Goal: Complete application form: Complete application form

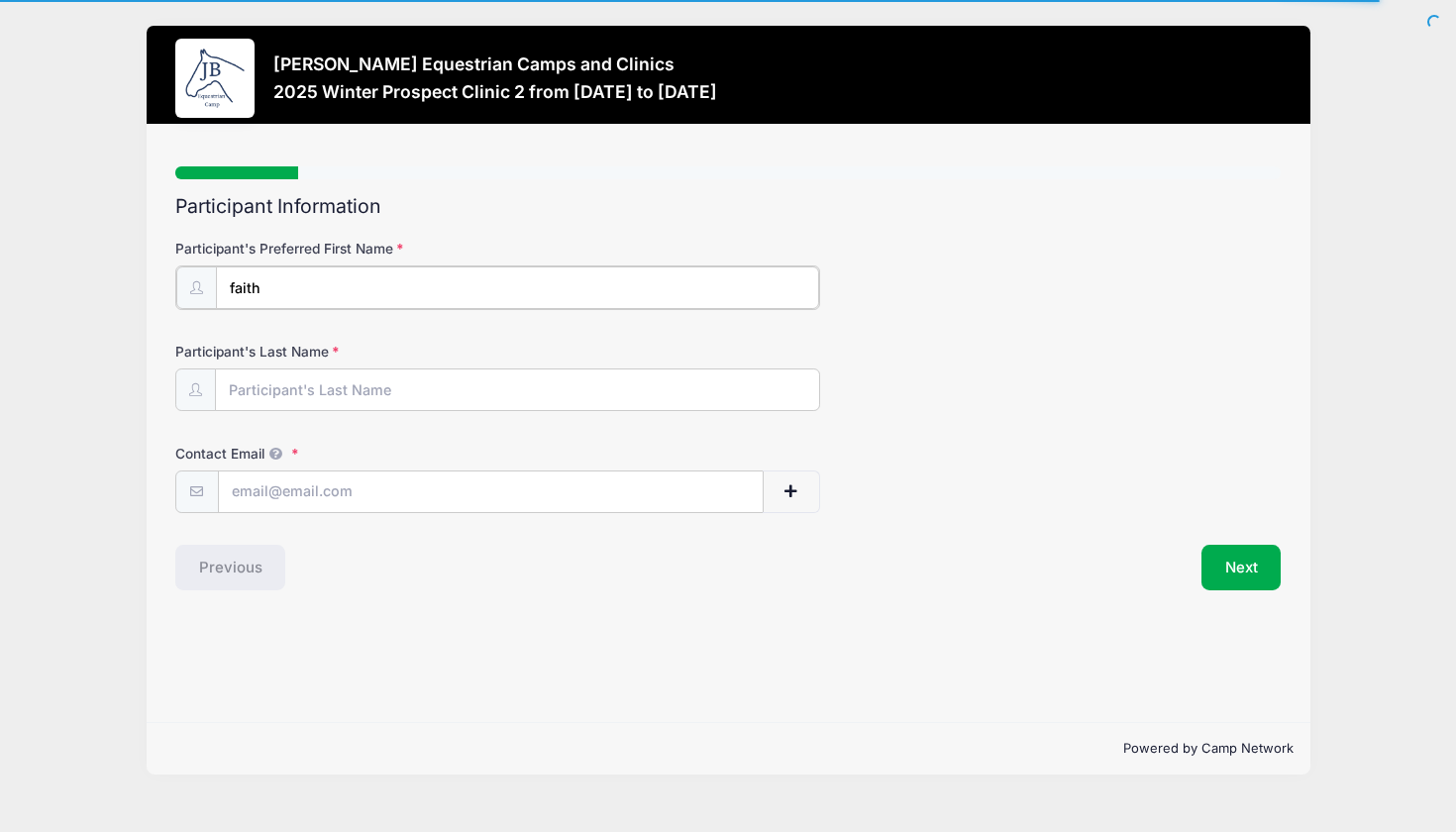
type input "faith"
type input "mayer"
type input "fmayer2010@icloud.com"
click at [1249, 557] on button "Next" at bounding box center [1242, 566] width 80 height 46
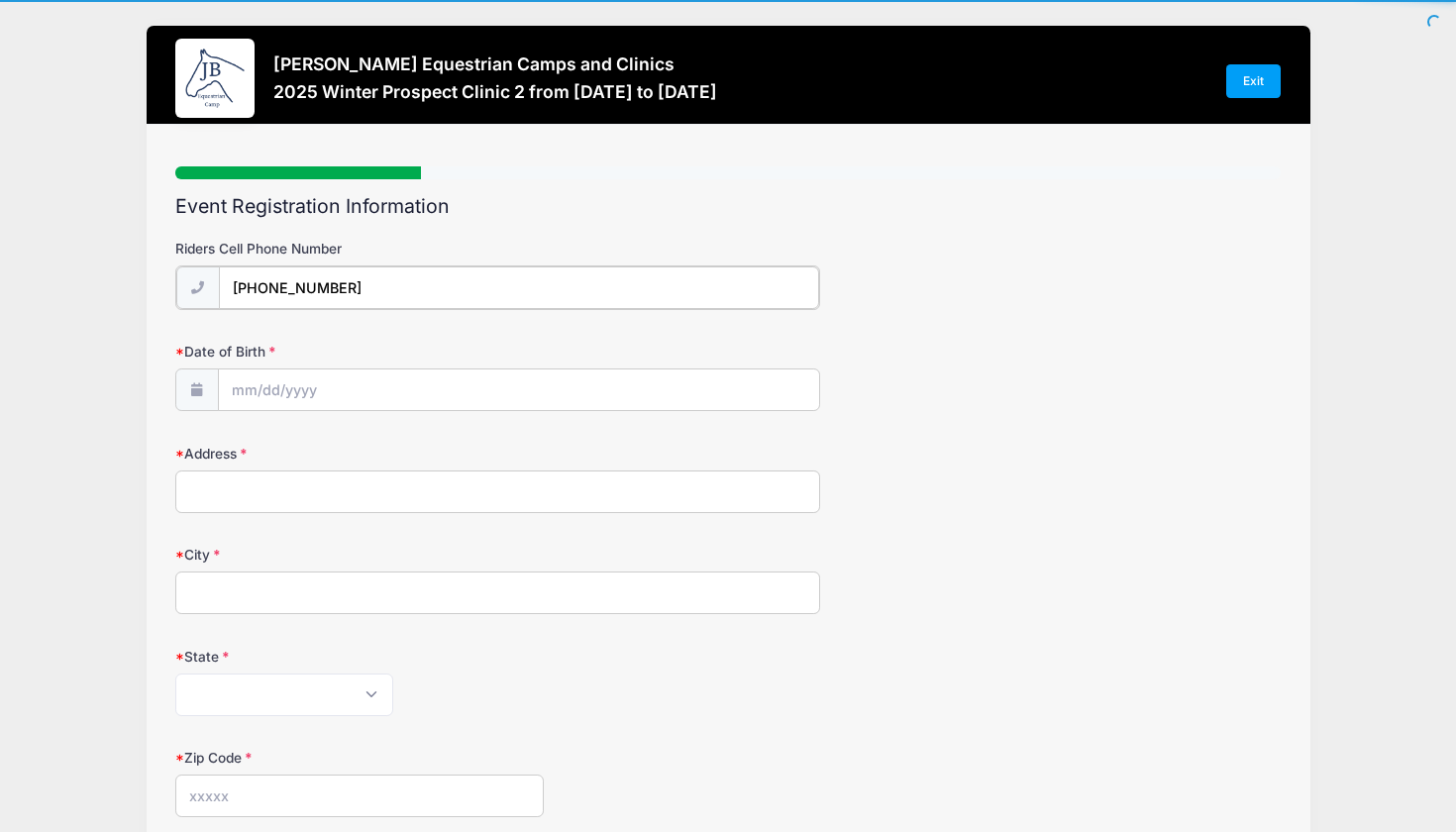
type input "(619) 494-4683"
click at [619, 376] on input "Date of Birth" at bounding box center [519, 388] width 600 height 43
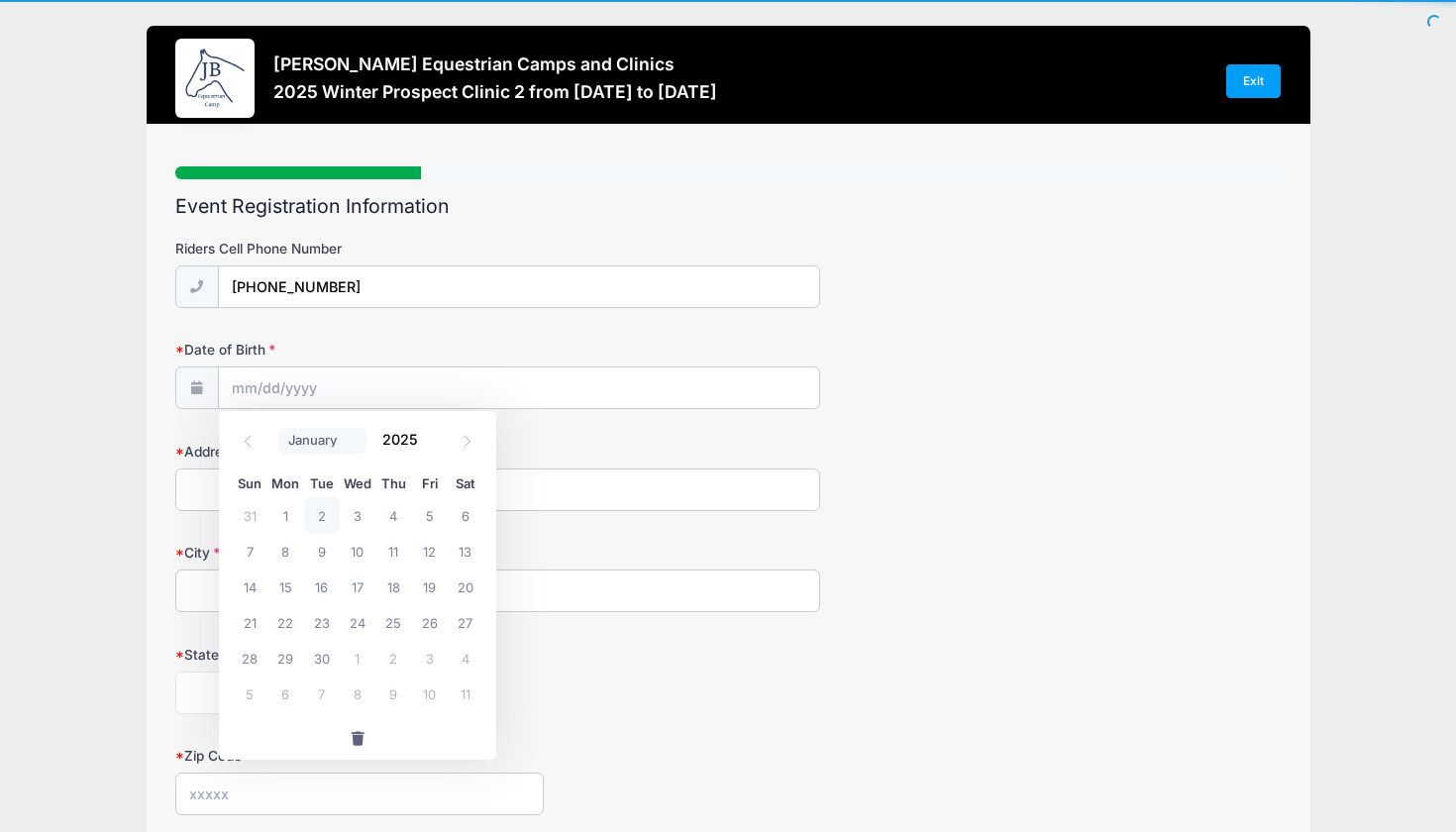
select select "0"
click at [396, 450] on input "2025" at bounding box center [404, 440] width 65 height 30
type input "2010"
click at [282, 666] on span "25" at bounding box center [285, 658] width 36 height 36
type input "01/25/2010"
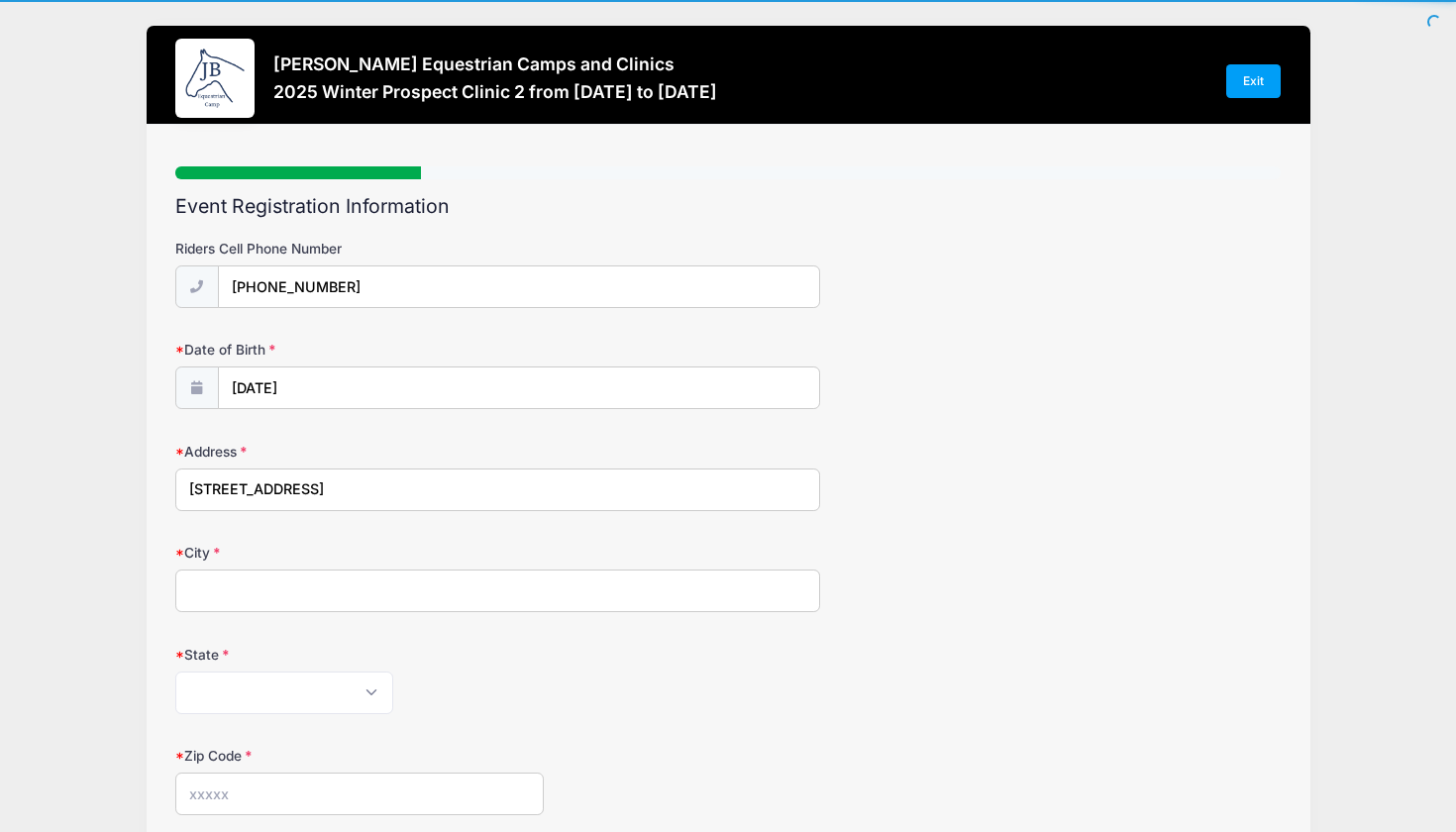
type input "4828 sunny acres lane"
type input "del mar"
select select "CA"
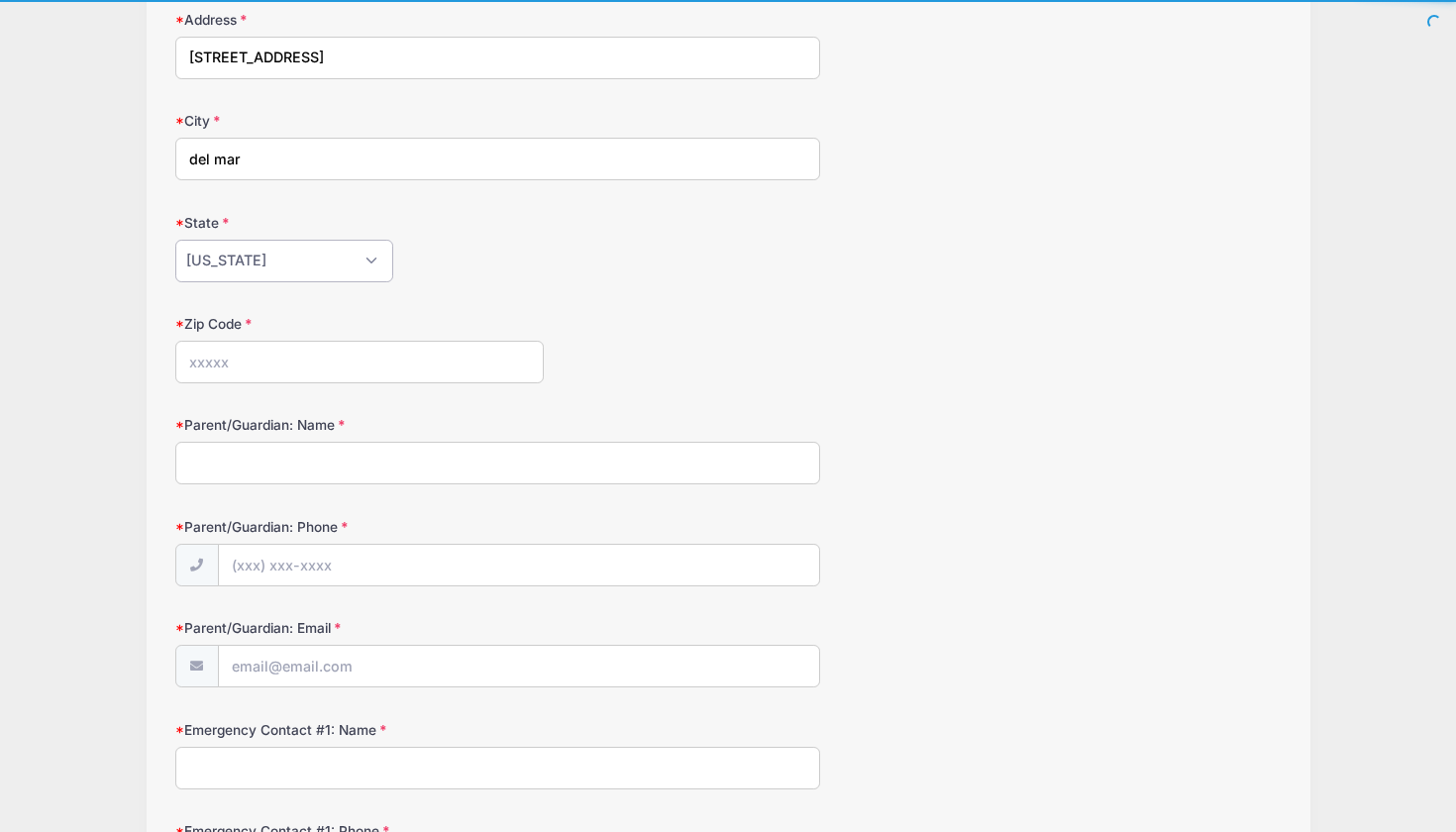
scroll to position [473, 0]
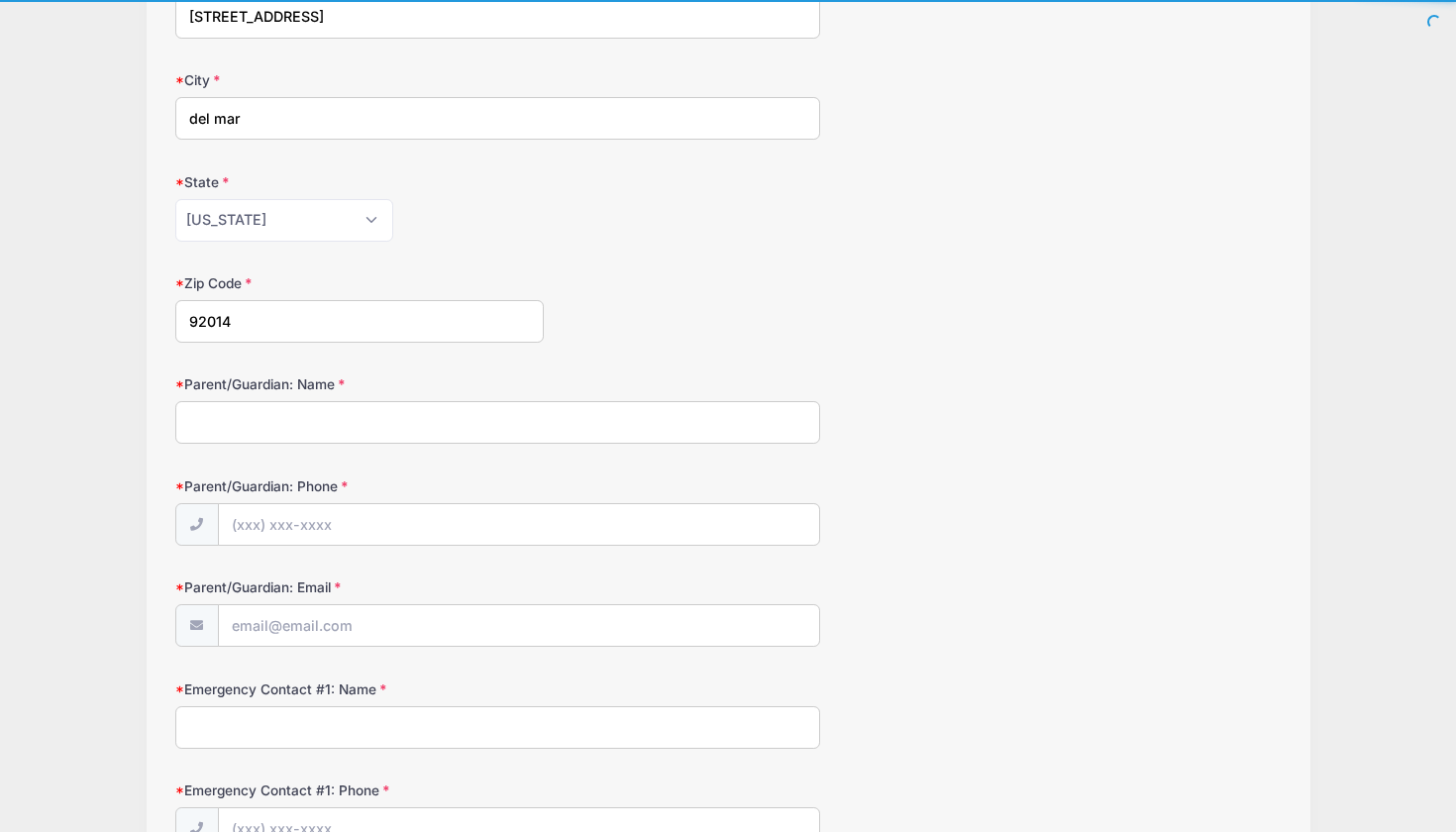
type input "92014"
type input "Robert Mayer"
type input "(760) 275-5143"
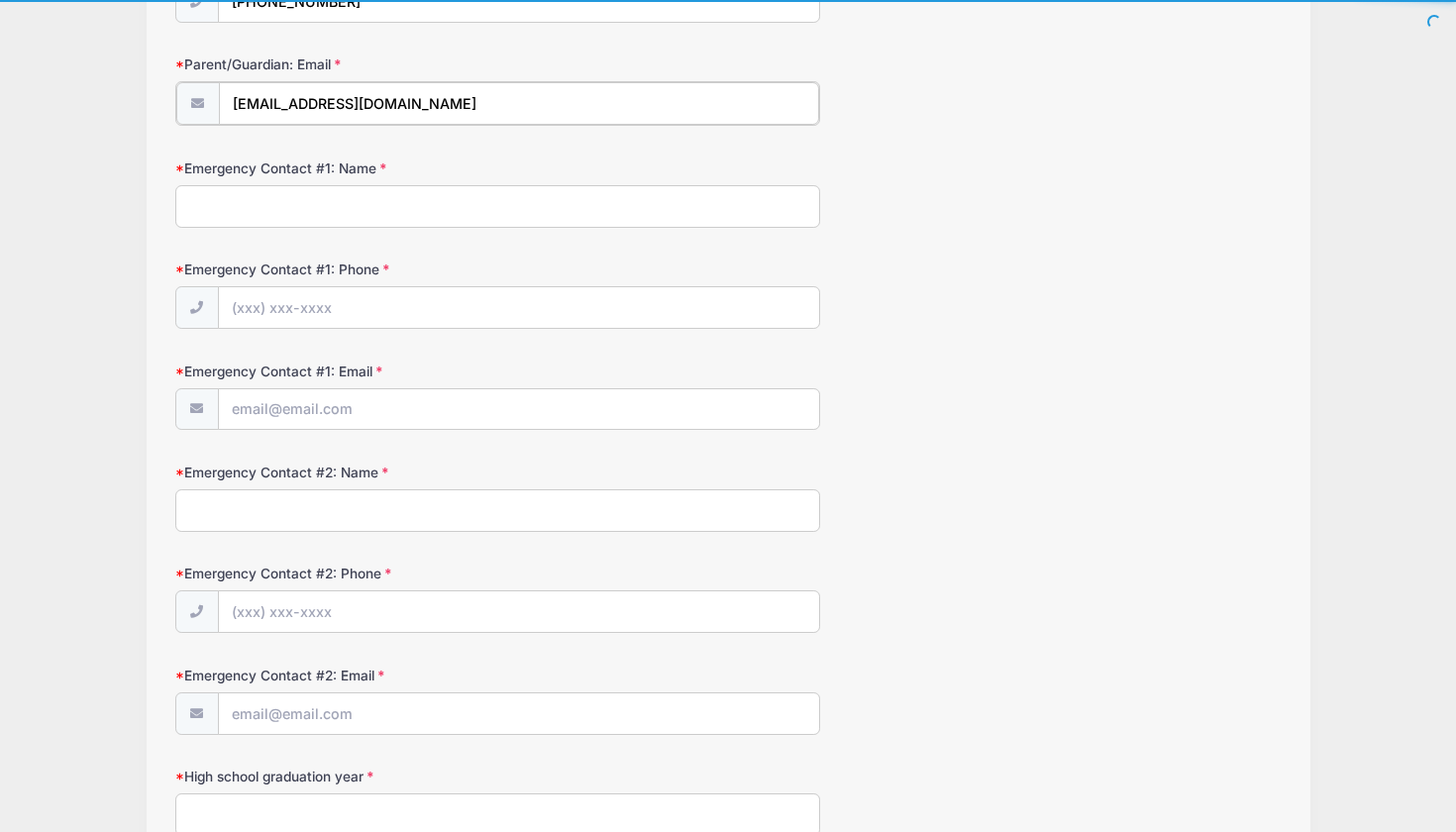
scroll to position [1001, 0]
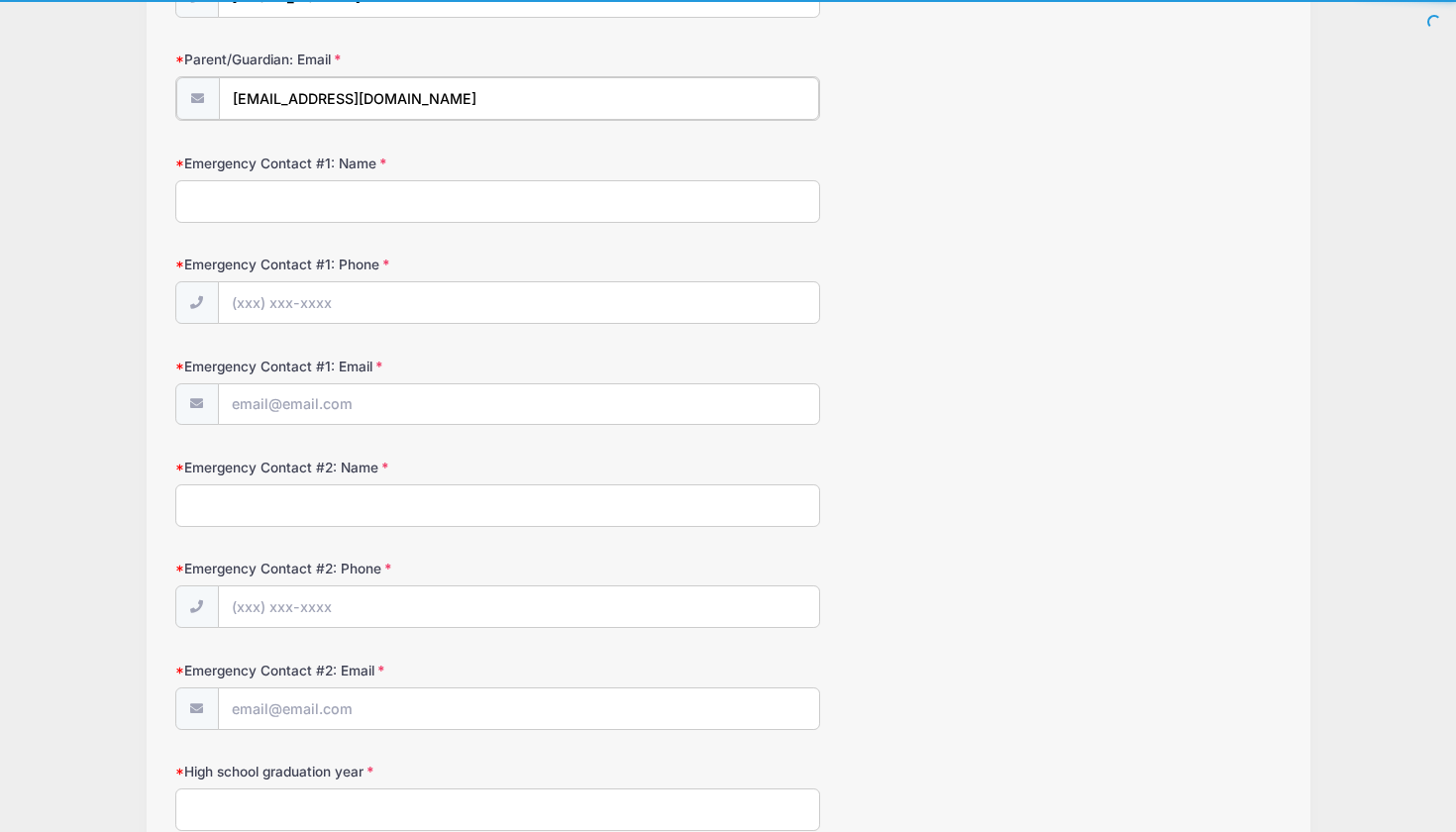
type input "rmayer@mail.org"
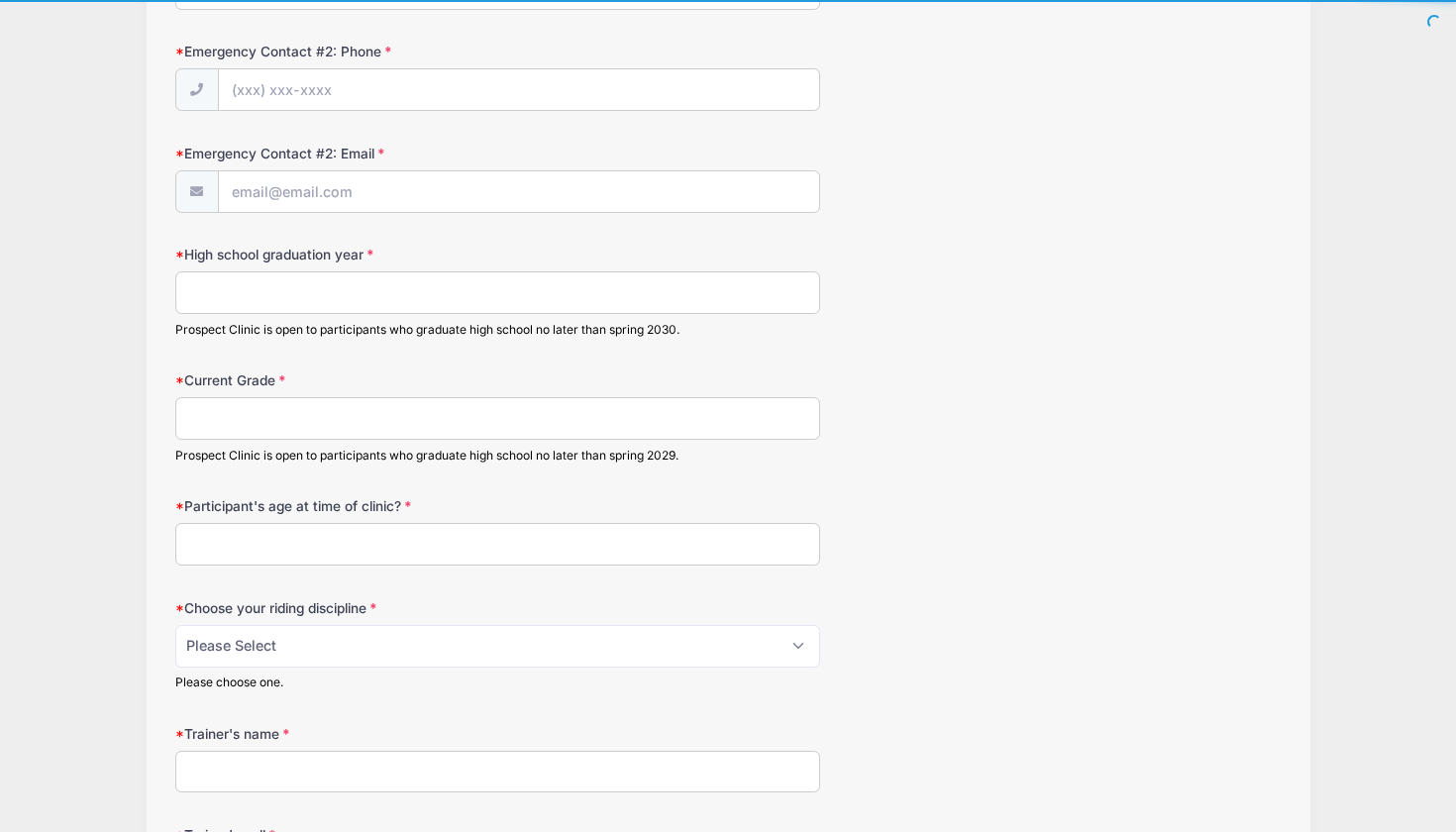
scroll to position [1603, 0]
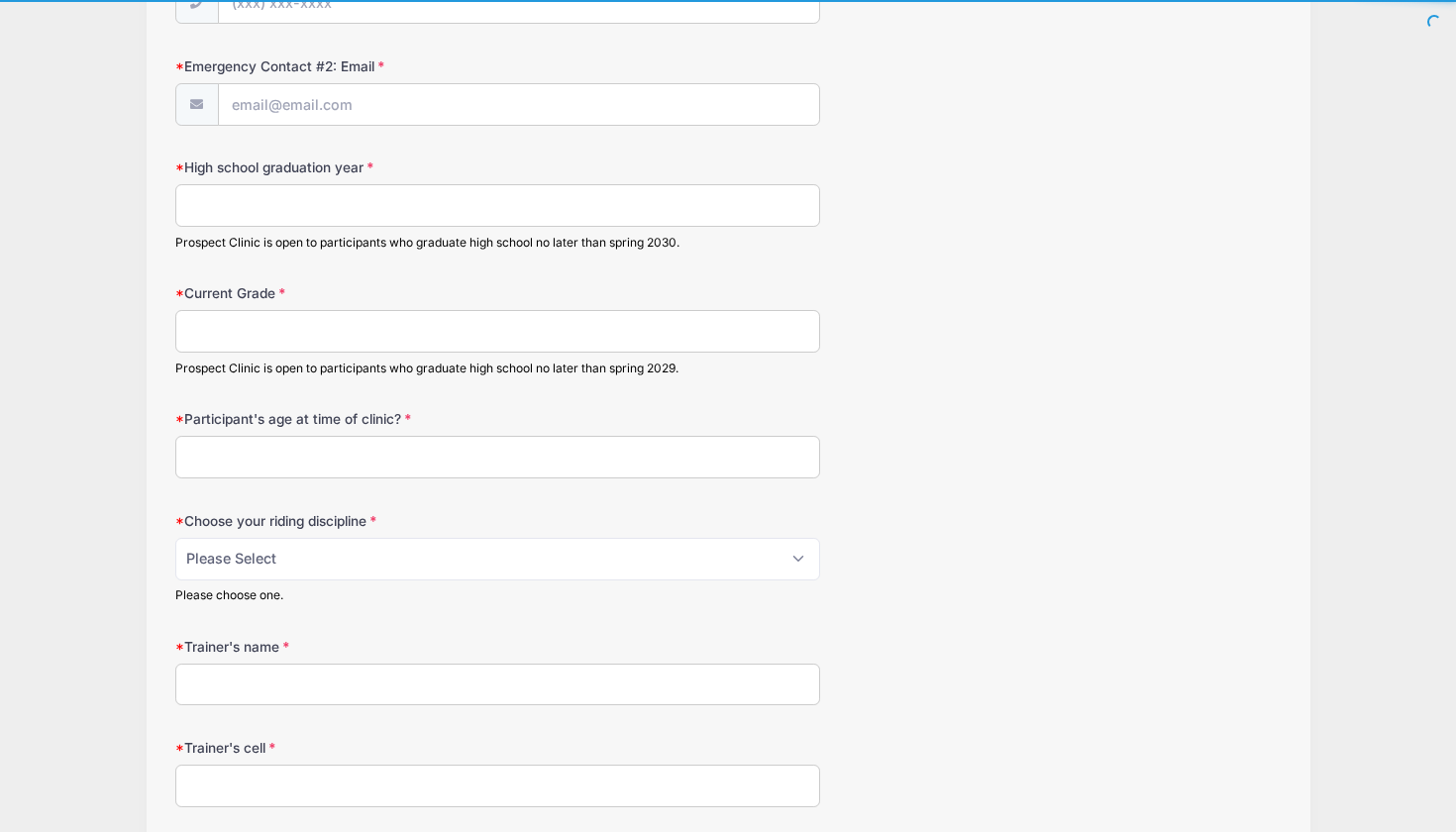
click at [366, 201] on input "High school graduation year" at bounding box center [498, 206] width 645 height 43
type input "2028"
click at [326, 320] on input "Current Grade" at bounding box center [498, 331] width 645 height 43
type input "10"
click at [331, 447] on input "Participant's age at time of clinic?" at bounding box center [498, 457] width 645 height 43
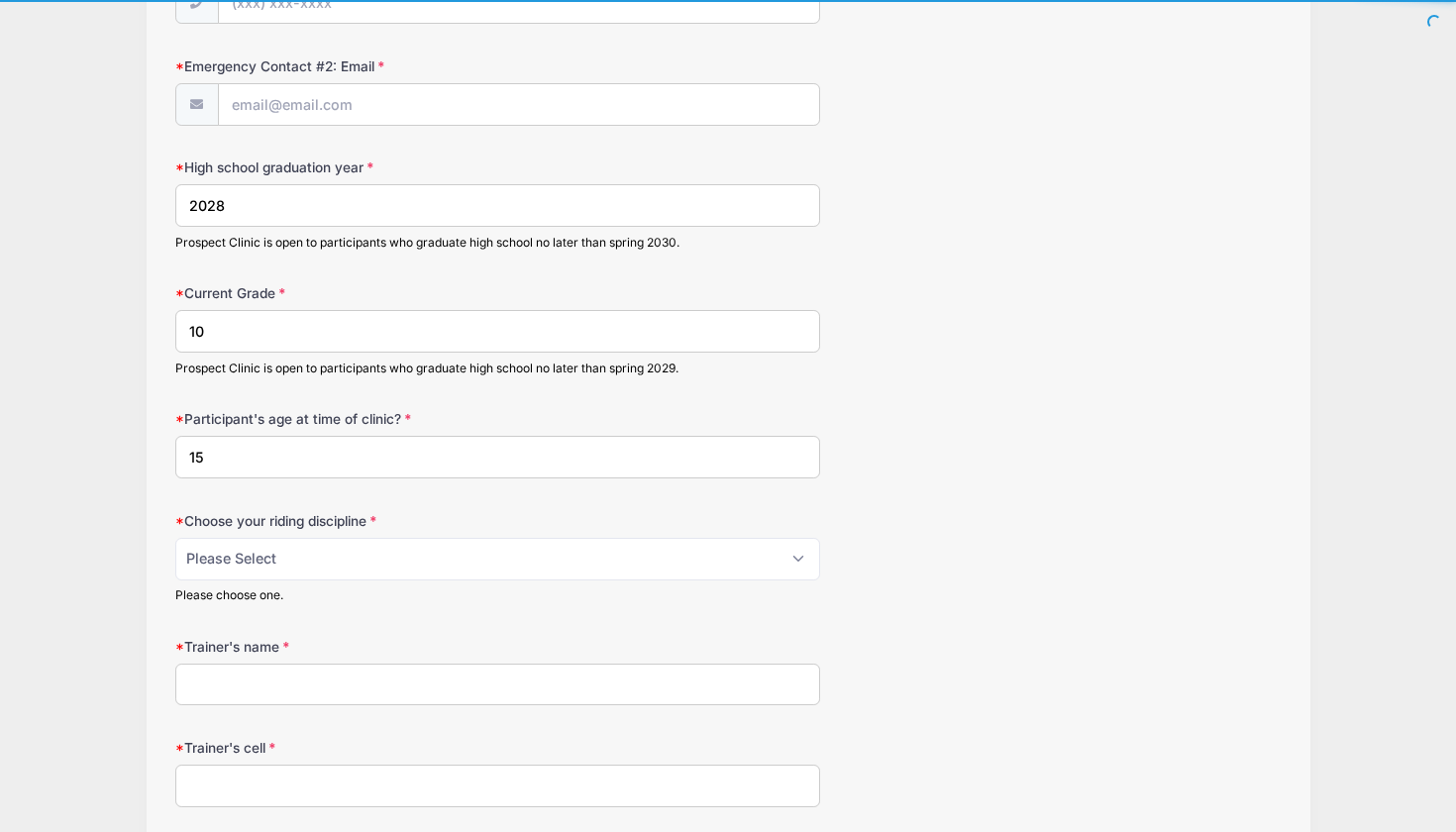
type input "15"
select select "jumping seat"
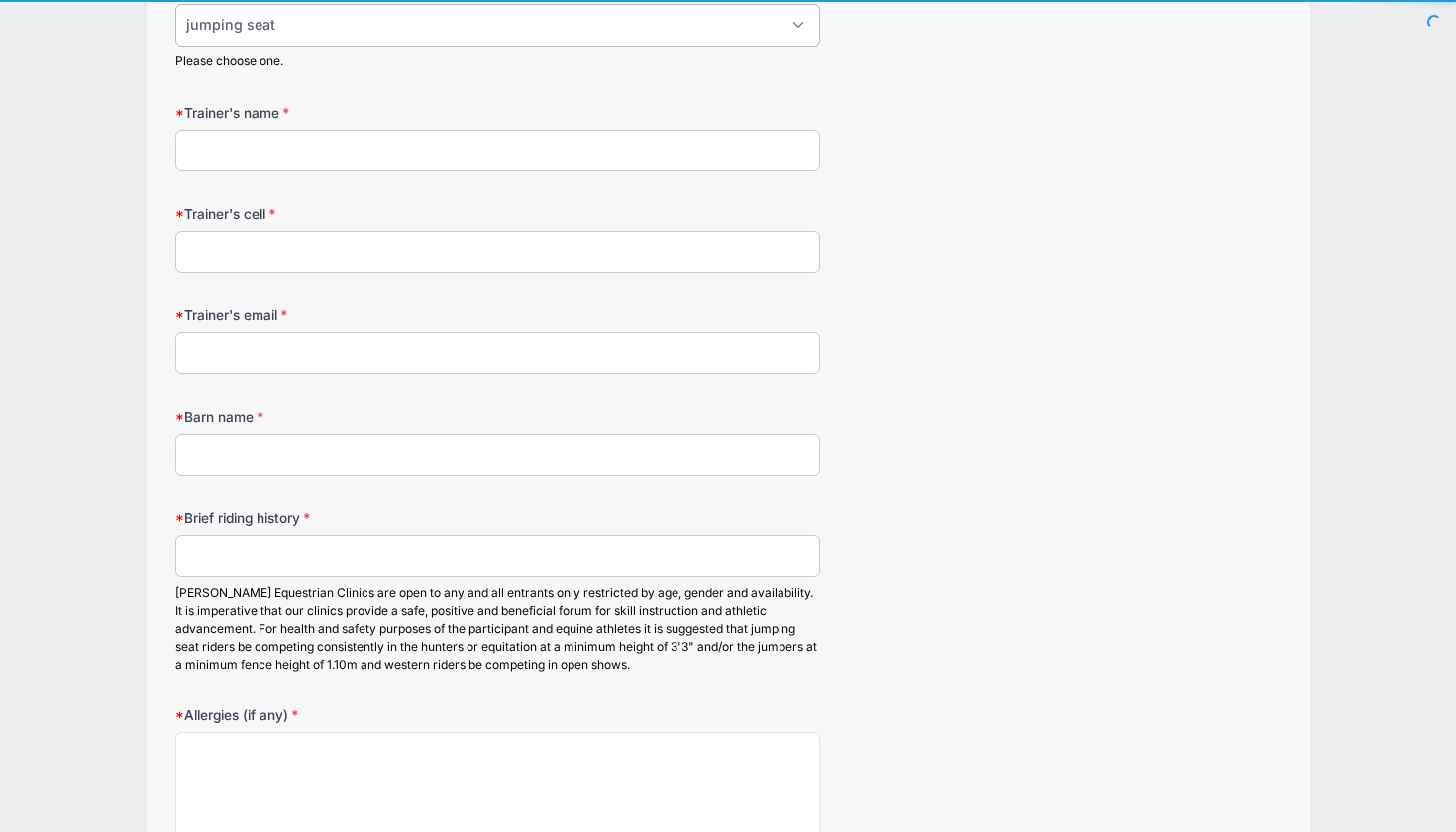
scroll to position [2113, 0]
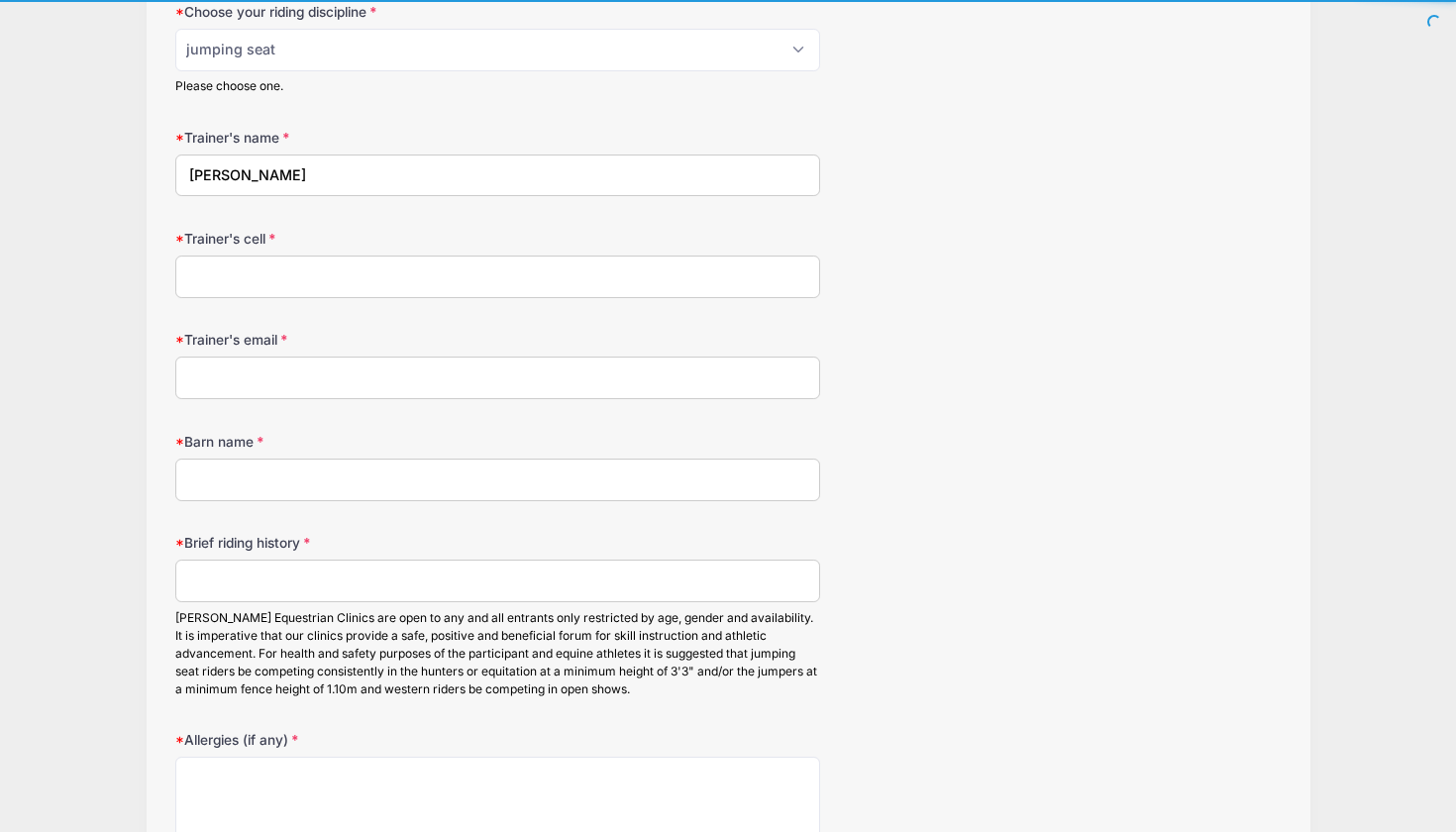
click at [236, 166] on input "Hailey Scharping" at bounding box center [498, 176] width 645 height 43
type input "Hailey Flowers-Scharping"
click at [363, 260] on input "Trainer's cell" at bounding box center [498, 276] width 645 height 43
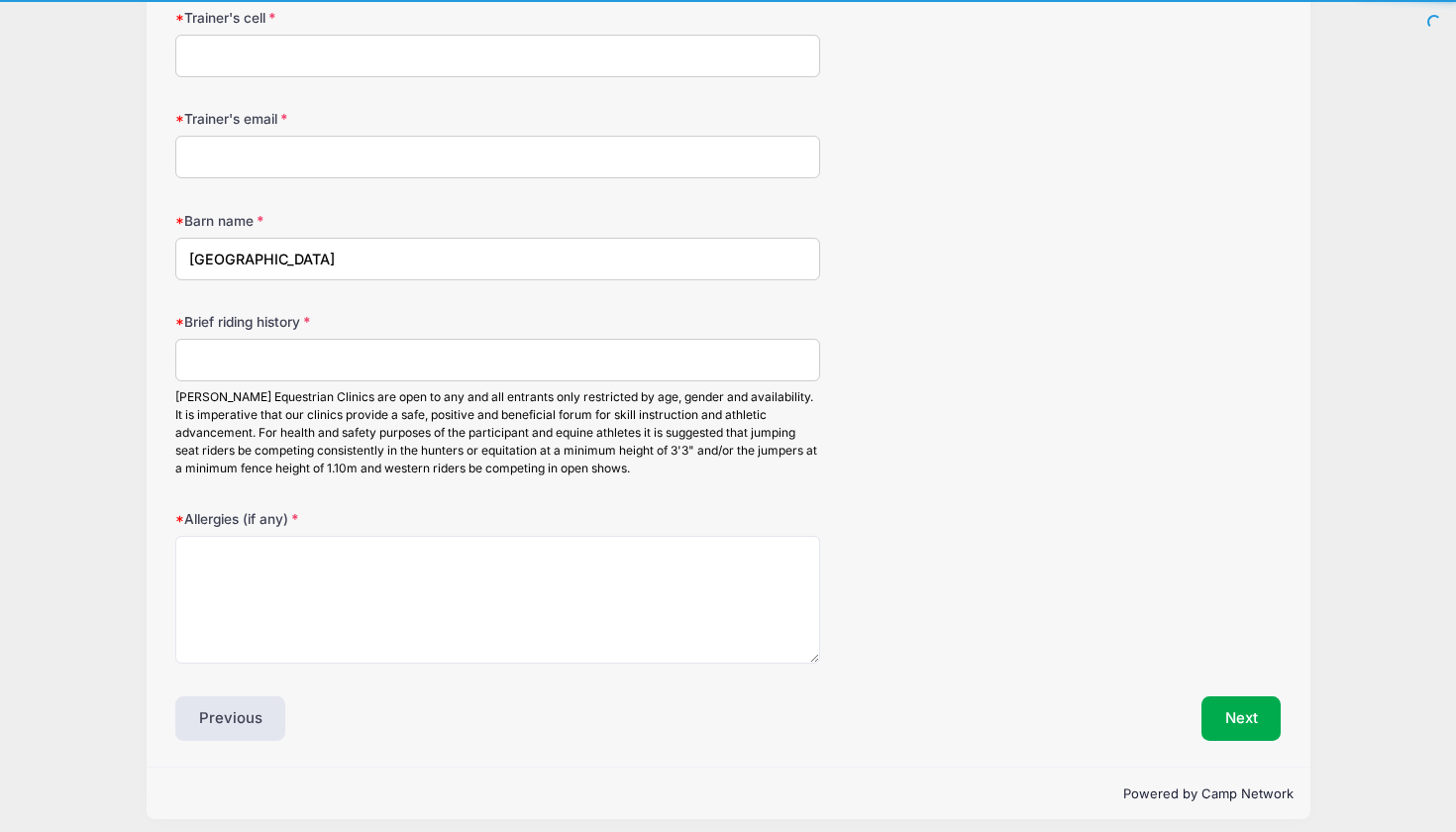
scroll to position [2332, 0]
type input "Flower Hill Farms"
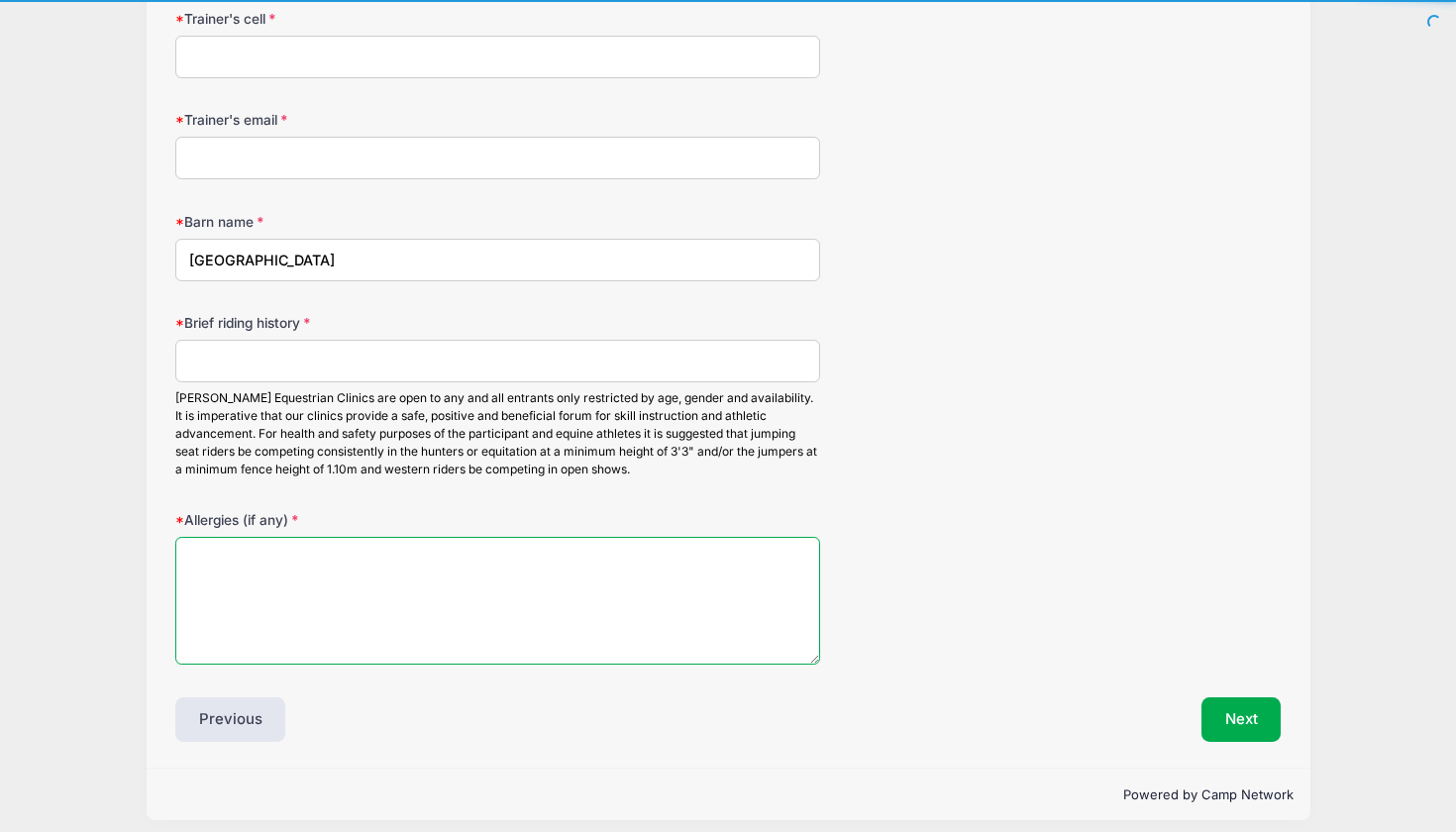
click at [335, 587] on textarea "Allergies (if any)" at bounding box center [498, 601] width 645 height 128
type textarea "benydrill"
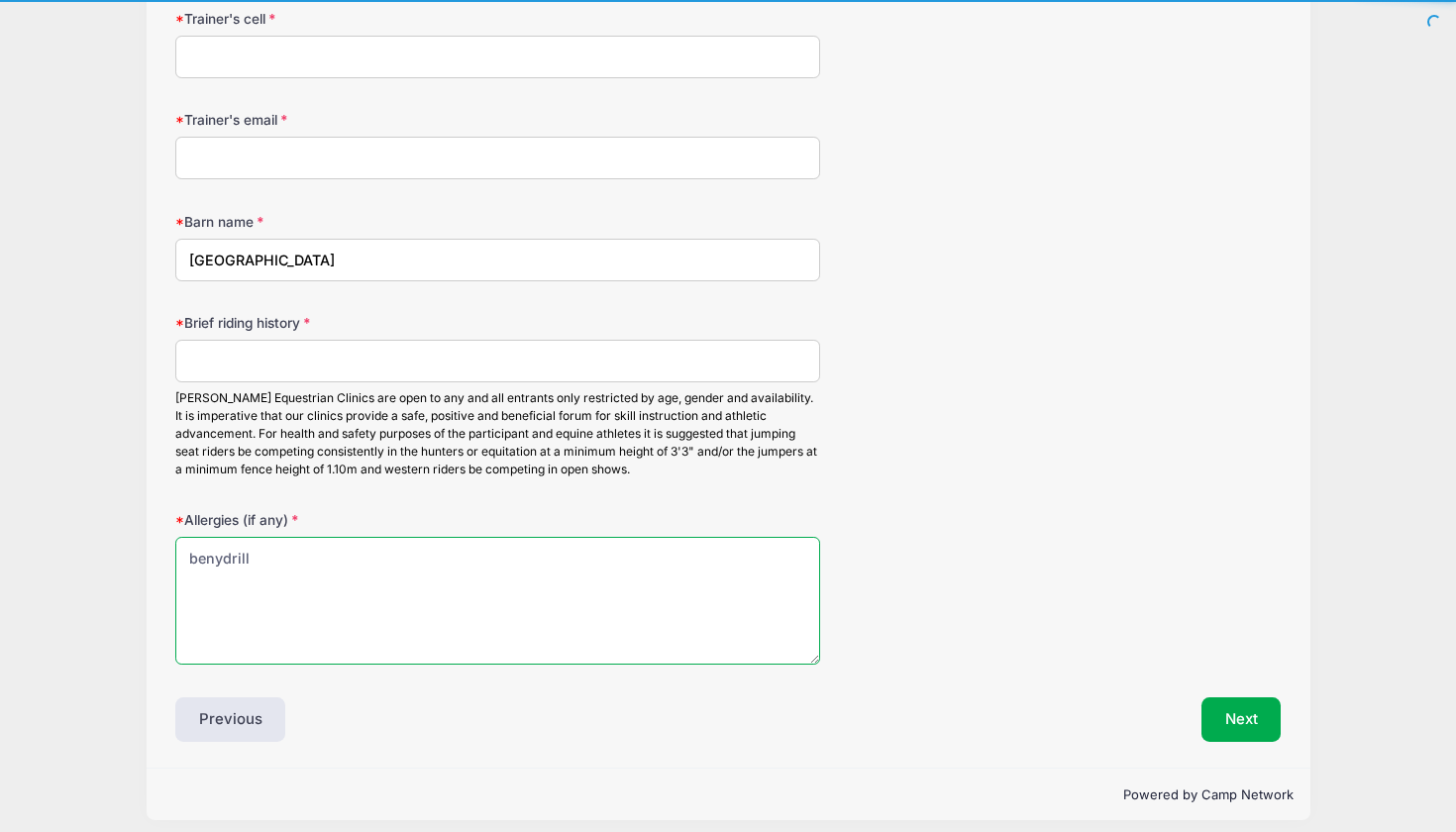
click at [245, 550] on textarea "benydrill" at bounding box center [498, 601] width 645 height 128
click at [229, 550] on textarea "benydrill" at bounding box center [498, 601] width 645 height 128
click at [190, 548] on textarea "benydrill" at bounding box center [498, 601] width 645 height 128
drag, startPoint x: 307, startPoint y: 547, endPoint x: 225, endPoint y: 548, distance: 82.0
click at [226, 547] on textarea "benydrill" at bounding box center [498, 601] width 645 height 128
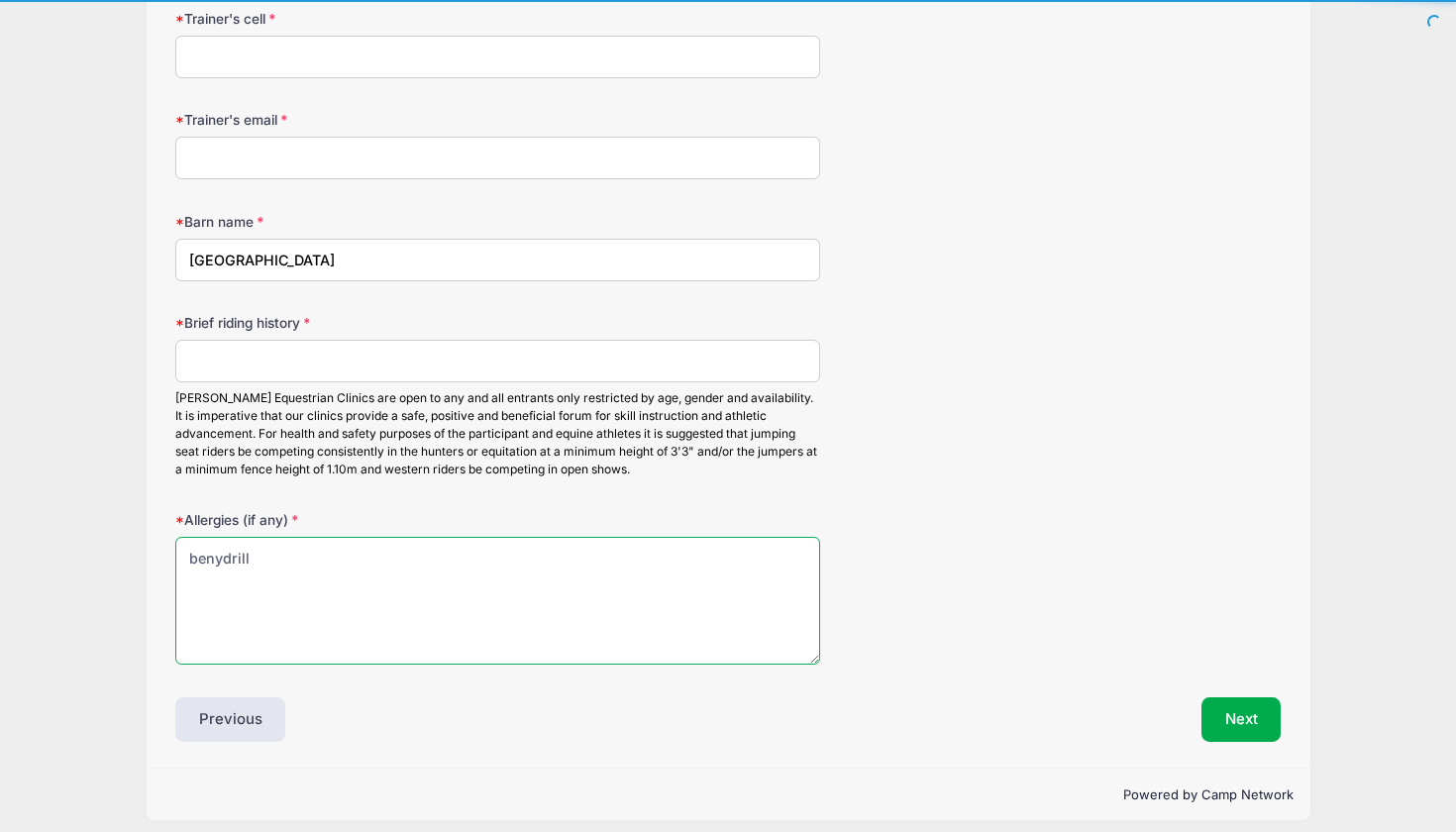
drag, startPoint x: 225, startPoint y: 548, endPoint x: 281, endPoint y: 546, distance: 56.0
click at [281, 546] on textarea "benydrill" at bounding box center [498, 601] width 645 height 128
drag, startPoint x: 281, startPoint y: 546, endPoint x: 142, endPoint y: 539, distance: 139.2
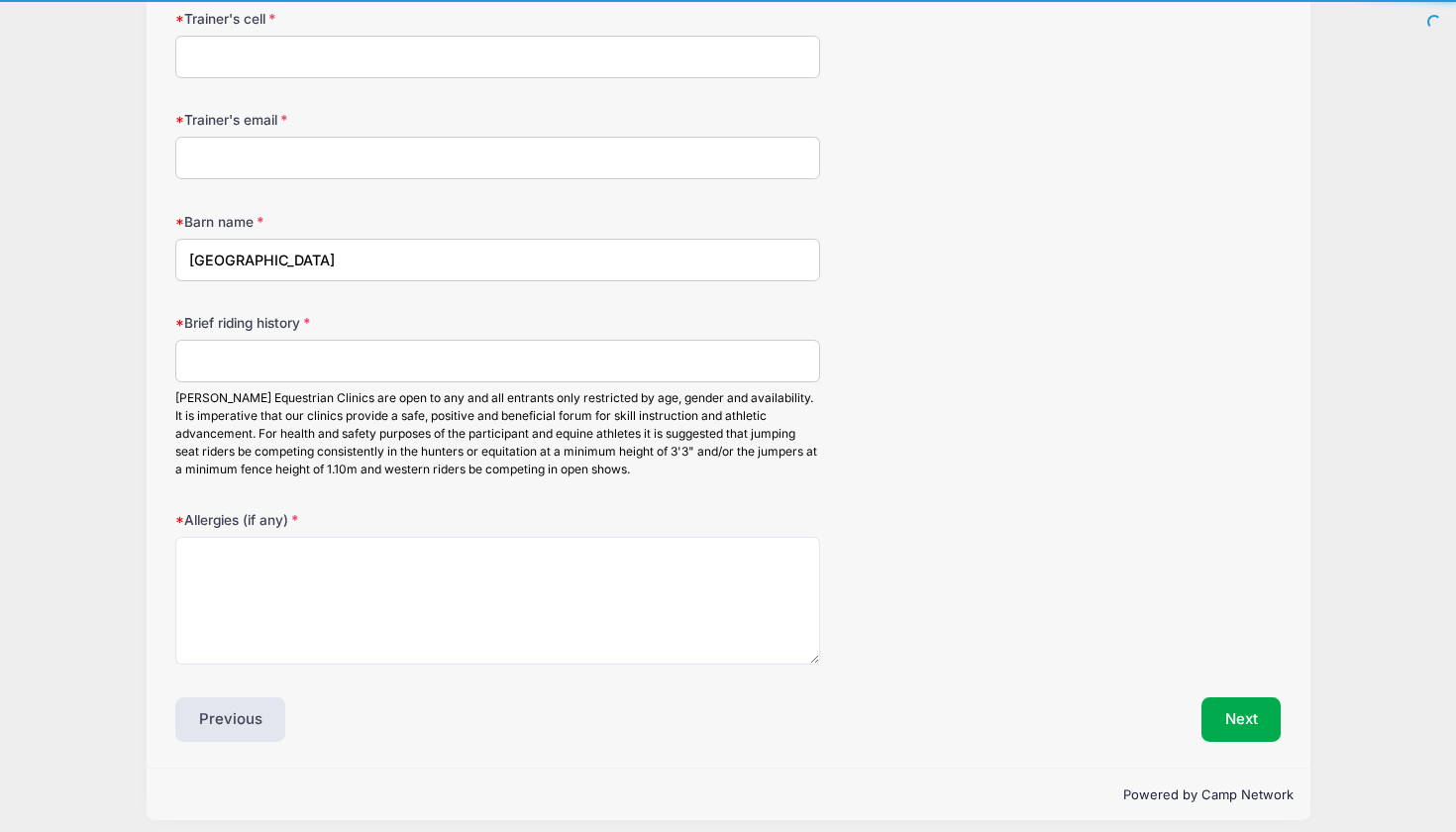
click at [527, 356] on input "Brief riding history" at bounding box center [498, 360] width 645 height 43
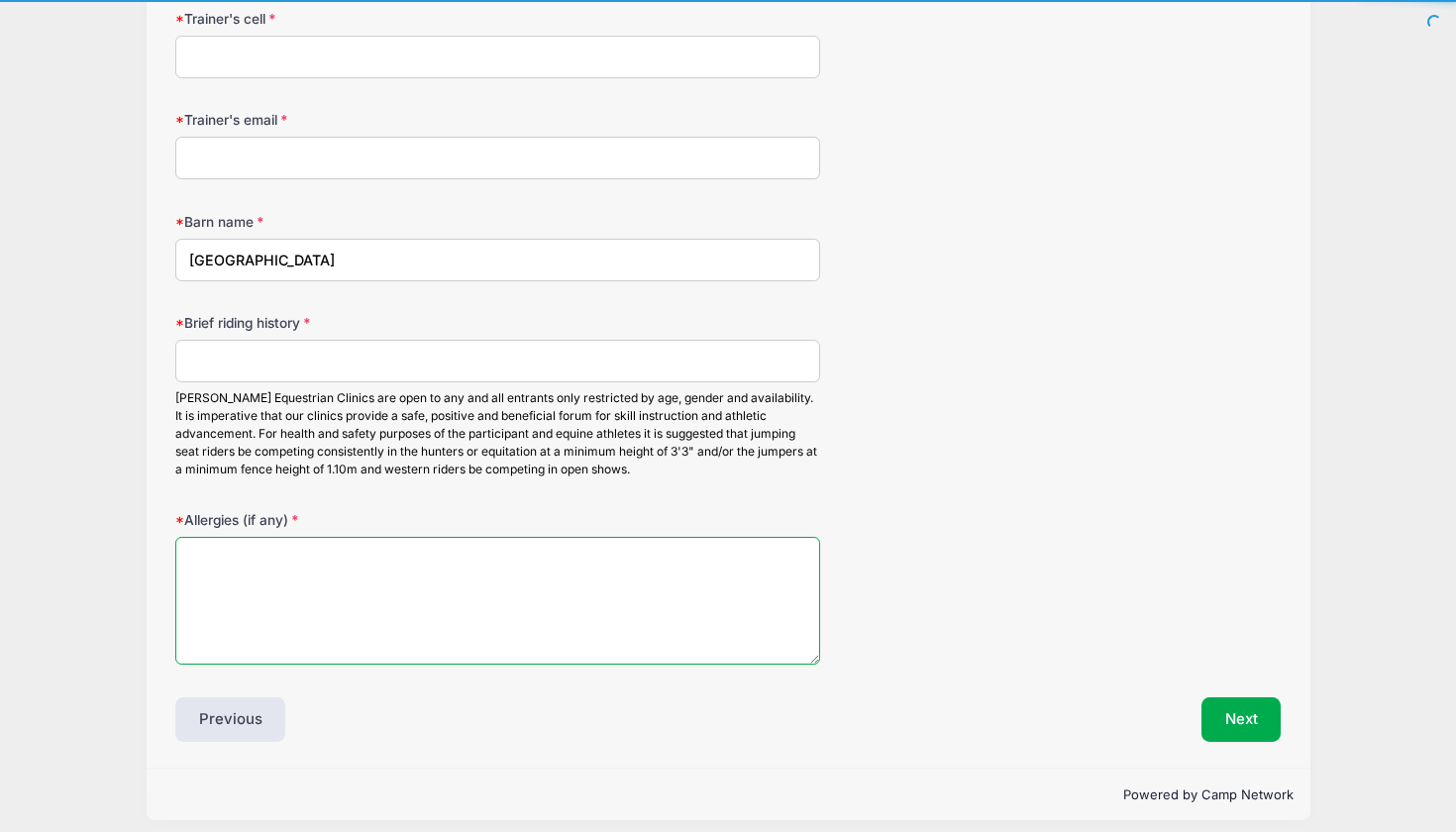
click at [481, 554] on textarea "Allergies (if any)" at bounding box center [498, 601] width 645 height 128
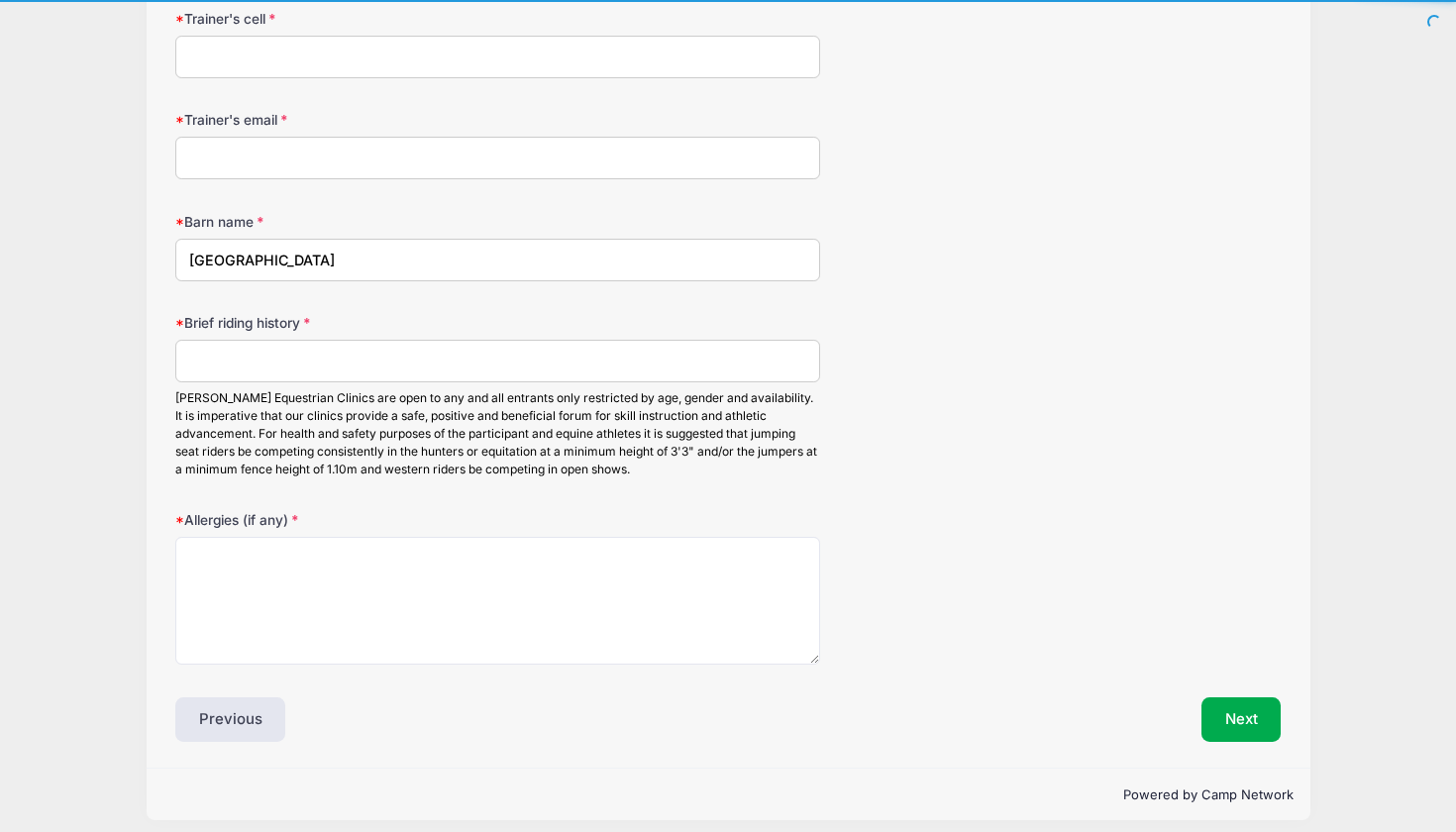
click at [484, 347] on input "Brief riding history" at bounding box center [498, 360] width 645 height 43
paste input "I currently ride in del mar california with Hailey Scarping and McLane Peed at …"
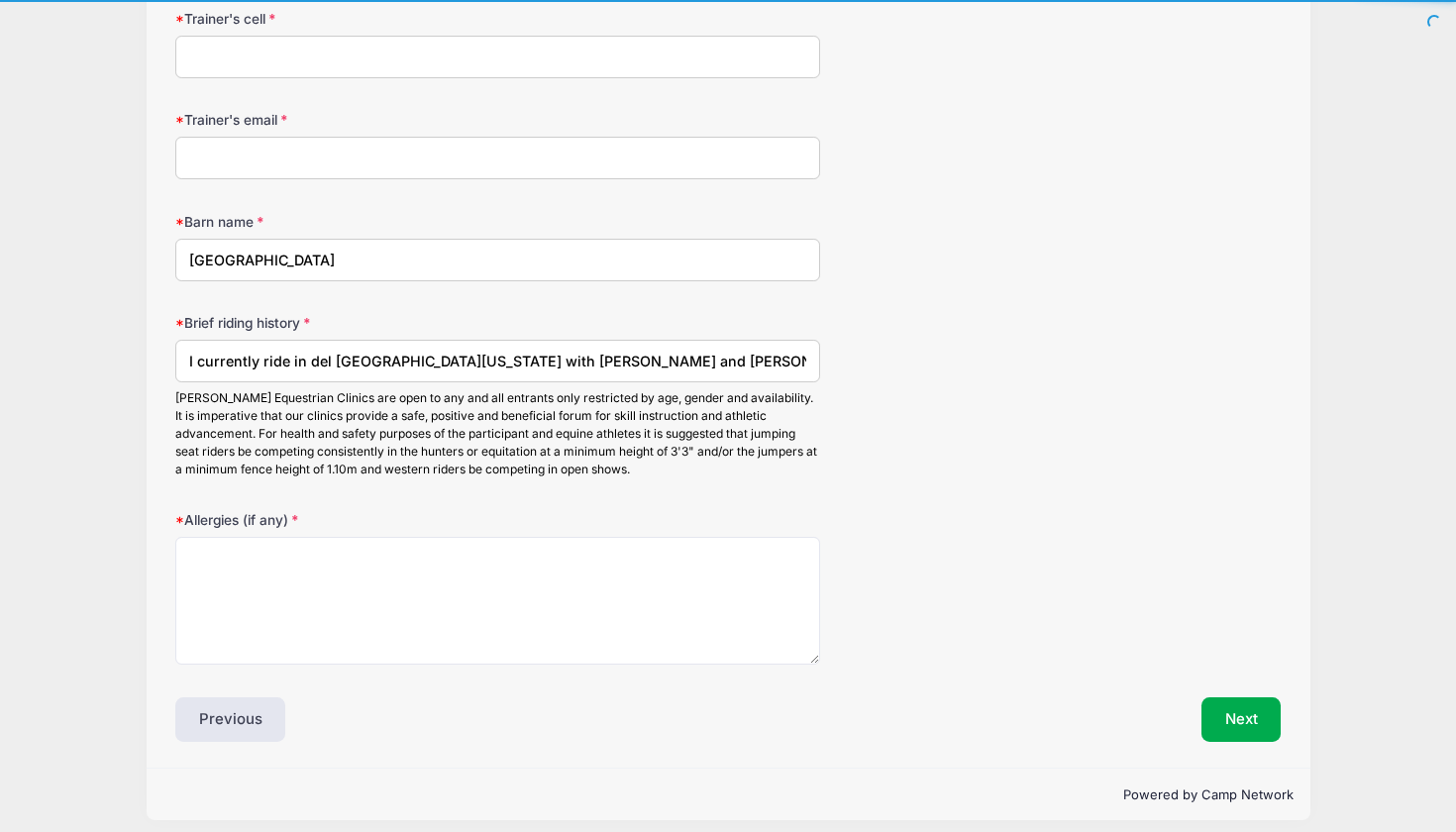
click at [807, 347] on input "I currently ride in del mar california with Hailey Scarping and McLane Peed at …" at bounding box center [498, 360] width 645 height 43
click at [812, 347] on input "I currently ride in del mar california with Hailey Scarping and McLane Peed at …" at bounding box center [498, 360] width 645 height 43
click at [642, 350] on input "I am currently showing in the 1.00 and 1.05 jumpers and have shown in the 3' an…" at bounding box center [498, 360] width 645 height 43
click at [672, 352] on input "I am currently showing in the 1.00 and 1.05 jumpers and have shown in the 3' an…" at bounding box center [498, 360] width 645 height 43
type input "I am currently showing in the 1.00 and 1.05 jumpers and have shown in the 3' an…"
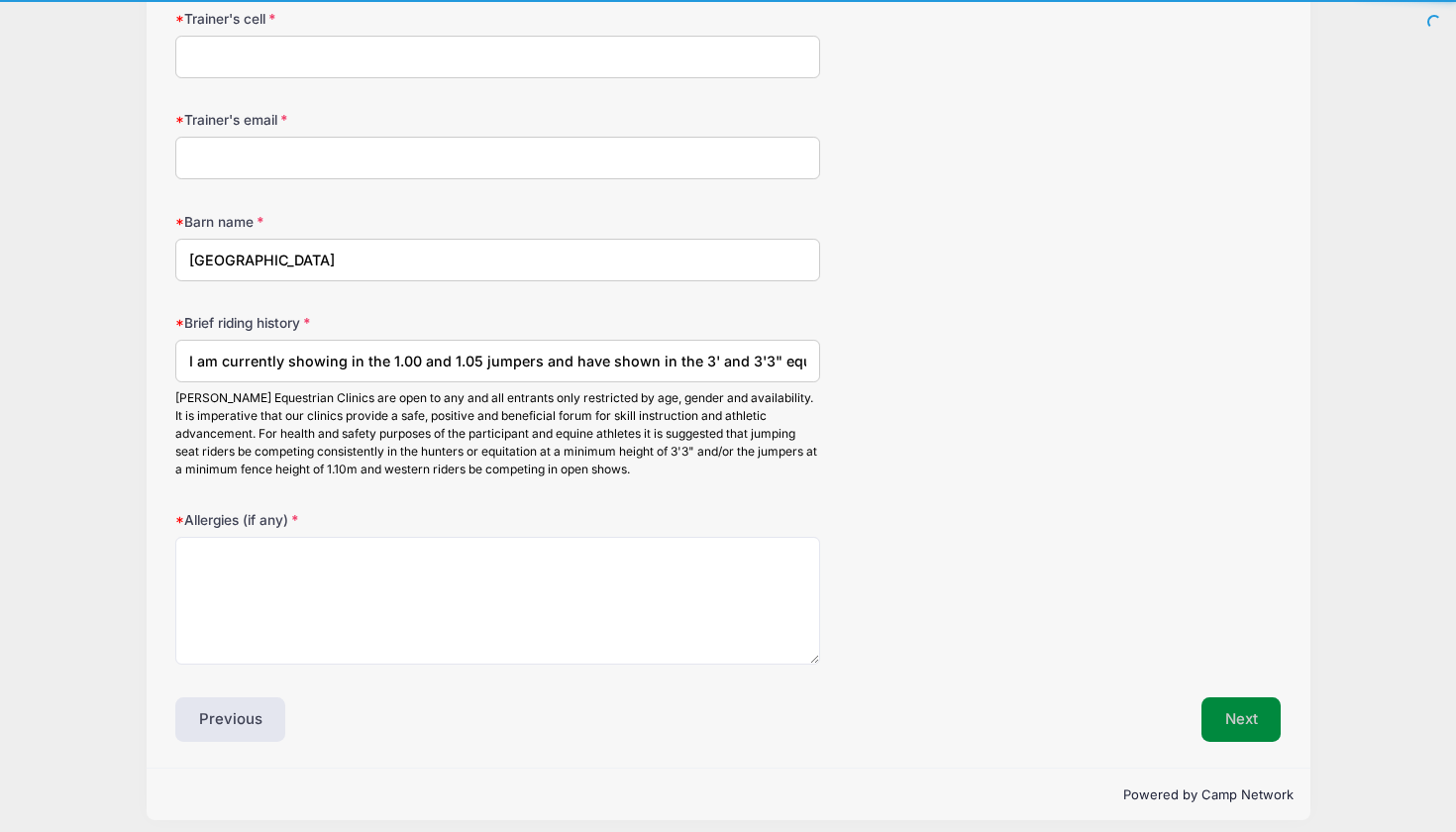
click at [1243, 699] on button "Next" at bounding box center [1242, 721] width 80 height 46
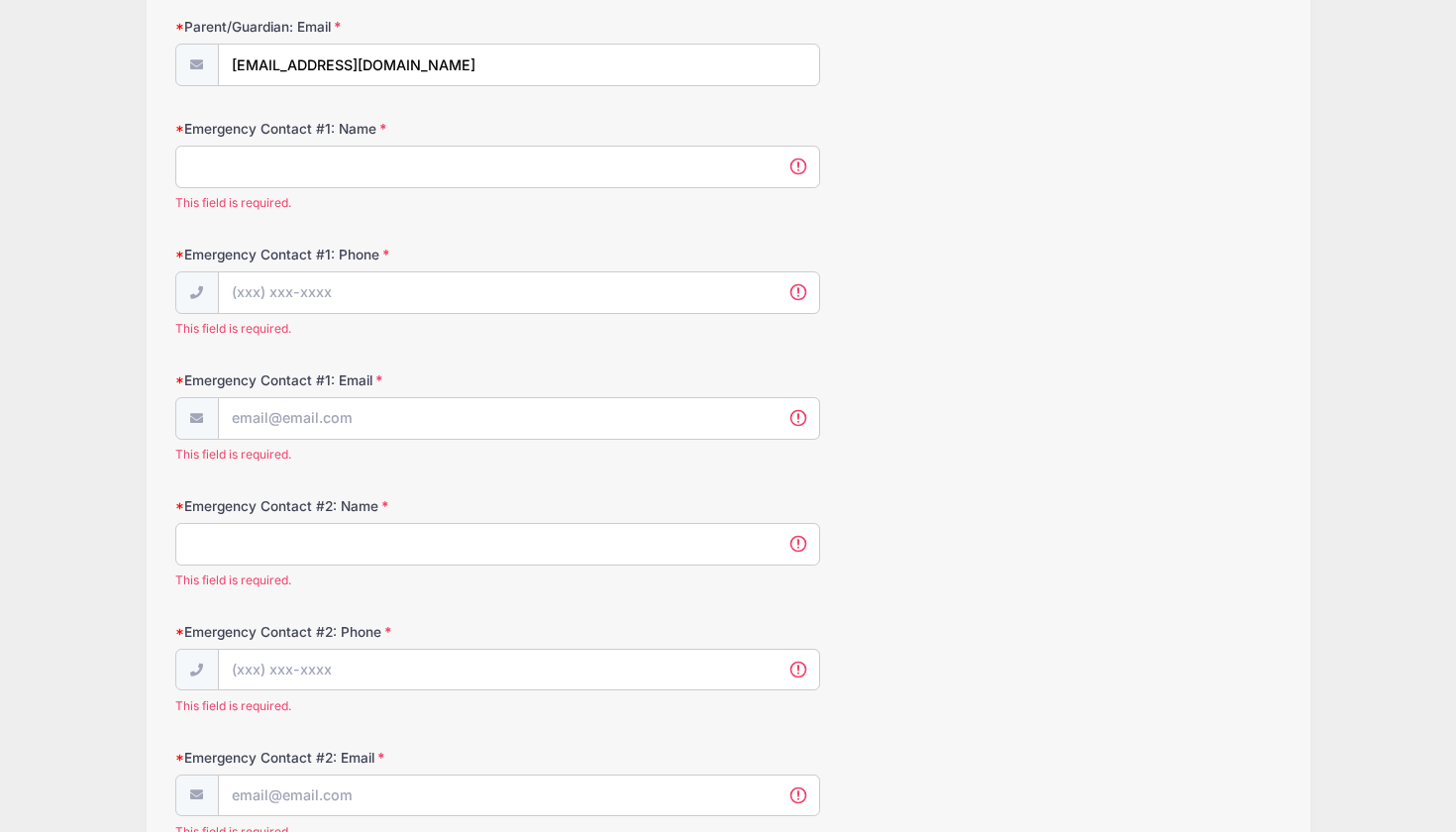
scroll to position [1059, 0]
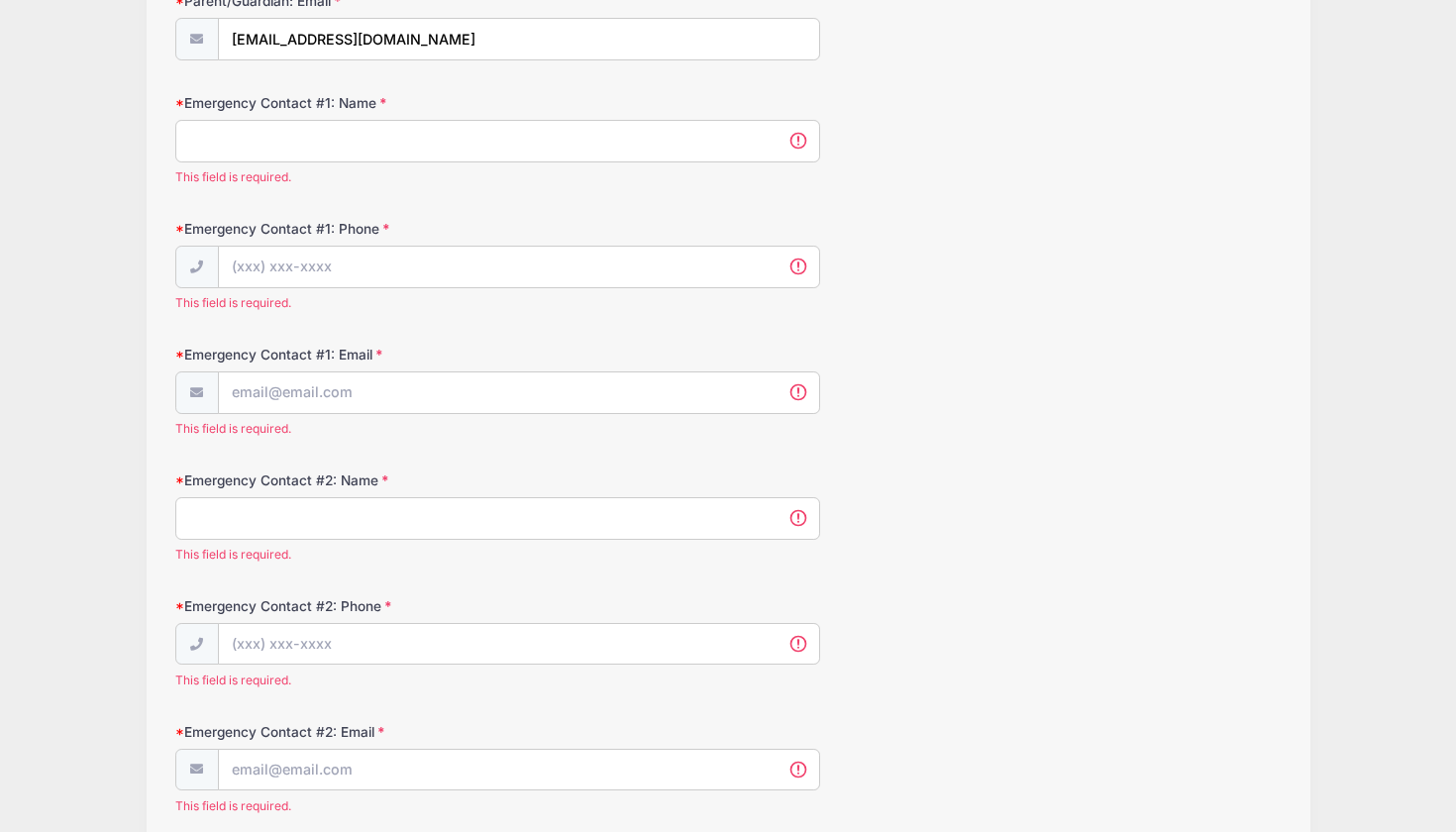
click at [628, 144] on input "Emergency Contact #1: Name" at bounding box center [498, 141] width 645 height 43
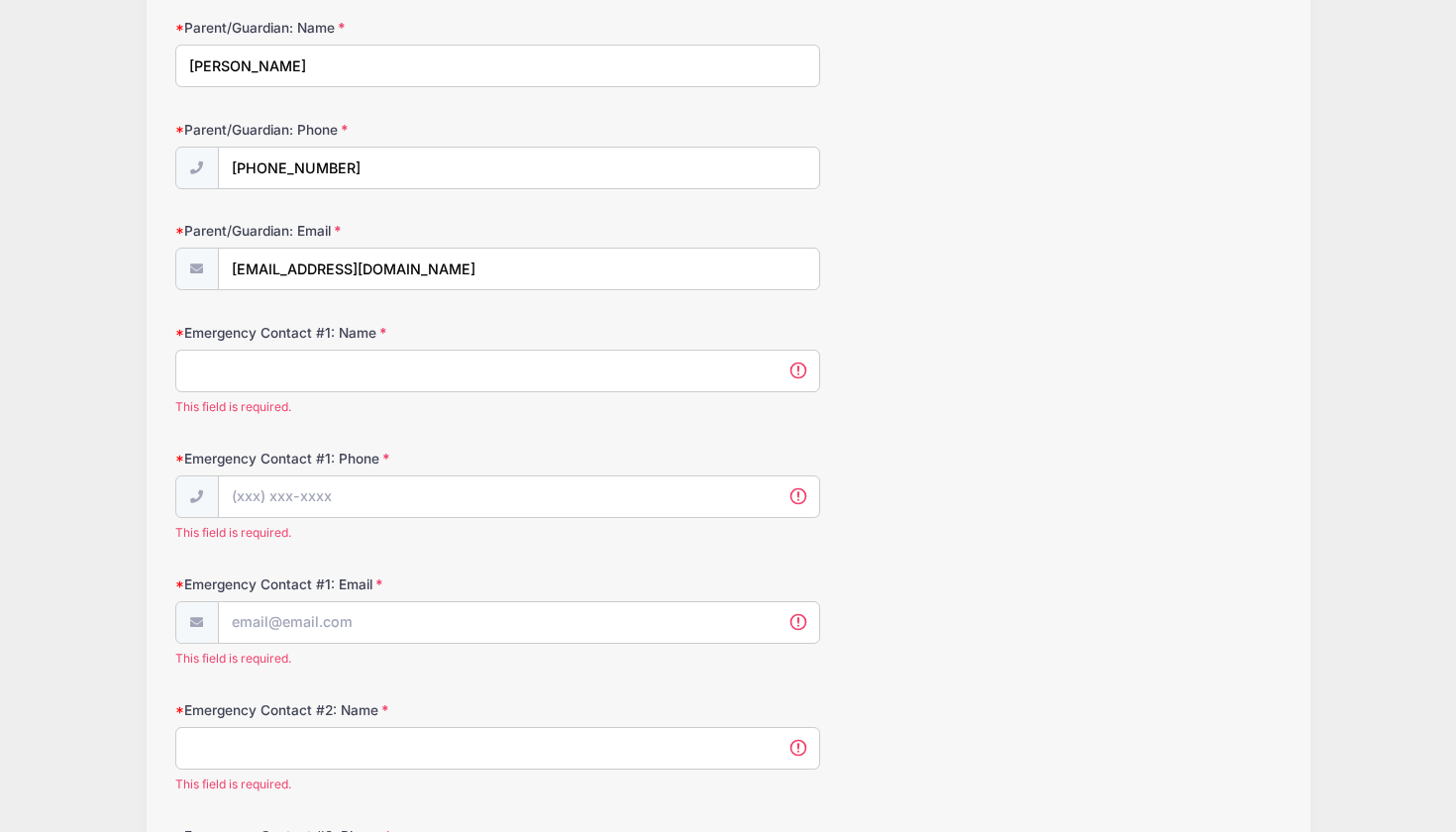
scroll to position [825, 0]
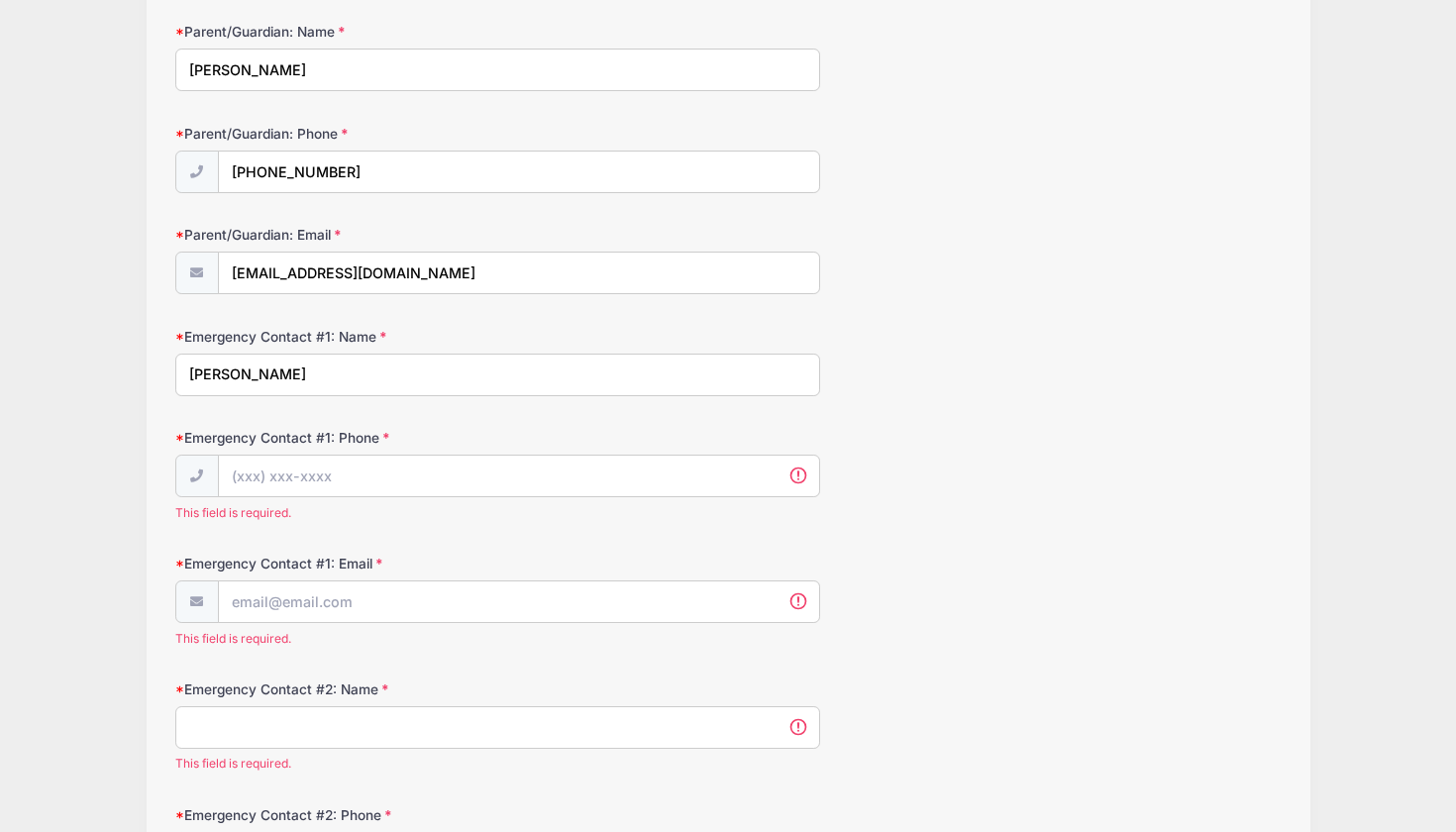
type input "Julie Mayer"
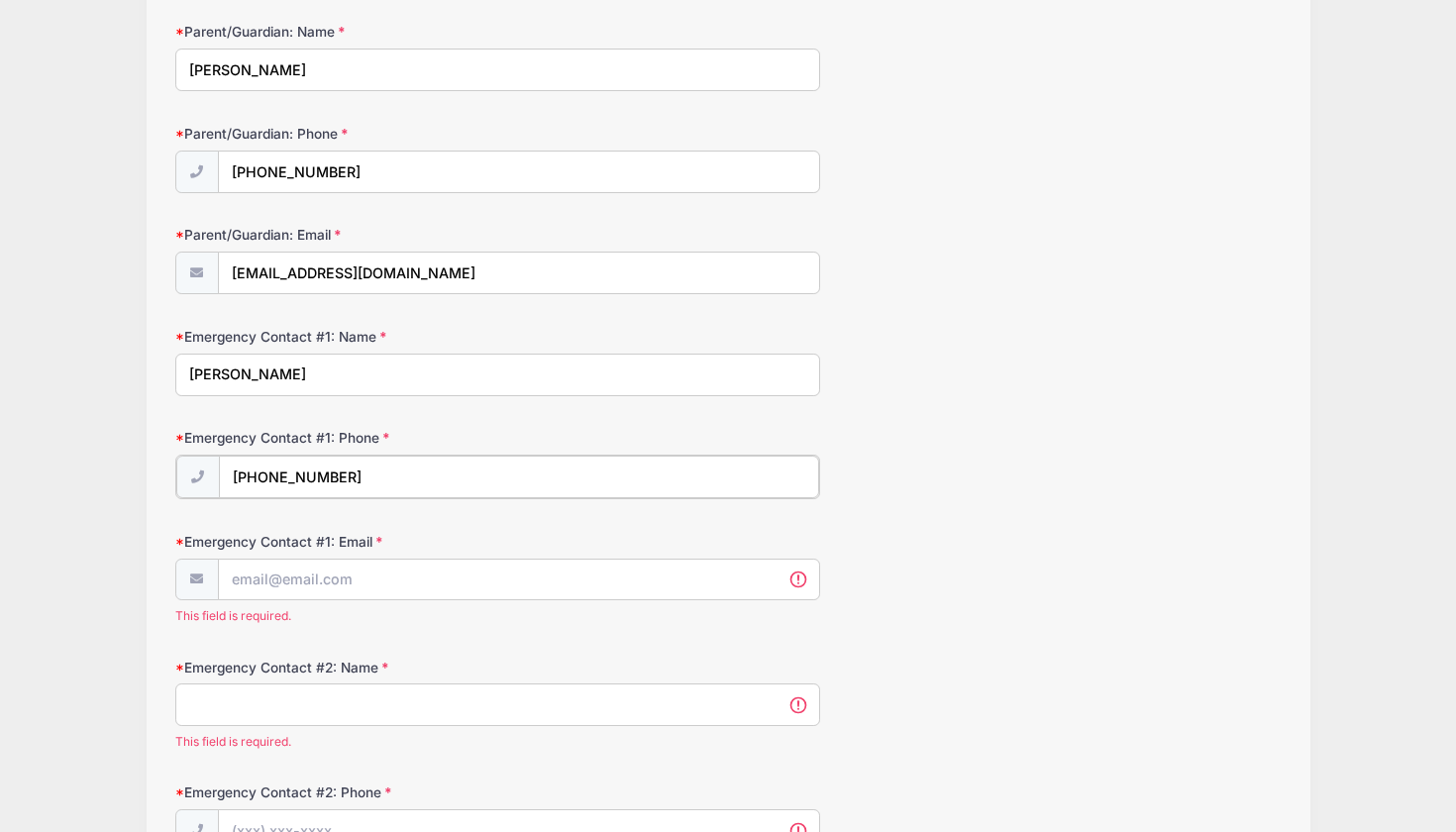
type input "(858) 361-3805"
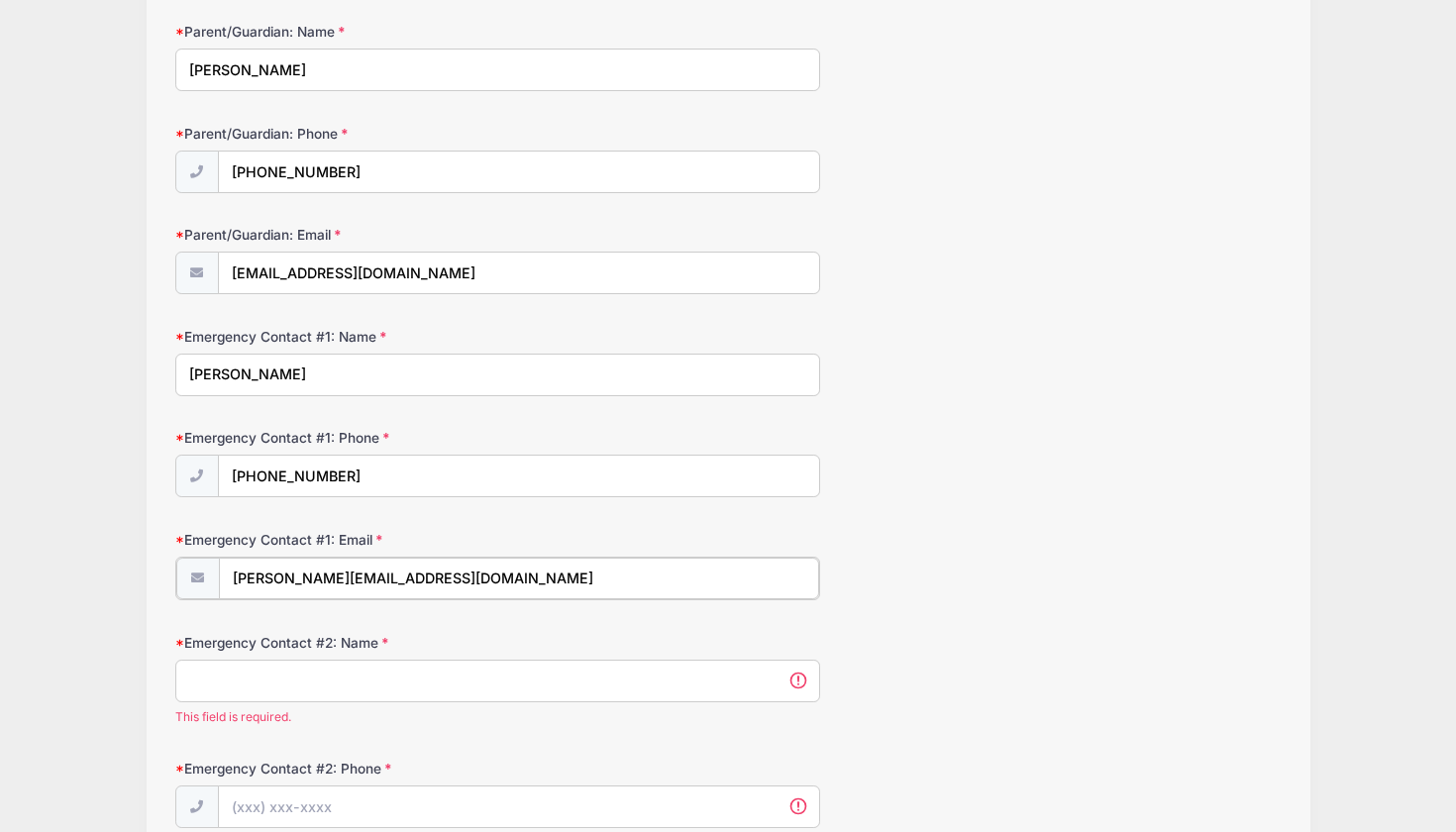
type input "juliemayer@me.com"
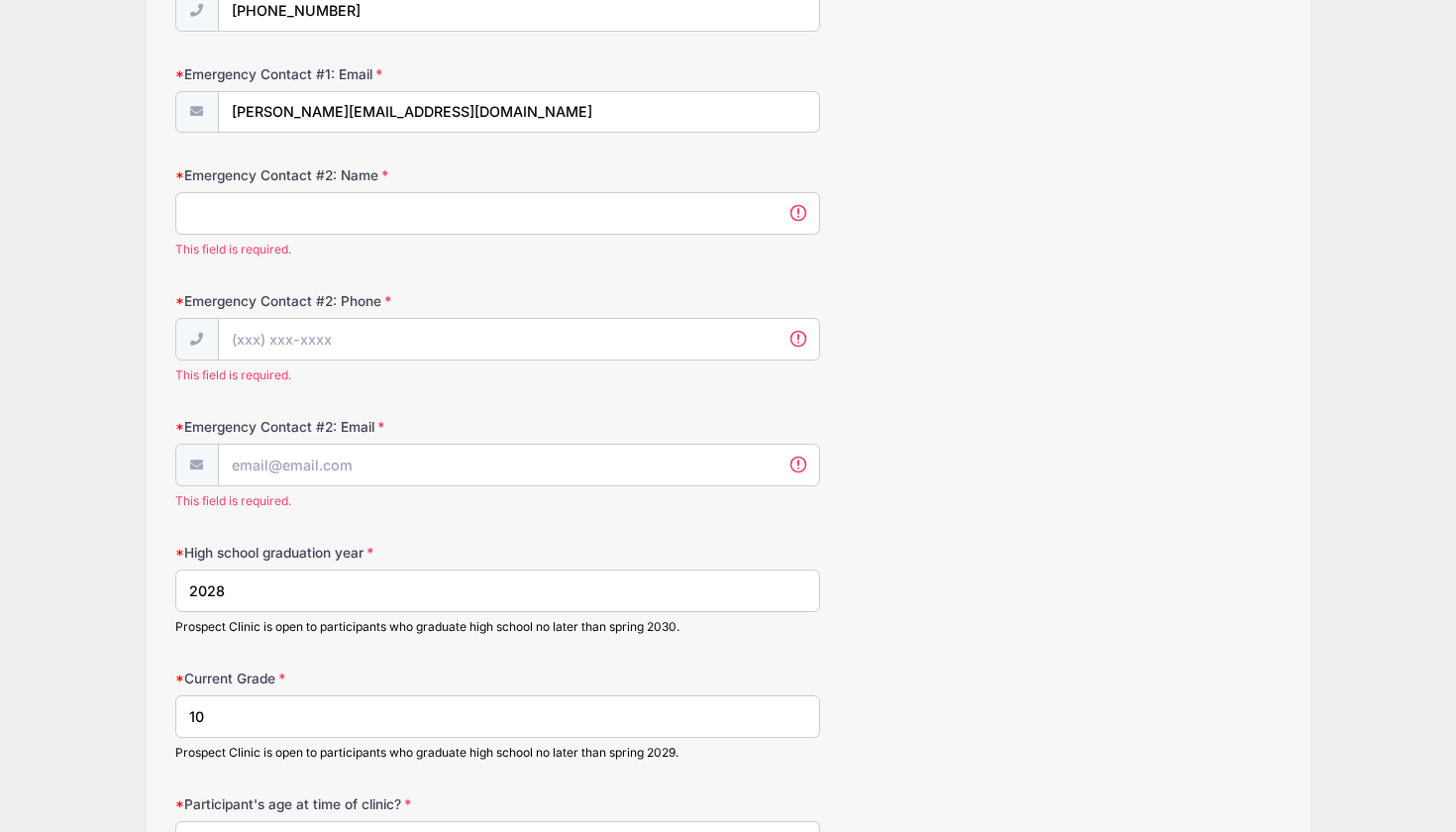
scroll to position [1291, 0]
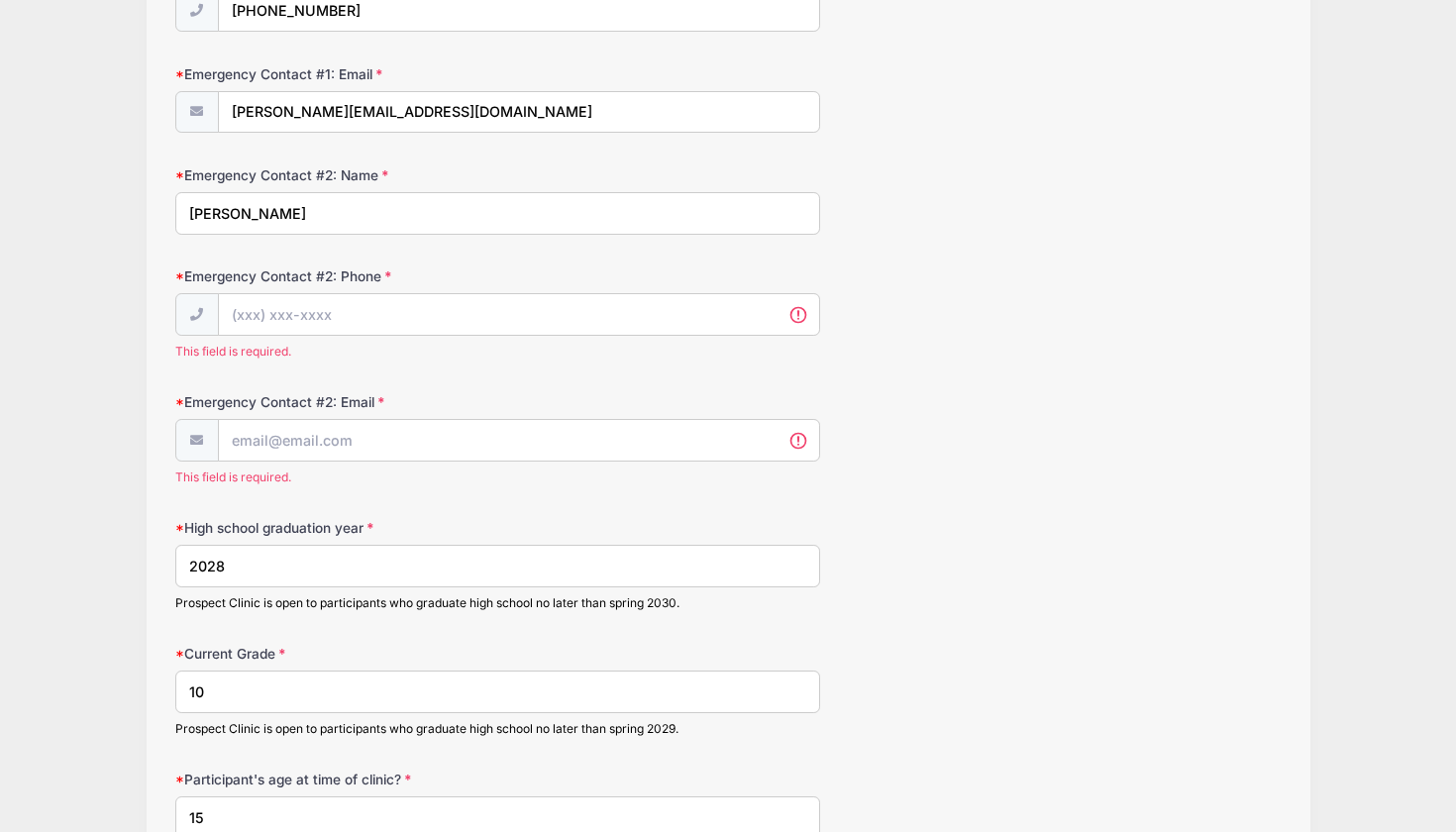
type input "Elena Bontog"
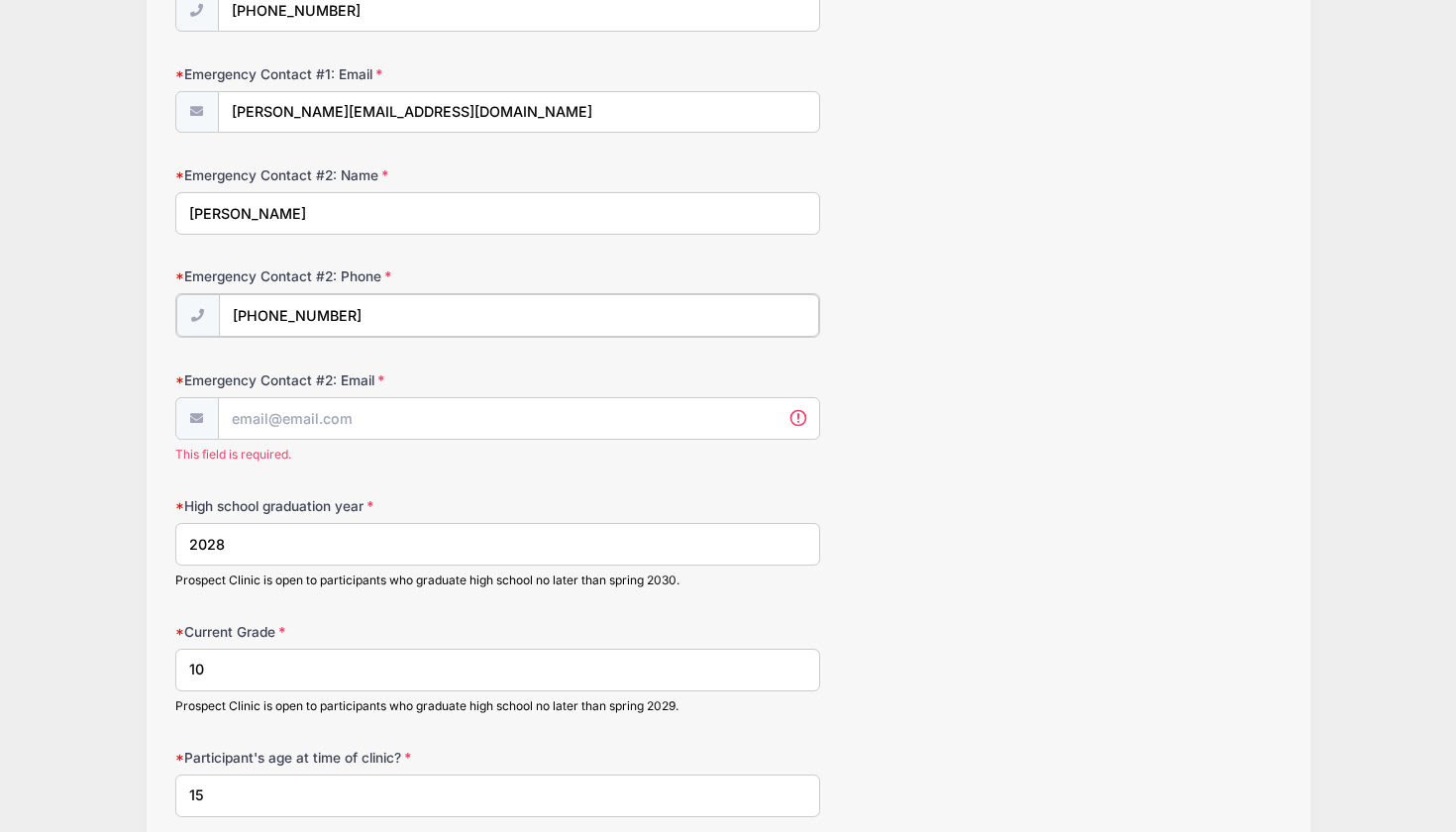
click at [364, 321] on input "(858) 357-5087" at bounding box center [519, 315] width 600 height 43
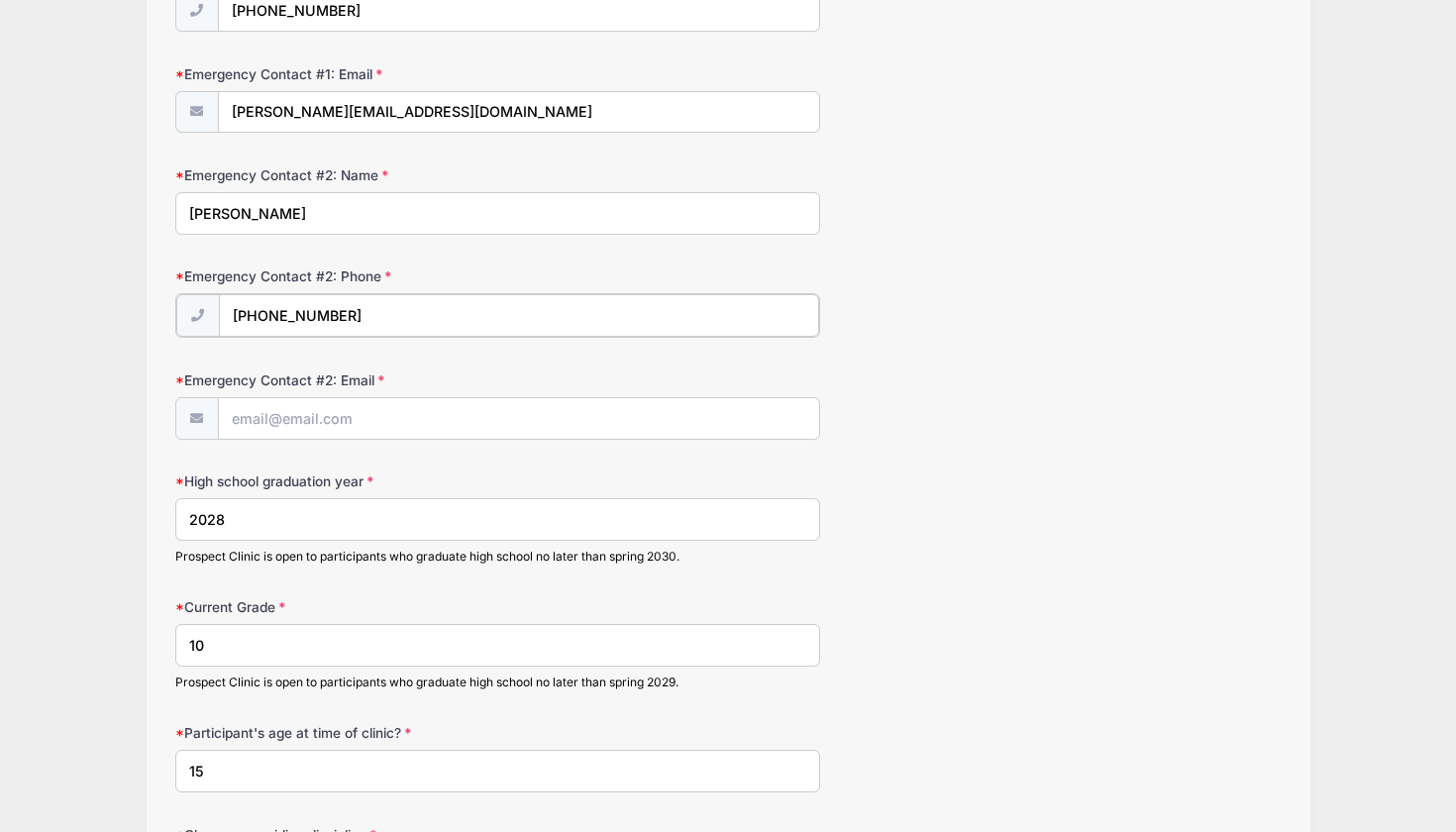
type input "(858) 357-5085"
click at [312, 396] on input "Emergency Contact #2: Email" at bounding box center [519, 417] width 600 height 43
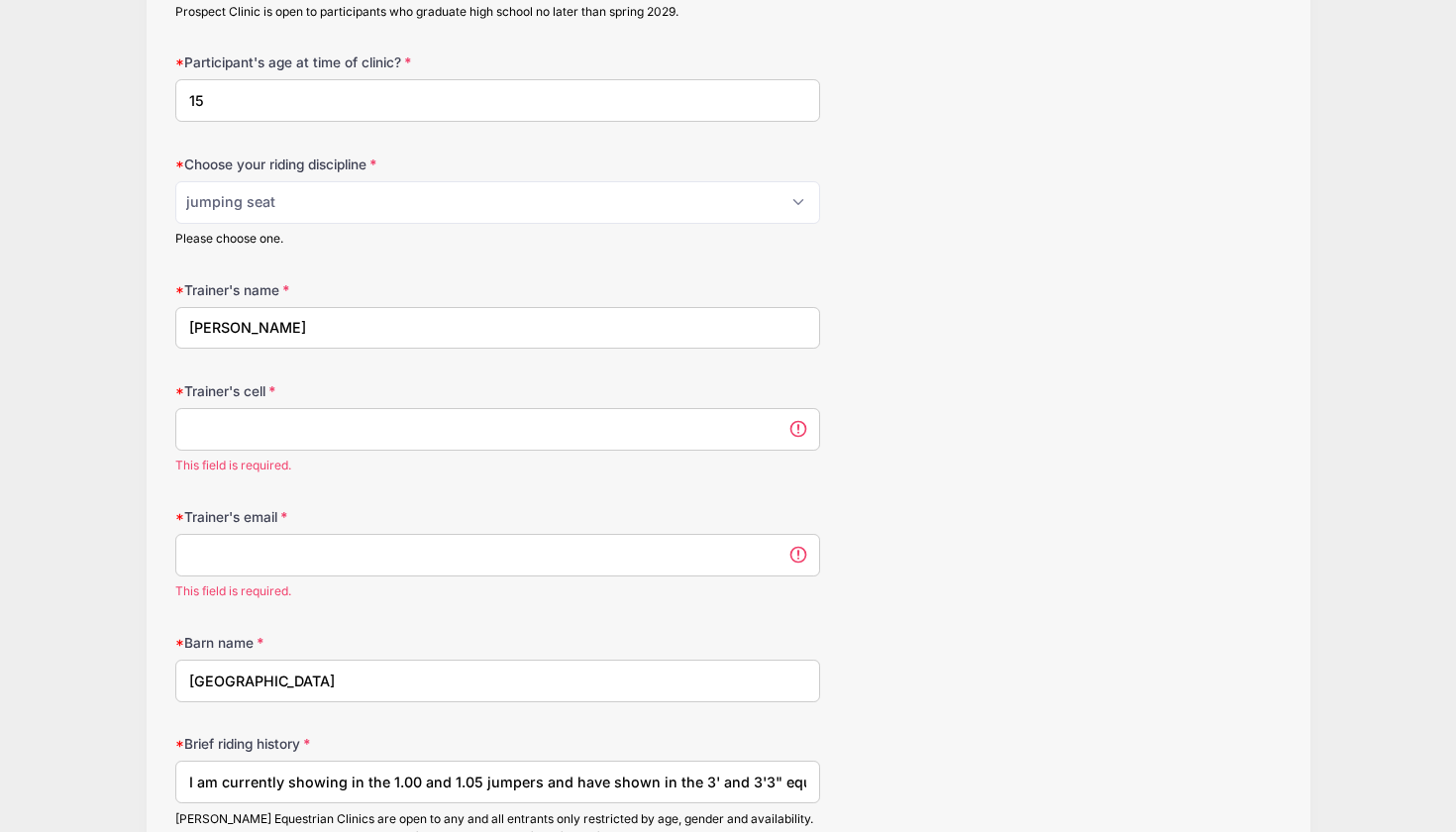
scroll to position [1965, 0]
type input "elenabontog@yahoo.com"
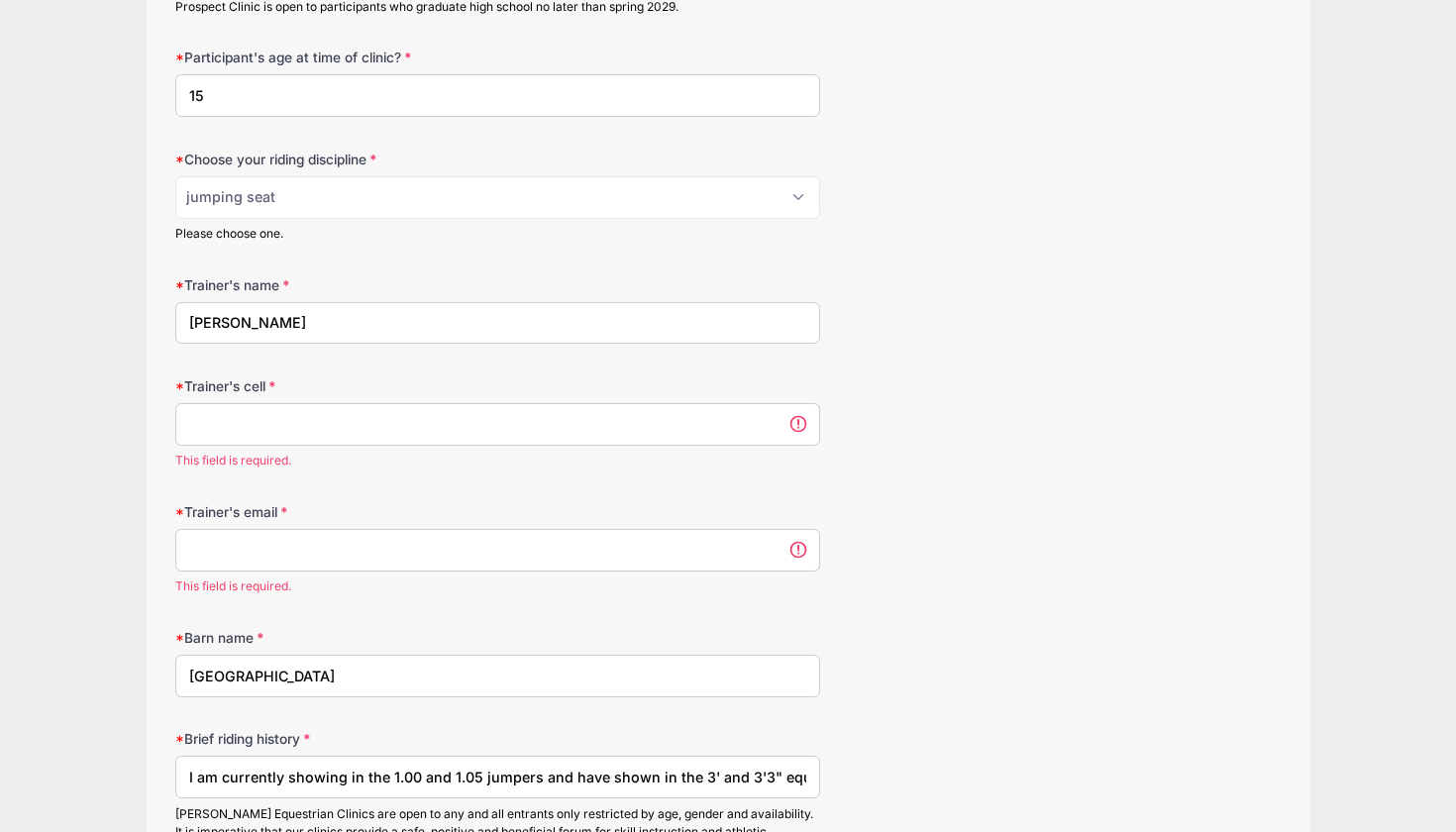
click at [374, 408] on input "Trainer's cell" at bounding box center [498, 424] width 645 height 43
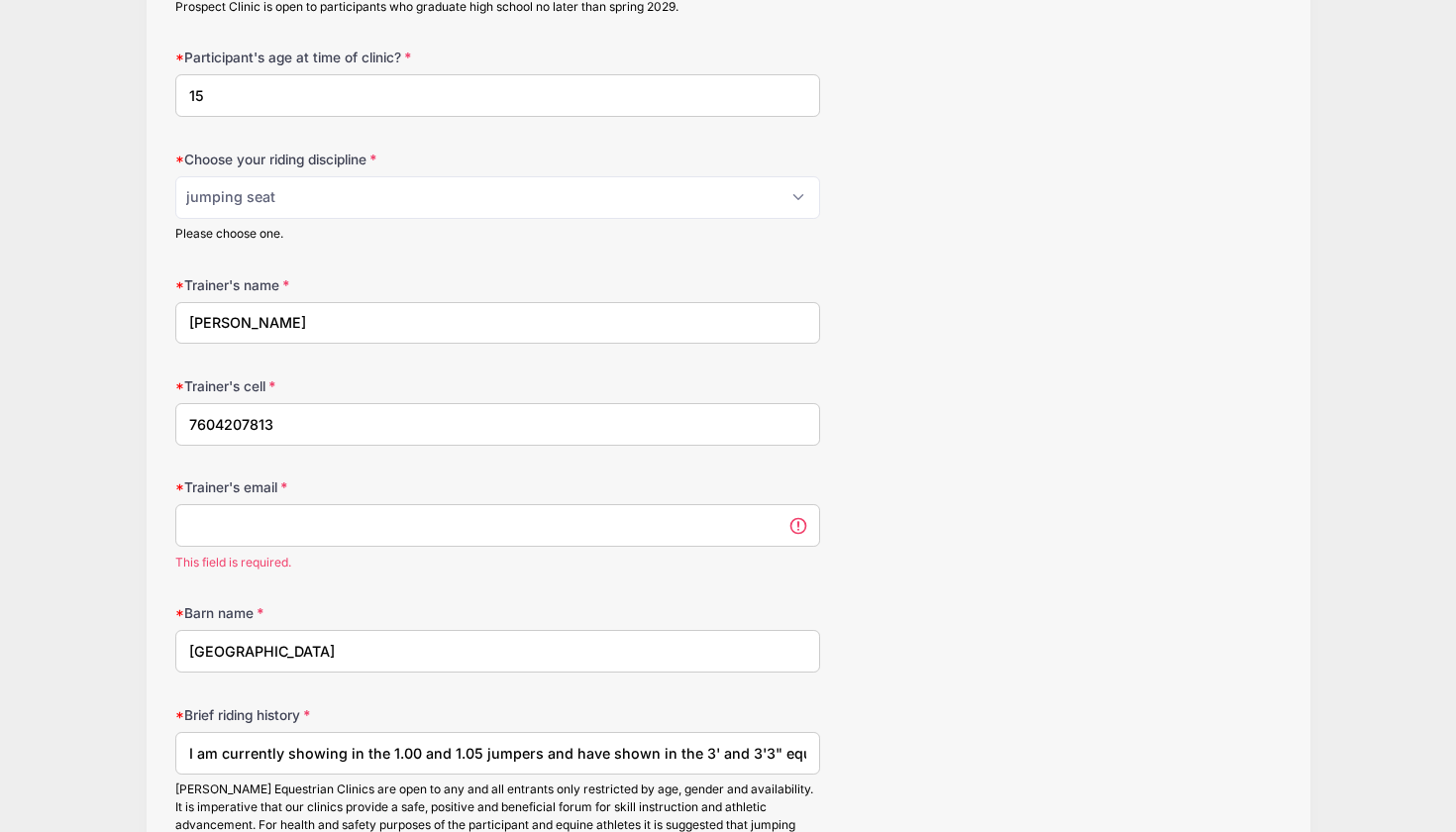
type input "7604207813"
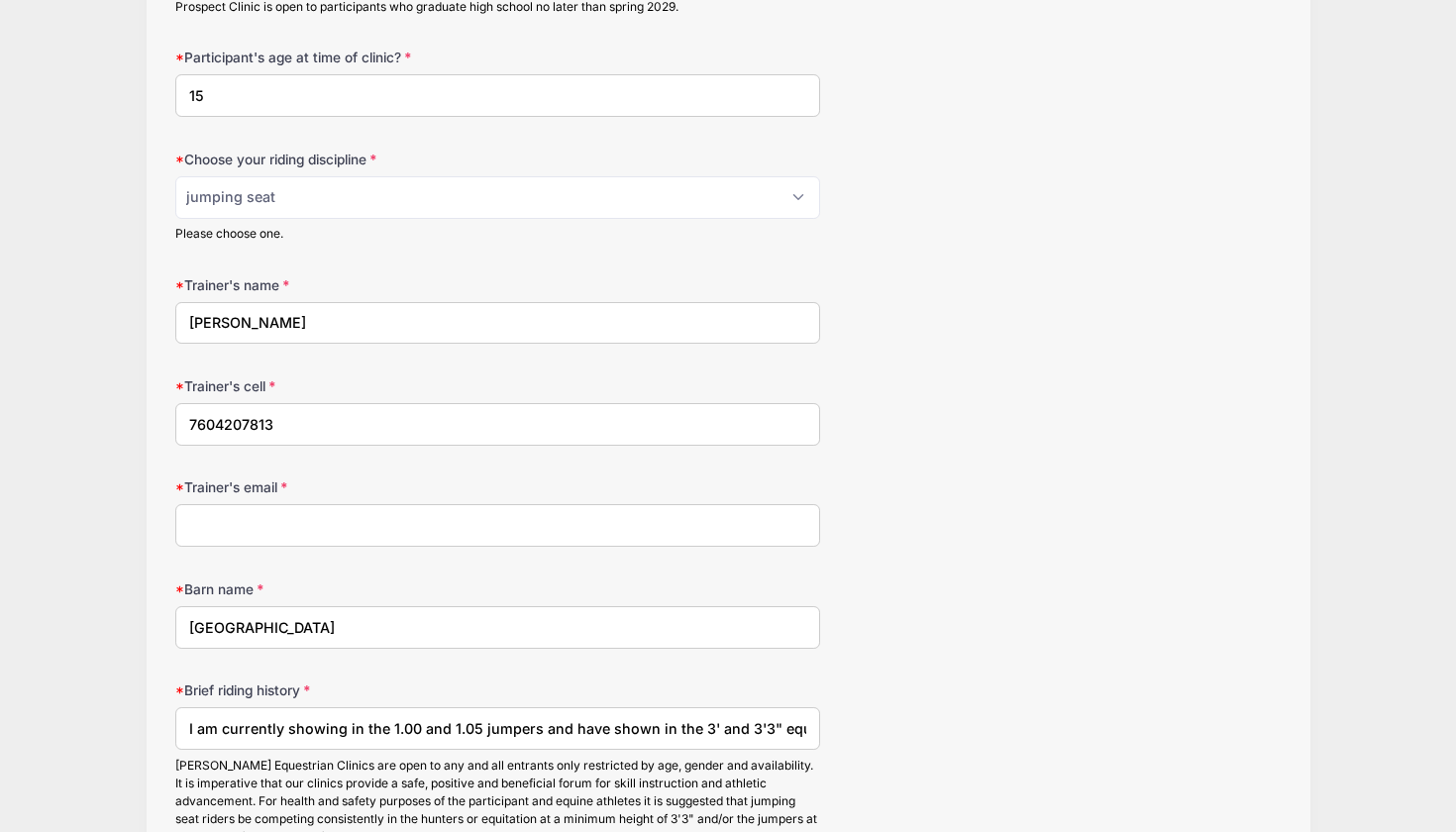
click at [319, 415] on input "7604207813" at bounding box center [498, 424] width 645 height 43
click at [297, 504] on input "Trainer's email" at bounding box center [498, 525] width 645 height 43
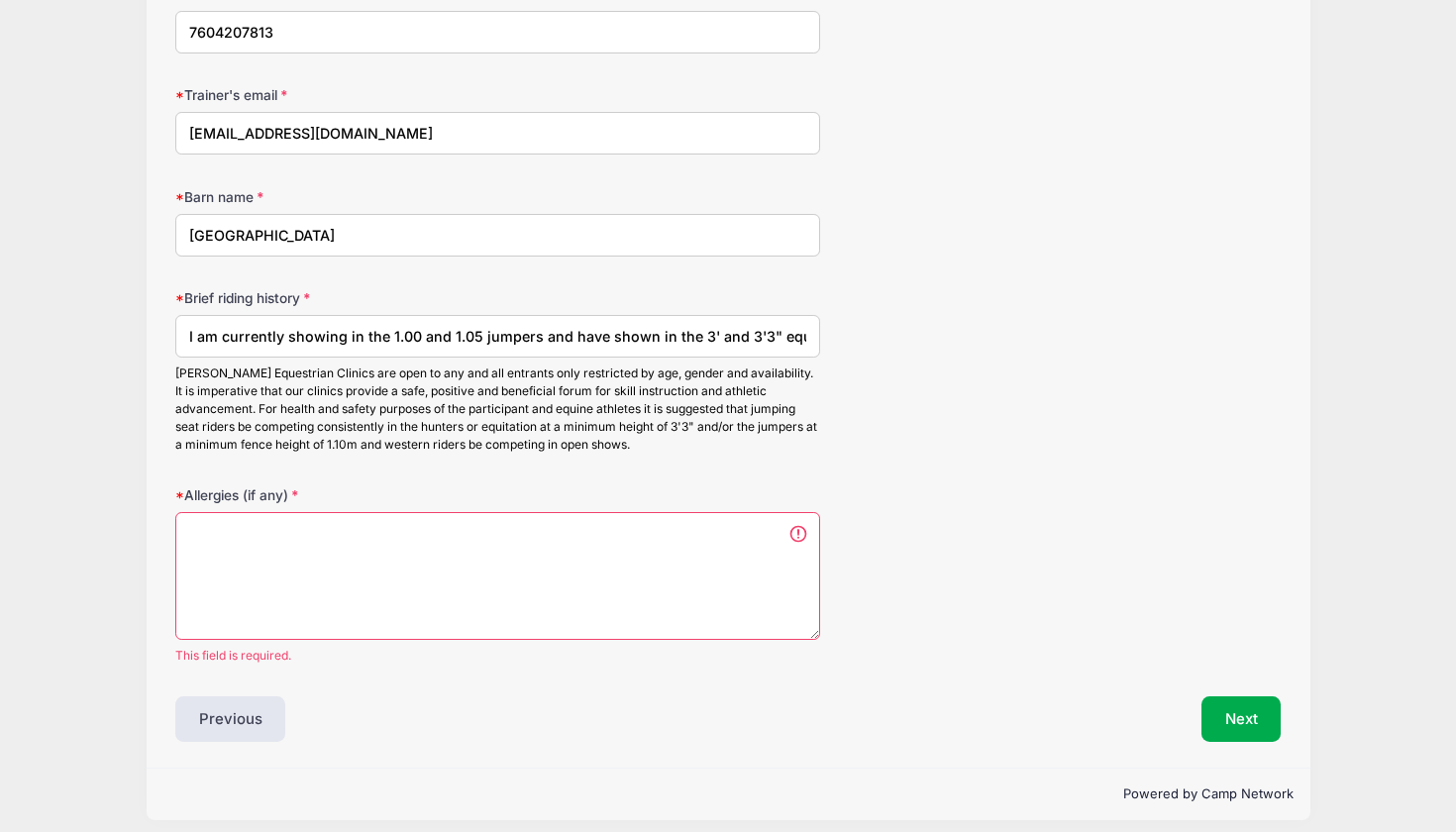
scroll to position [2356, 0]
type input "flowerhillfarms1@gmail.com"
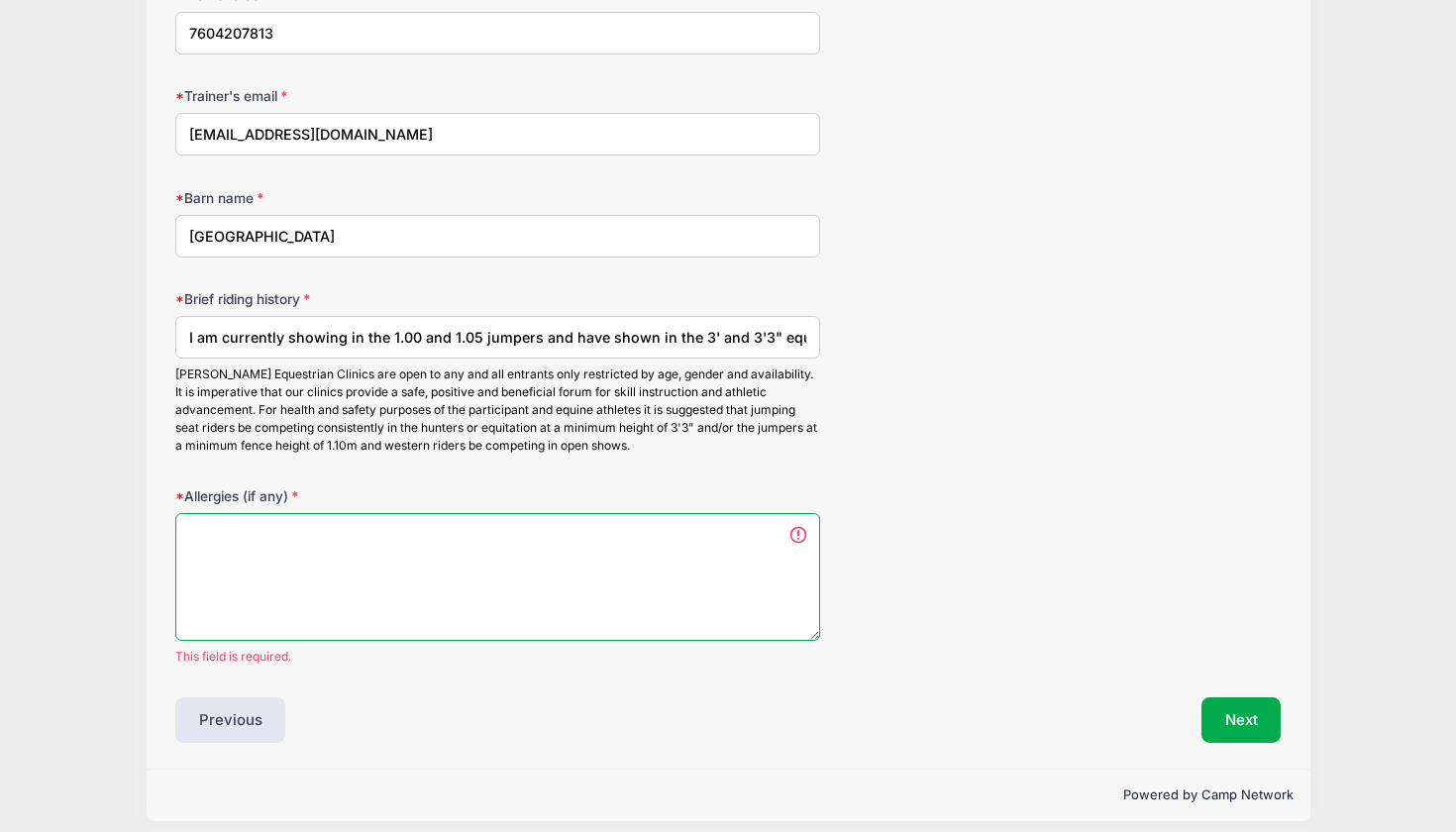
click at [558, 564] on textarea "Allergies (if any)" at bounding box center [498, 577] width 645 height 128
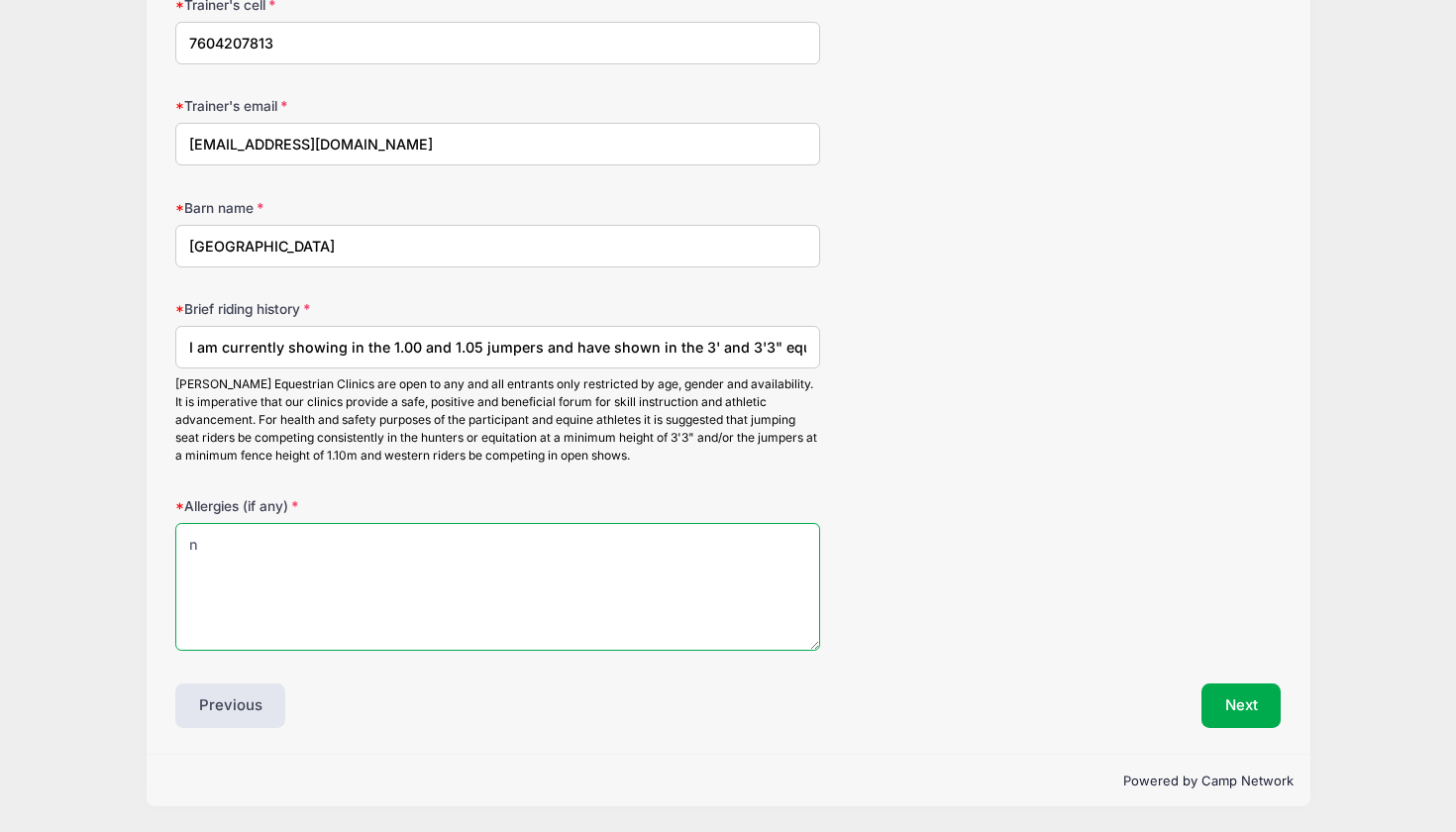
scroll to position [2332, 0]
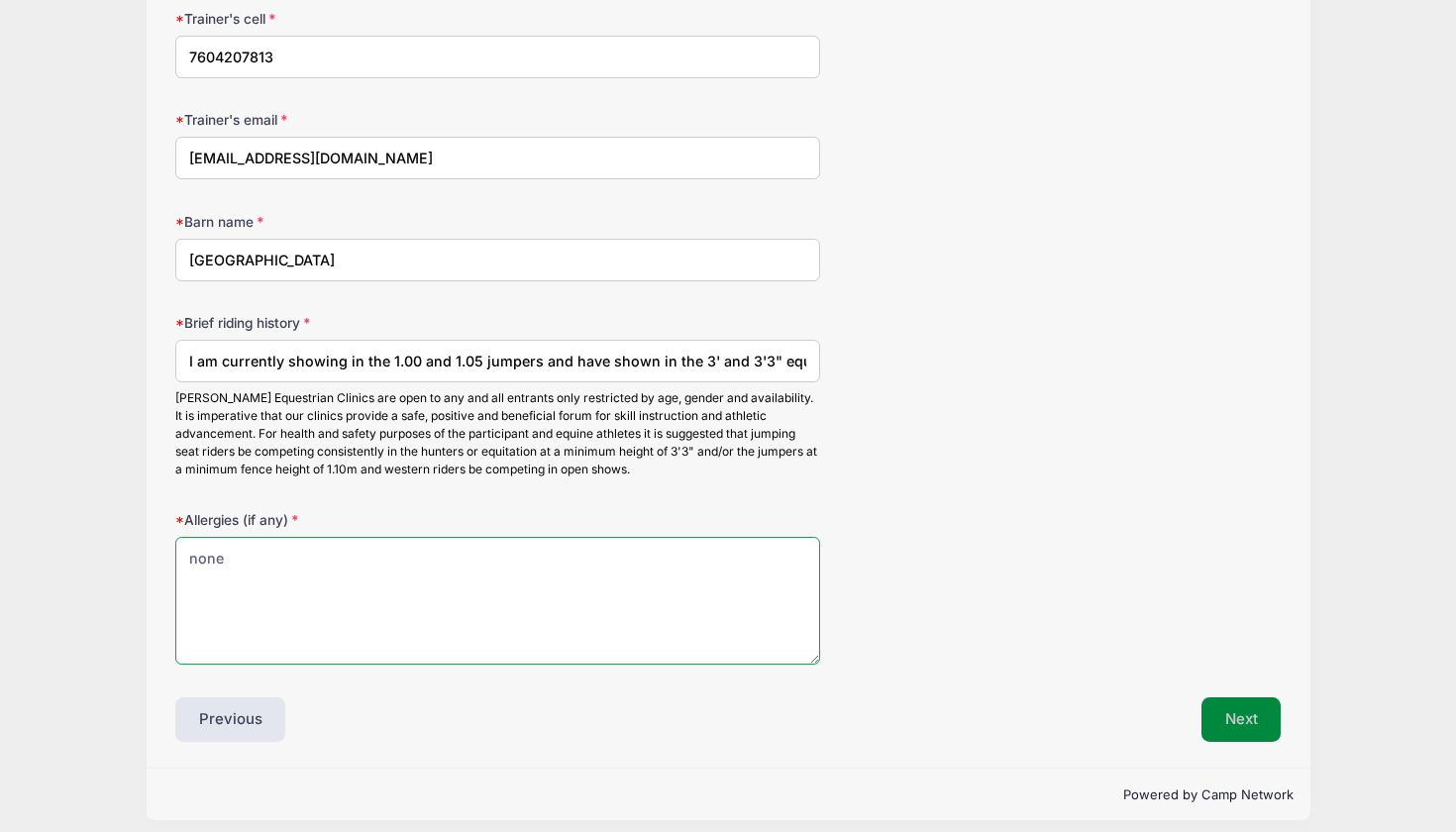
type textarea "none"
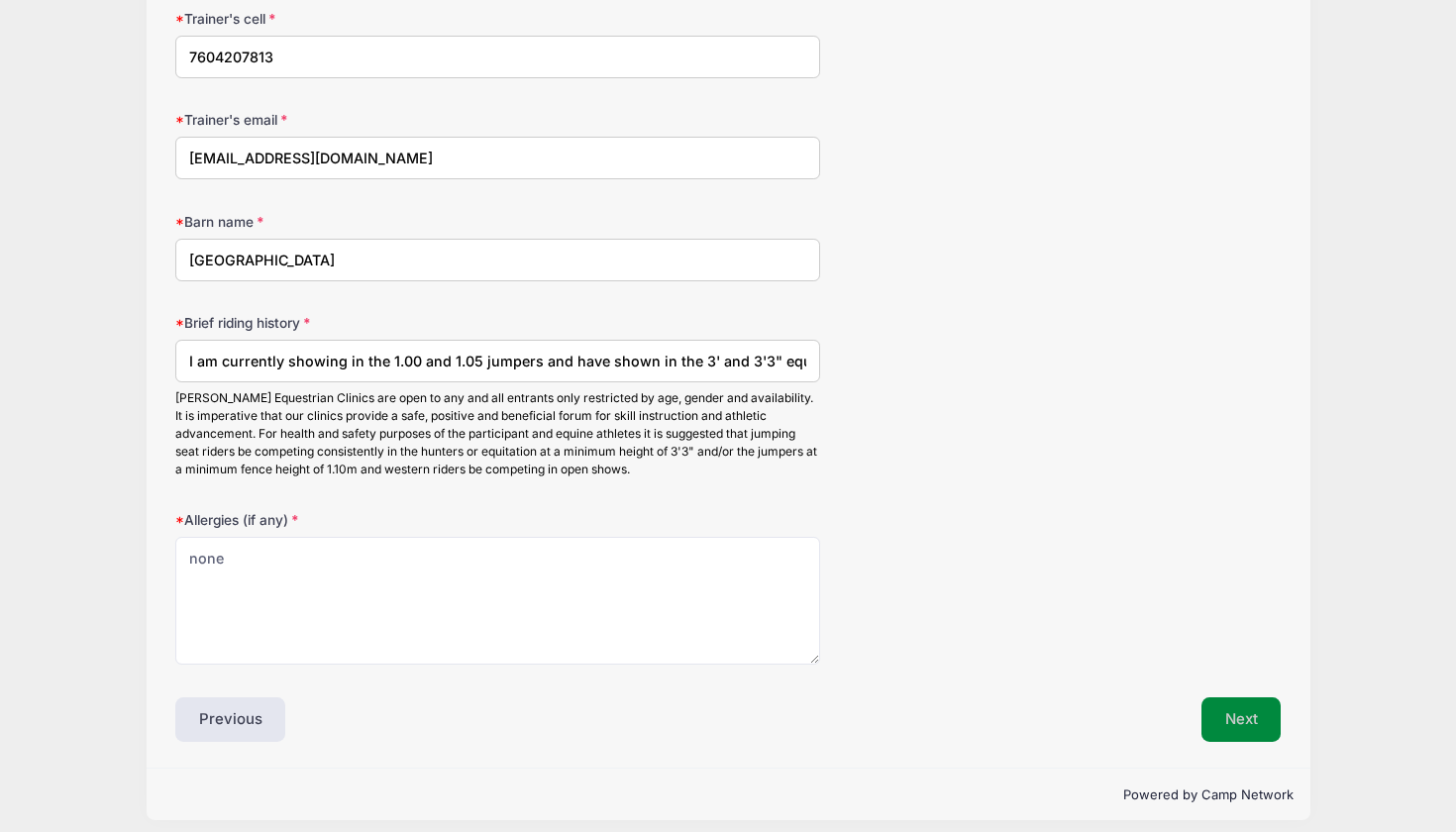
click at [1258, 715] on button "Next" at bounding box center [1242, 721] width 80 height 46
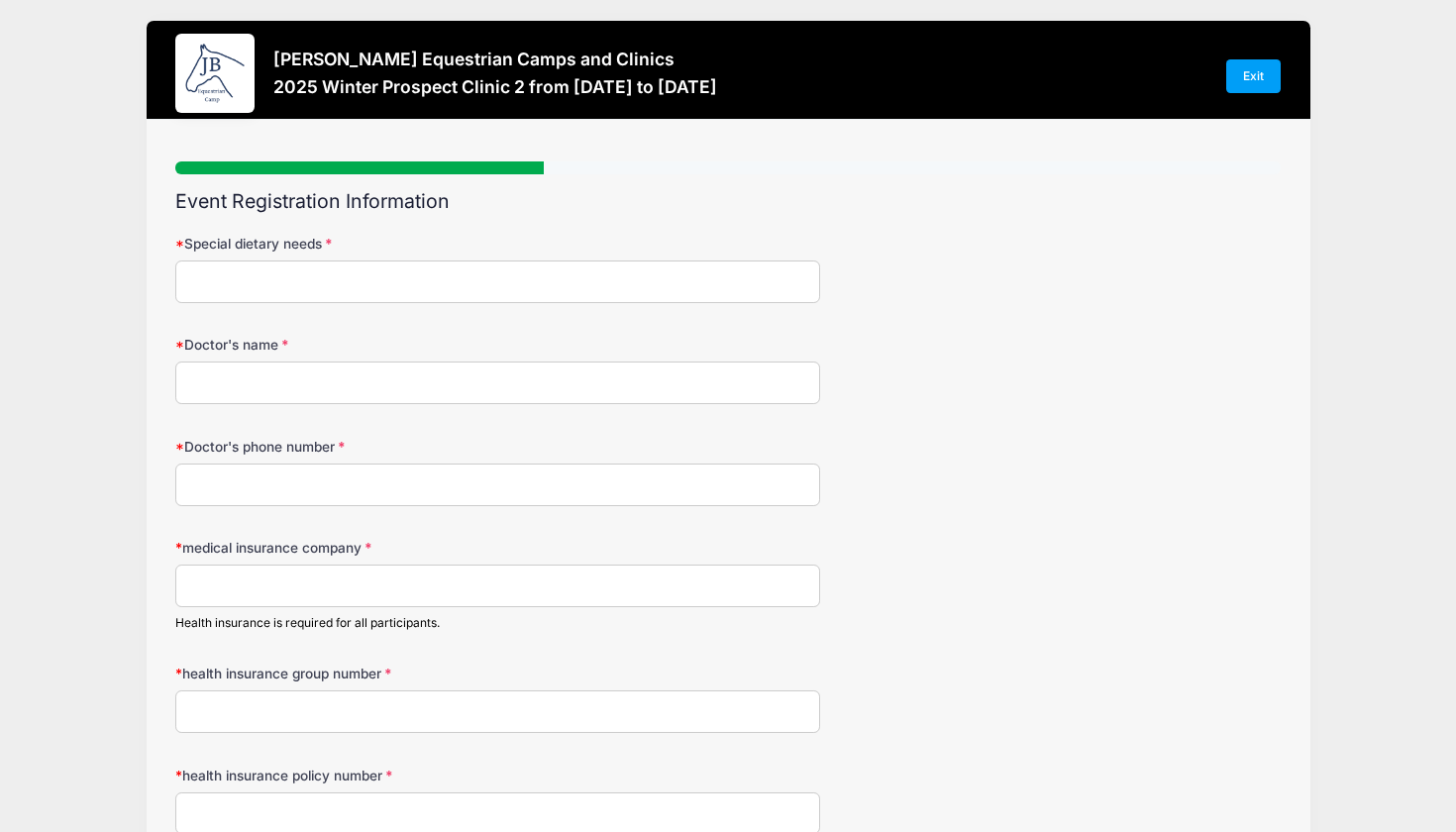
scroll to position [0, 0]
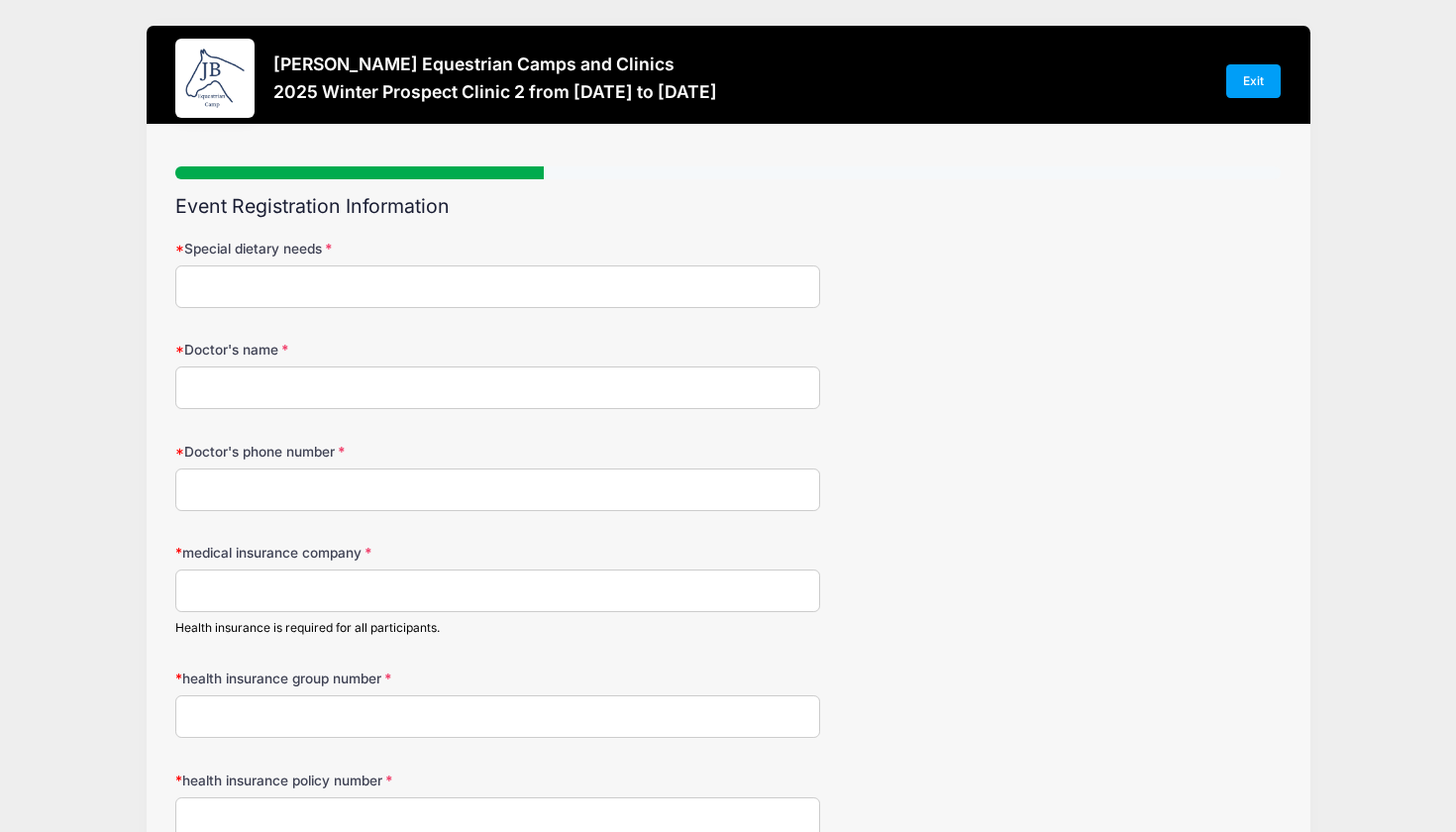
click at [706, 278] on input "Special dietary needs" at bounding box center [498, 286] width 645 height 43
type input "none"
type input "Karen Wilson"
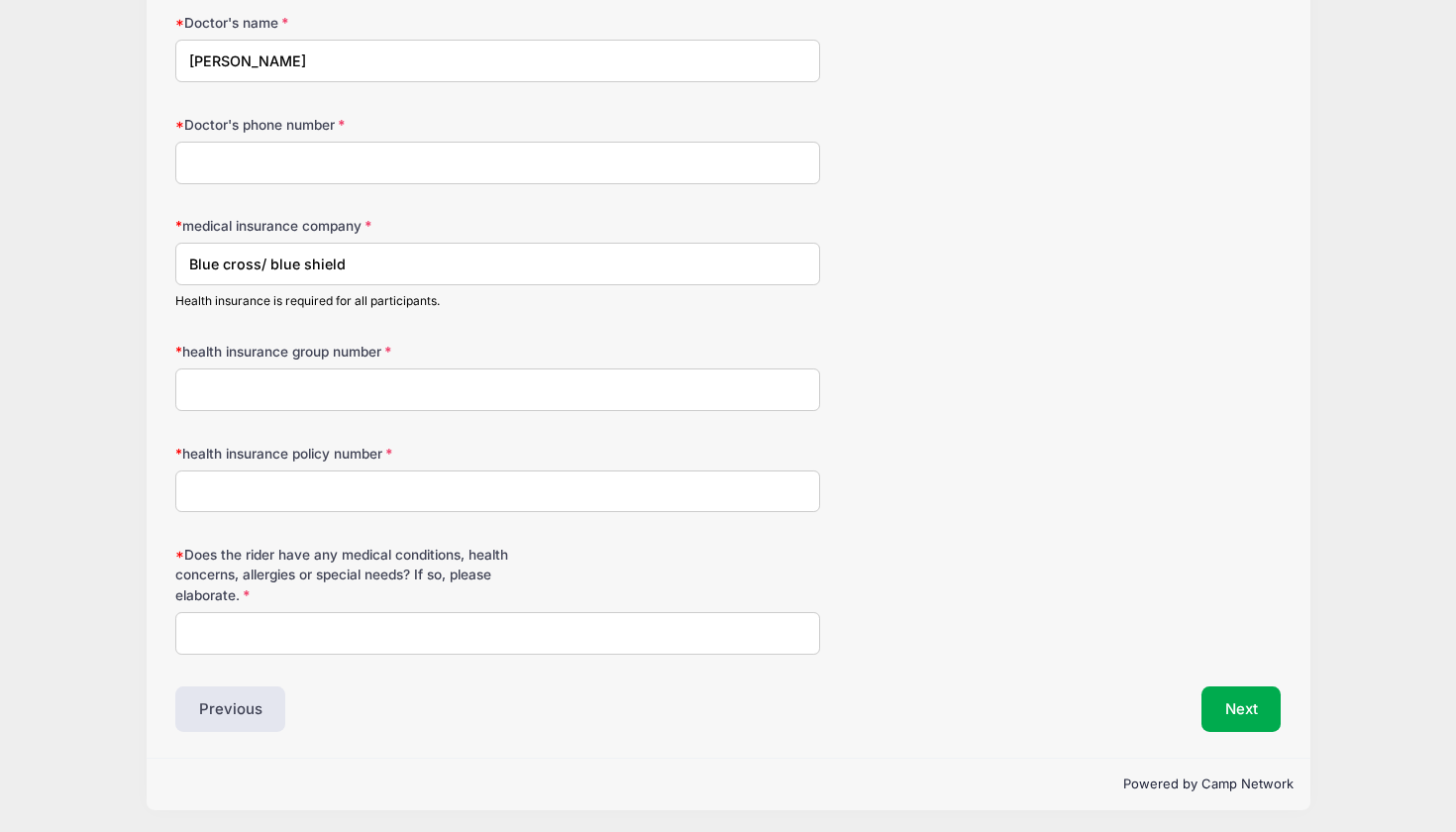
scroll to position [325, 0]
type input "Blue cross/ blue shield"
click at [365, 623] on input "Does the rider have any medical conditions, health concerns, allergies or speci…" at bounding box center [498, 635] width 645 height 43
type input "none"
click at [328, 393] on input "health insurance group number" at bounding box center [498, 391] width 645 height 43
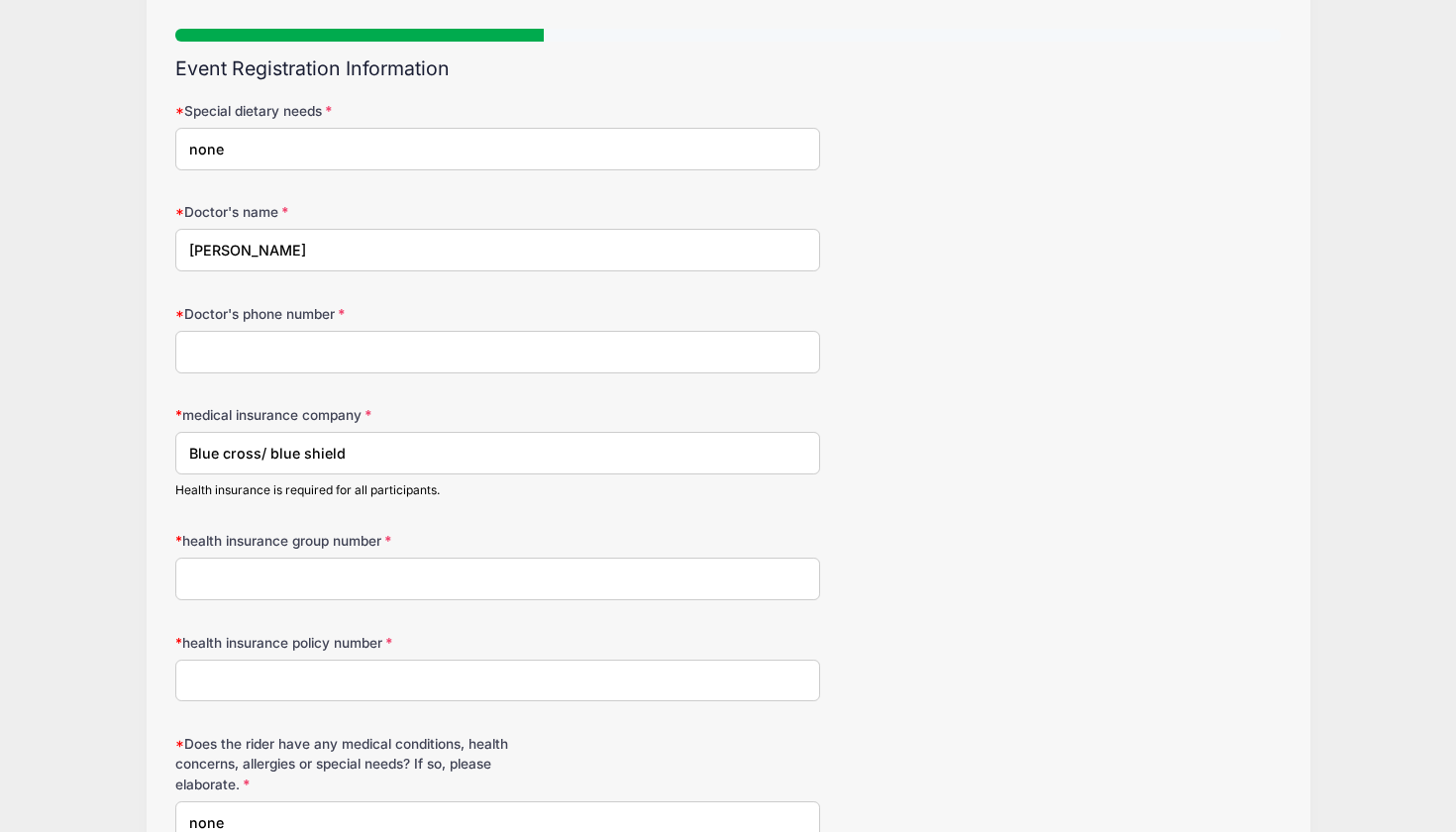
scroll to position [142, 0]
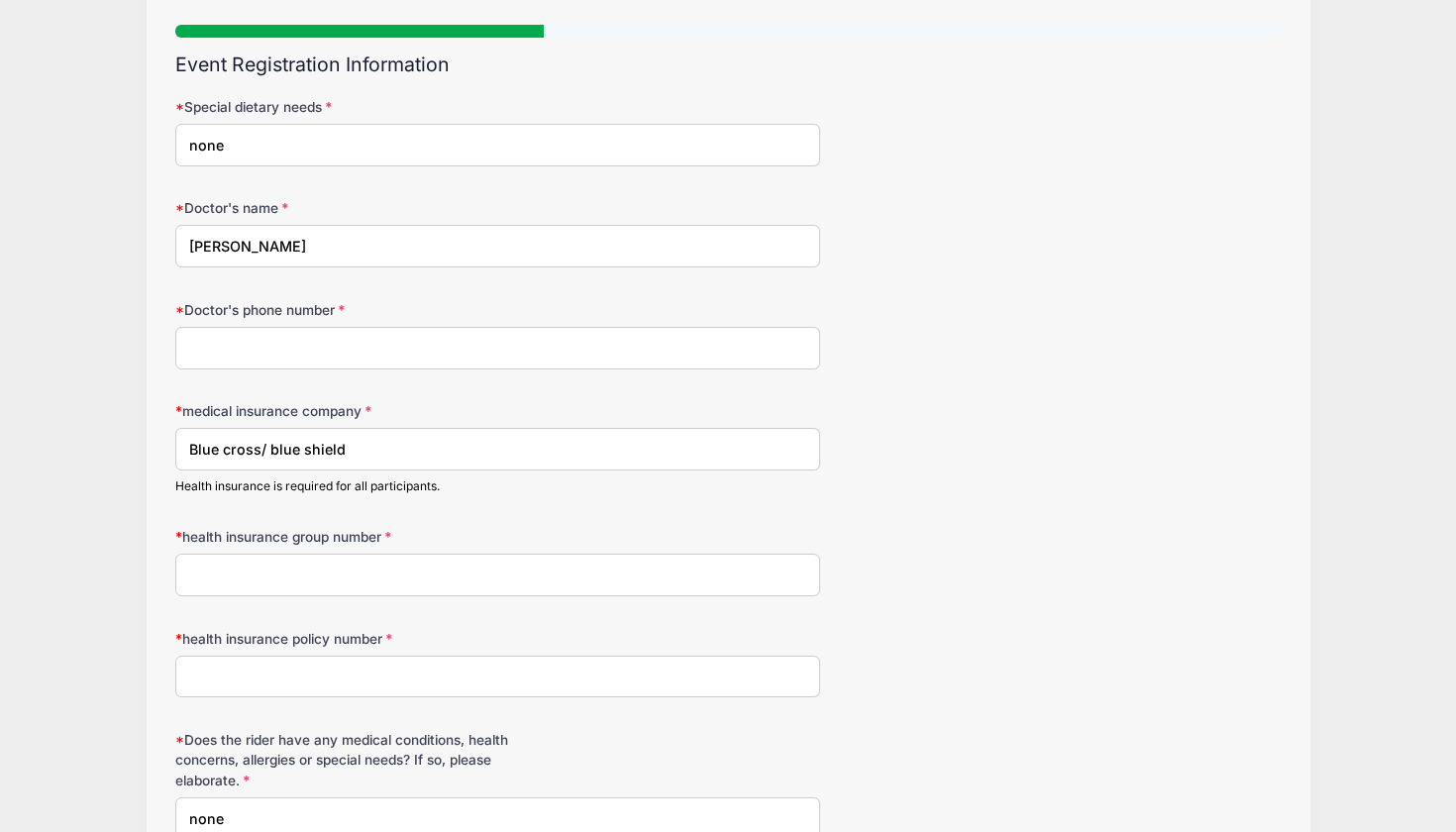
click at [331, 347] on input "Doctor's phone number" at bounding box center [498, 347] width 645 height 43
type input "8587643030"
click at [260, 574] on input "health insurance group number" at bounding box center [498, 575] width 645 height 43
type input "p"
click at [200, 568] on input "health insurance group number" at bounding box center [498, 575] width 645 height 43
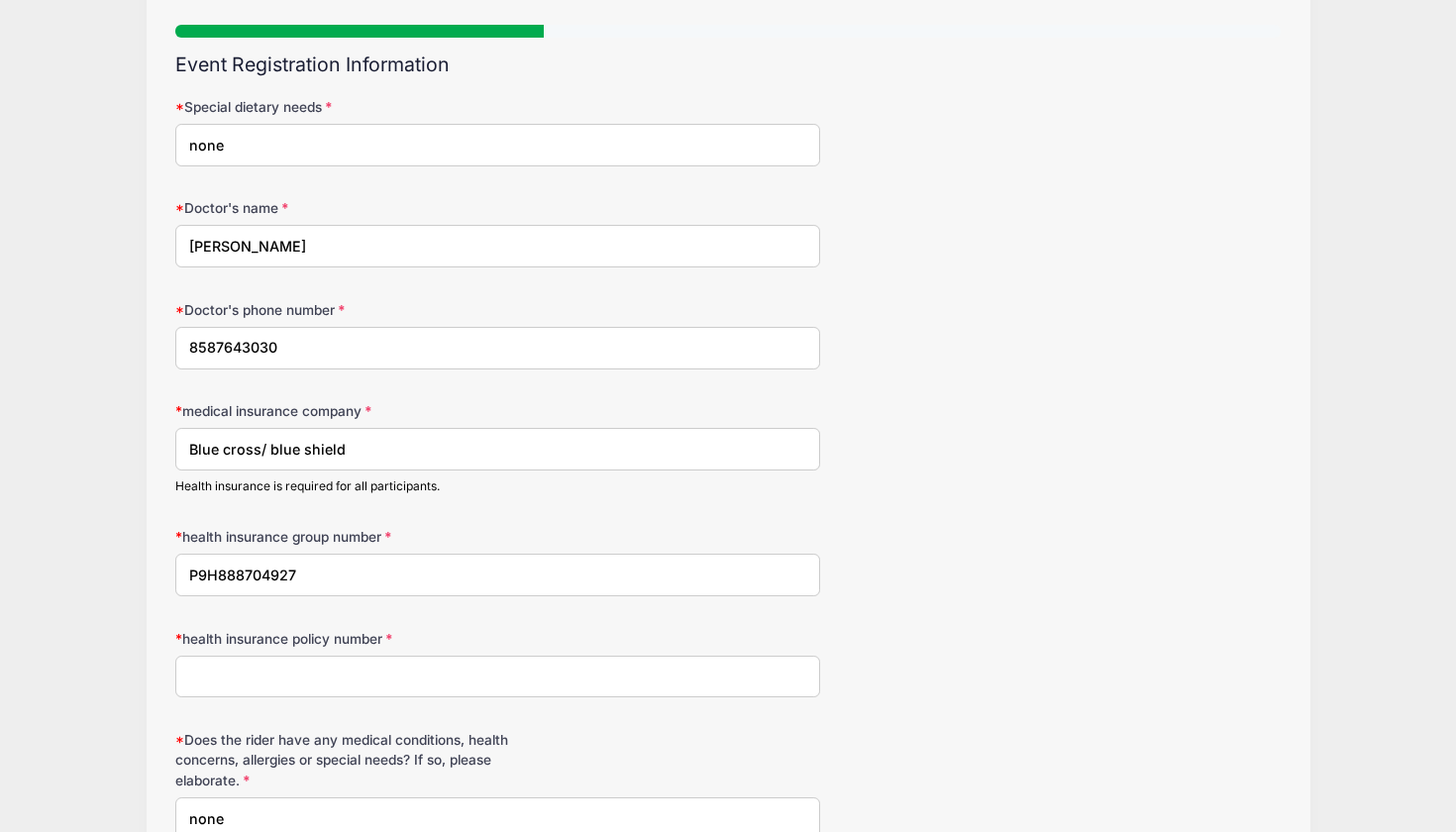
type input "P9H888704927"
click at [218, 685] on input "health insurance policy number" at bounding box center [498, 677] width 645 height 43
drag, startPoint x: 327, startPoint y: 578, endPoint x: 143, endPoint y: 571, distance: 184.1
click at [143, 571] on div "Jessica Braswell Equestrian Camps and Clinics 2025 Winter Prospect Clinic 2 fro…" at bounding box center [728, 440] width 1396 height 1164
type input "100601"
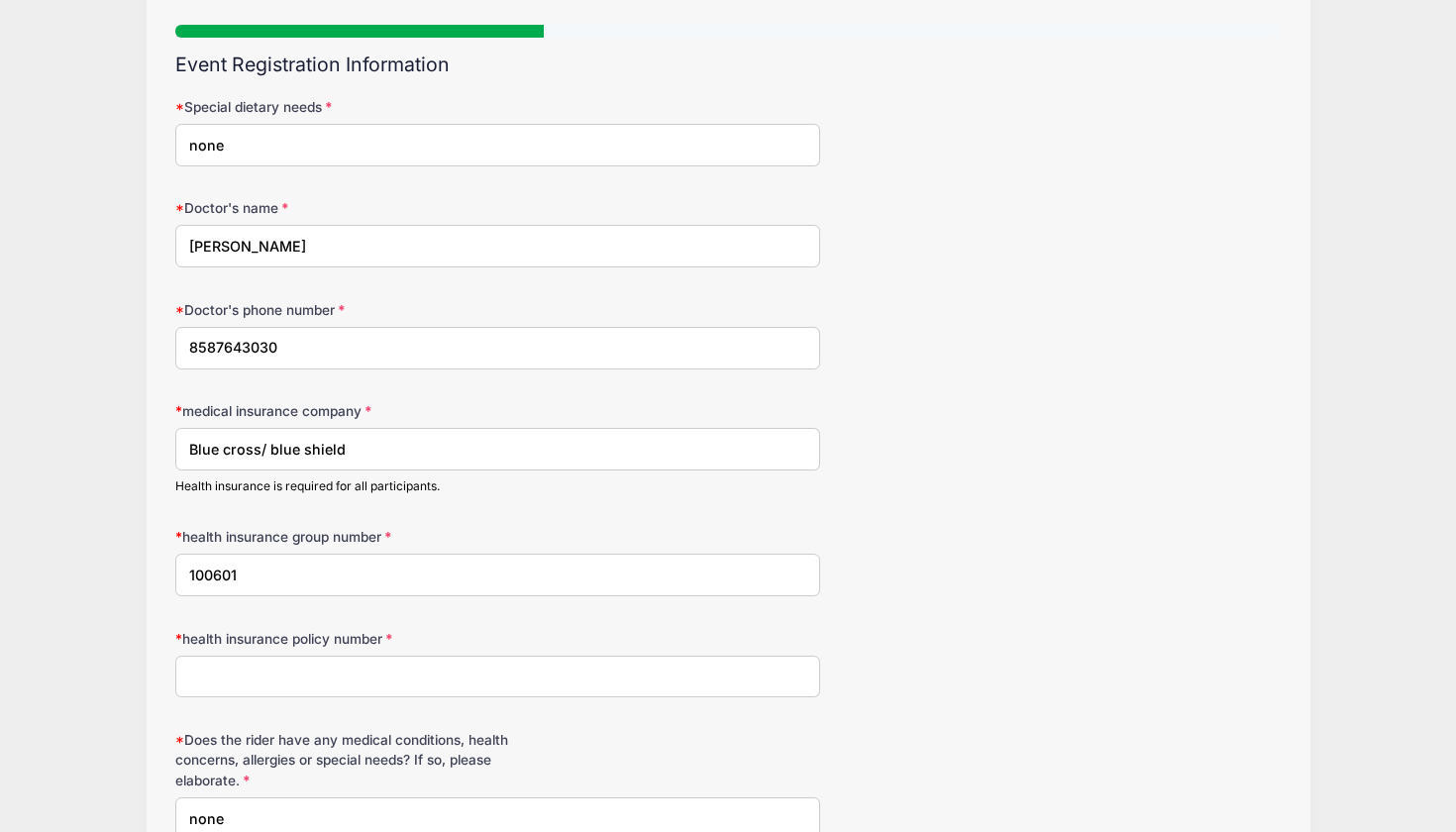
click at [223, 697] on form "Special dietary needs none Doctor's name Karen Wilson Doctor's phone number 858…" at bounding box center [728, 469] width 1107 height 744
click at [229, 682] on input "health insurance policy number" at bounding box center [498, 677] width 645 height 43
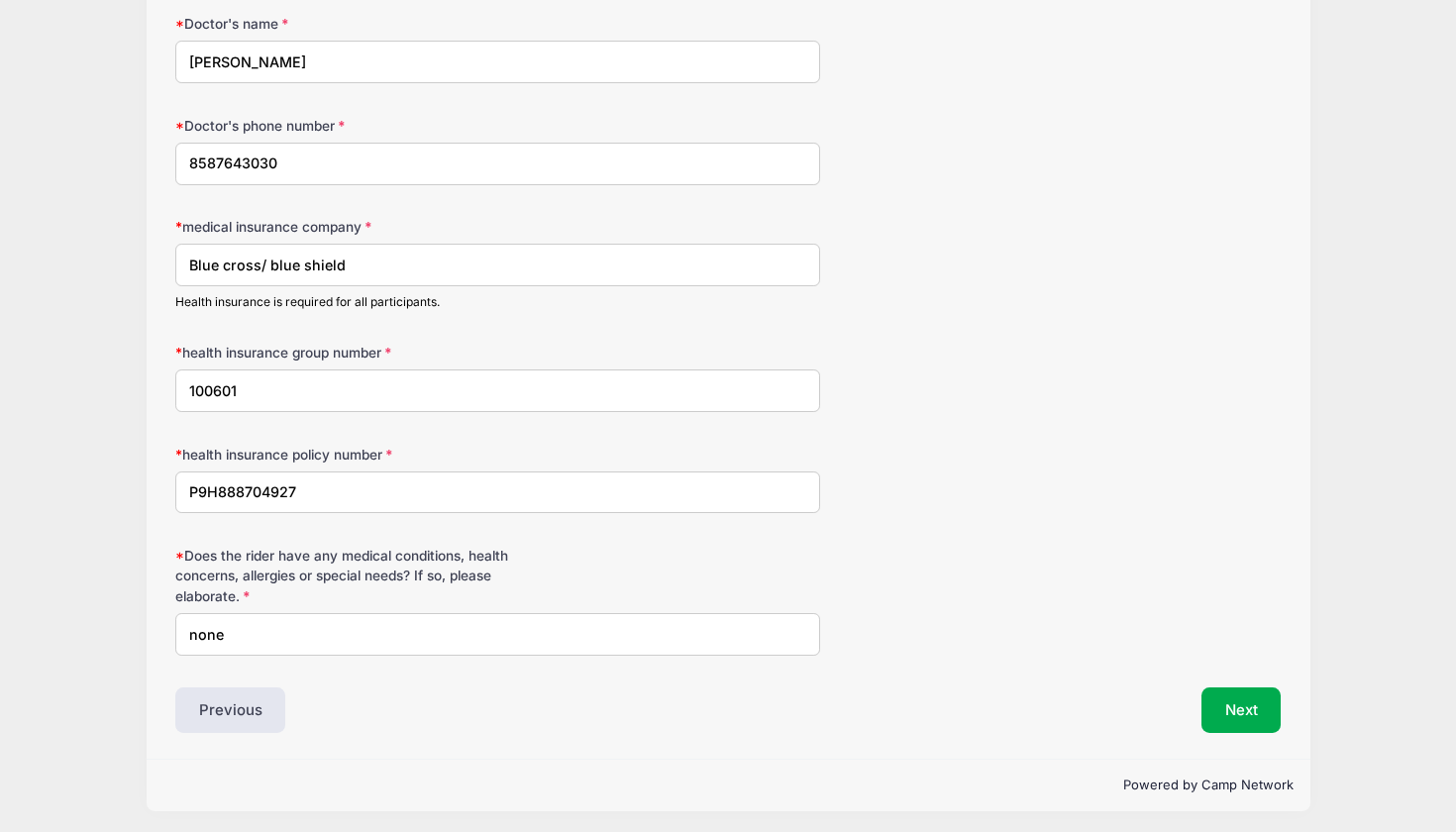
scroll to position [325, 0]
type input "P9H888704927"
click at [1229, 711] on button "Next" at bounding box center [1242, 712] width 80 height 46
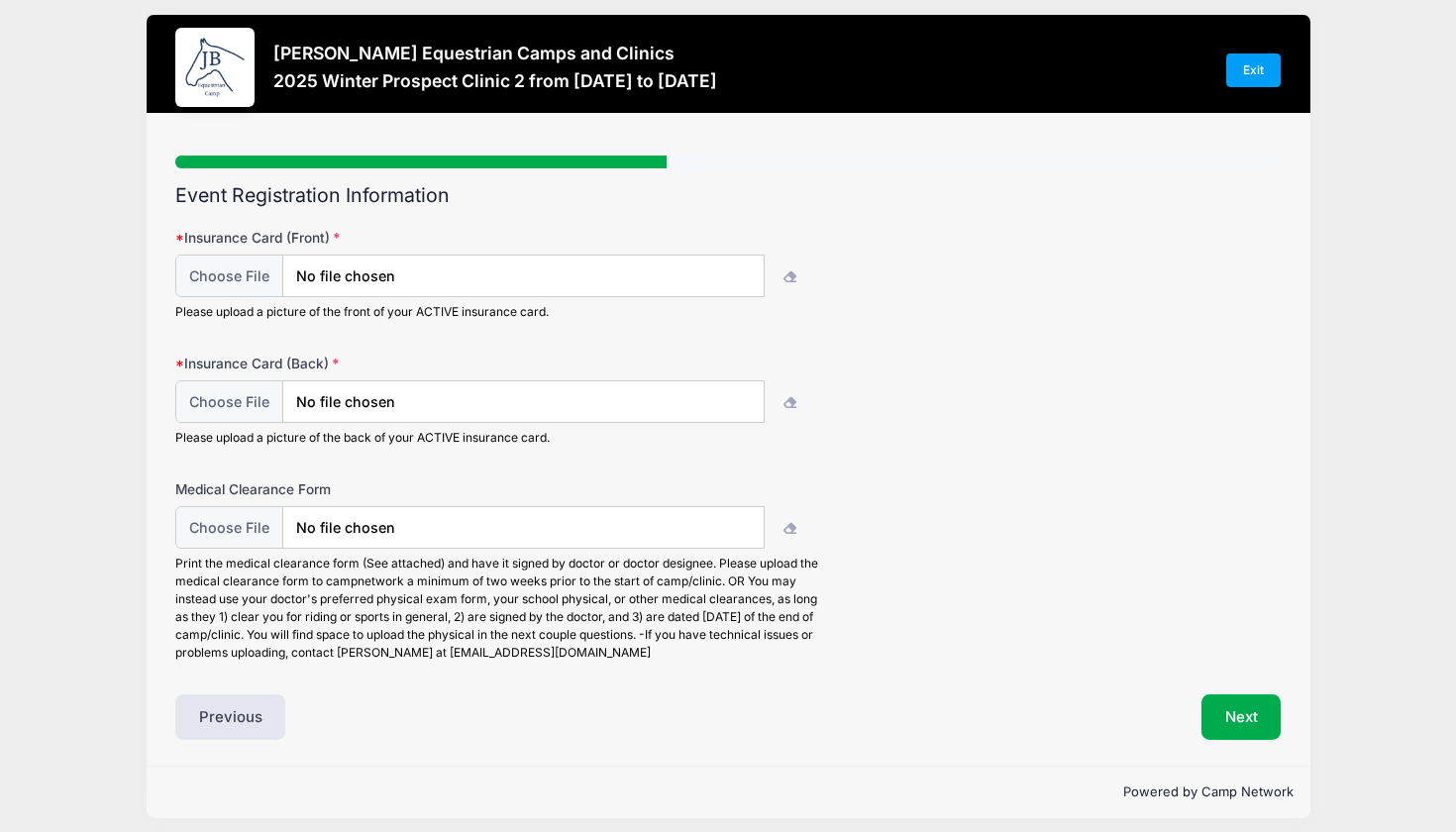
scroll to position [0, 0]
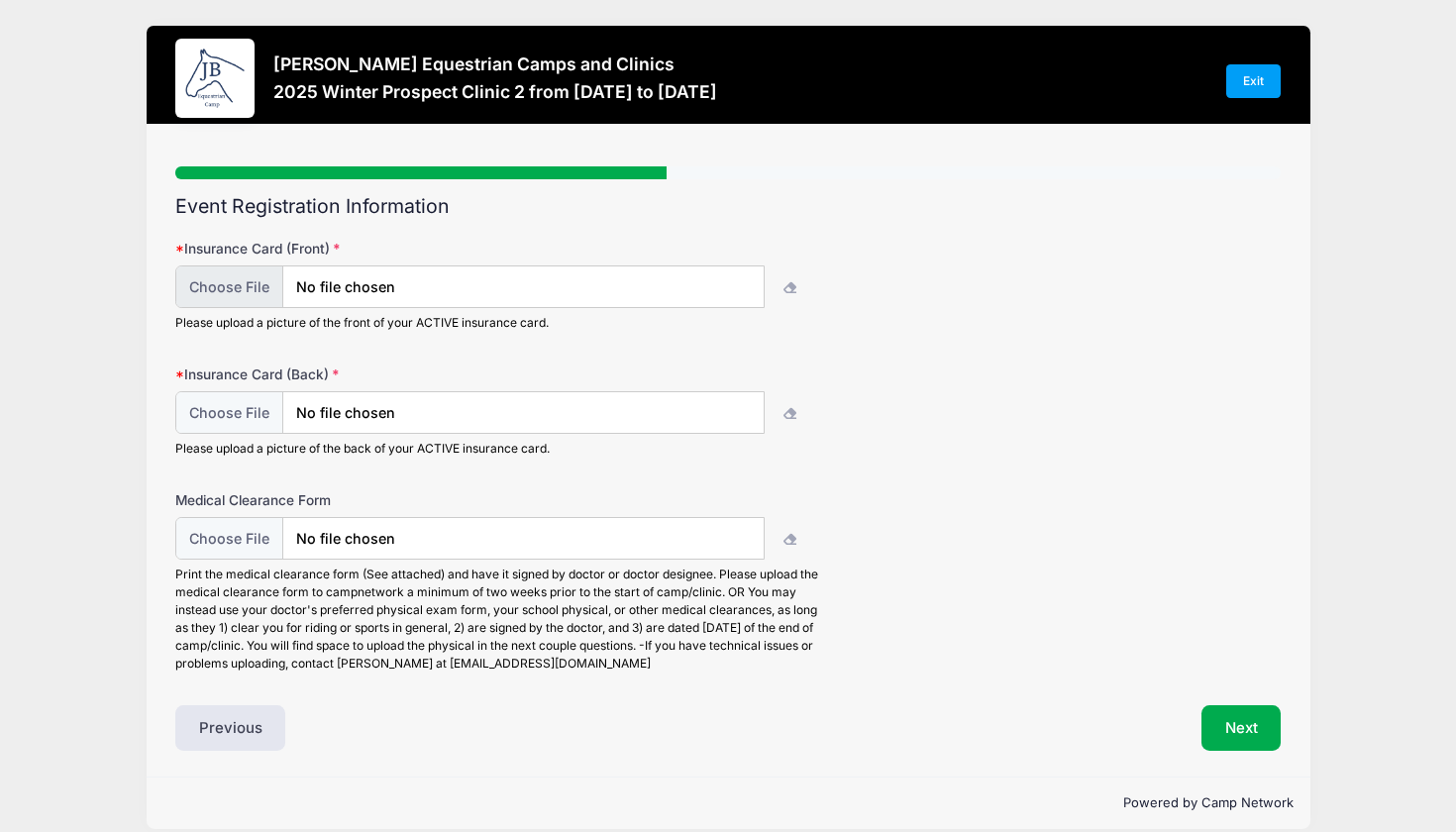
click at [621, 279] on input "file" at bounding box center [470, 286] width 590 height 43
click at [275, 282] on input "file" at bounding box center [470, 286] width 590 height 43
type input "C:\fakepath\IMG_0180.HEIC"
click at [248, 400] on input "file" at bounding box center [470, 412] width 590 height 43
type input "C:\fakepath\IMG_0181.HEIC"
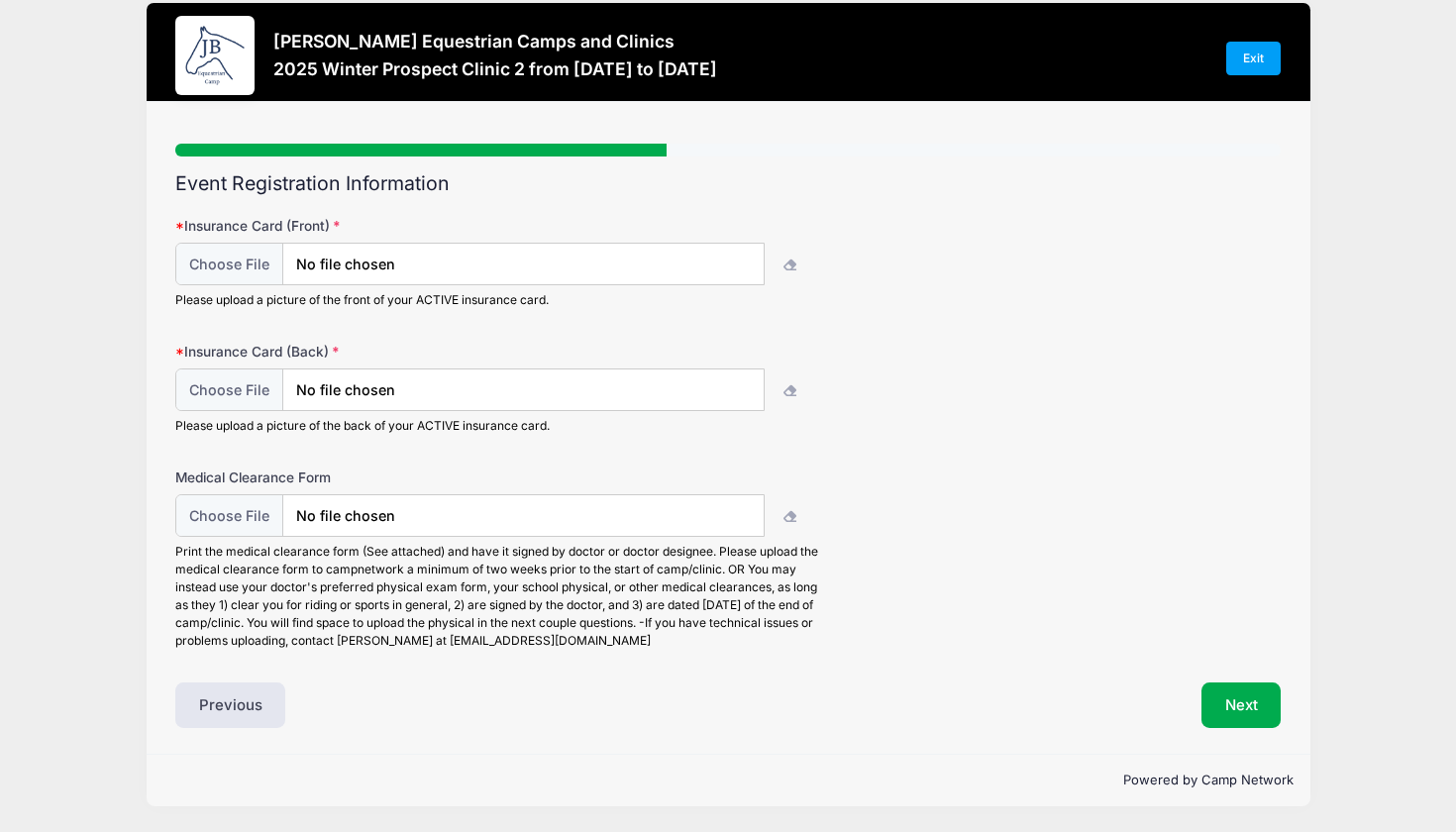
scroll to position [22, 0]
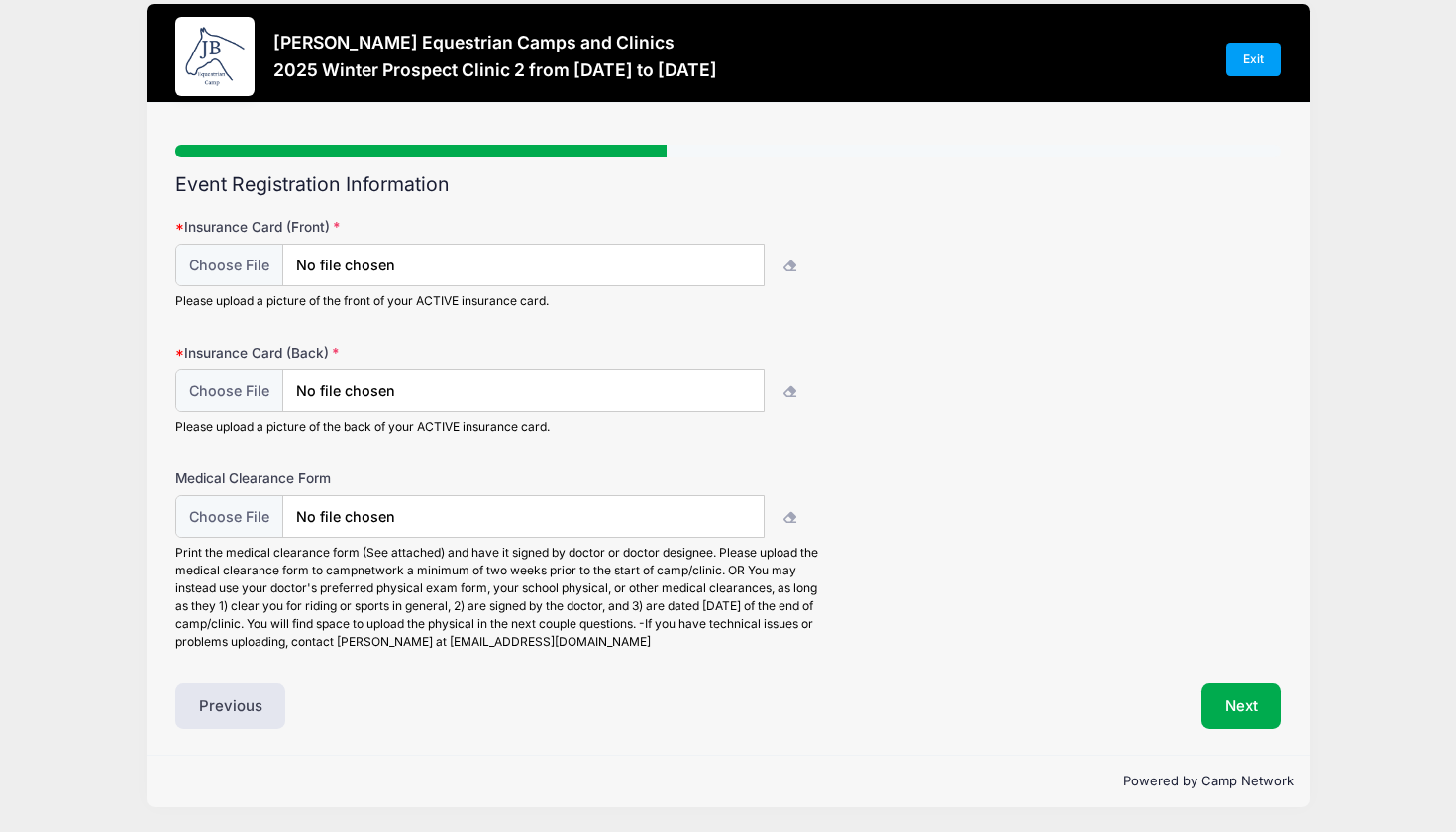
click at [1255, 701] on button "Next" at bounding box center [1242, 707] width 80 height 46
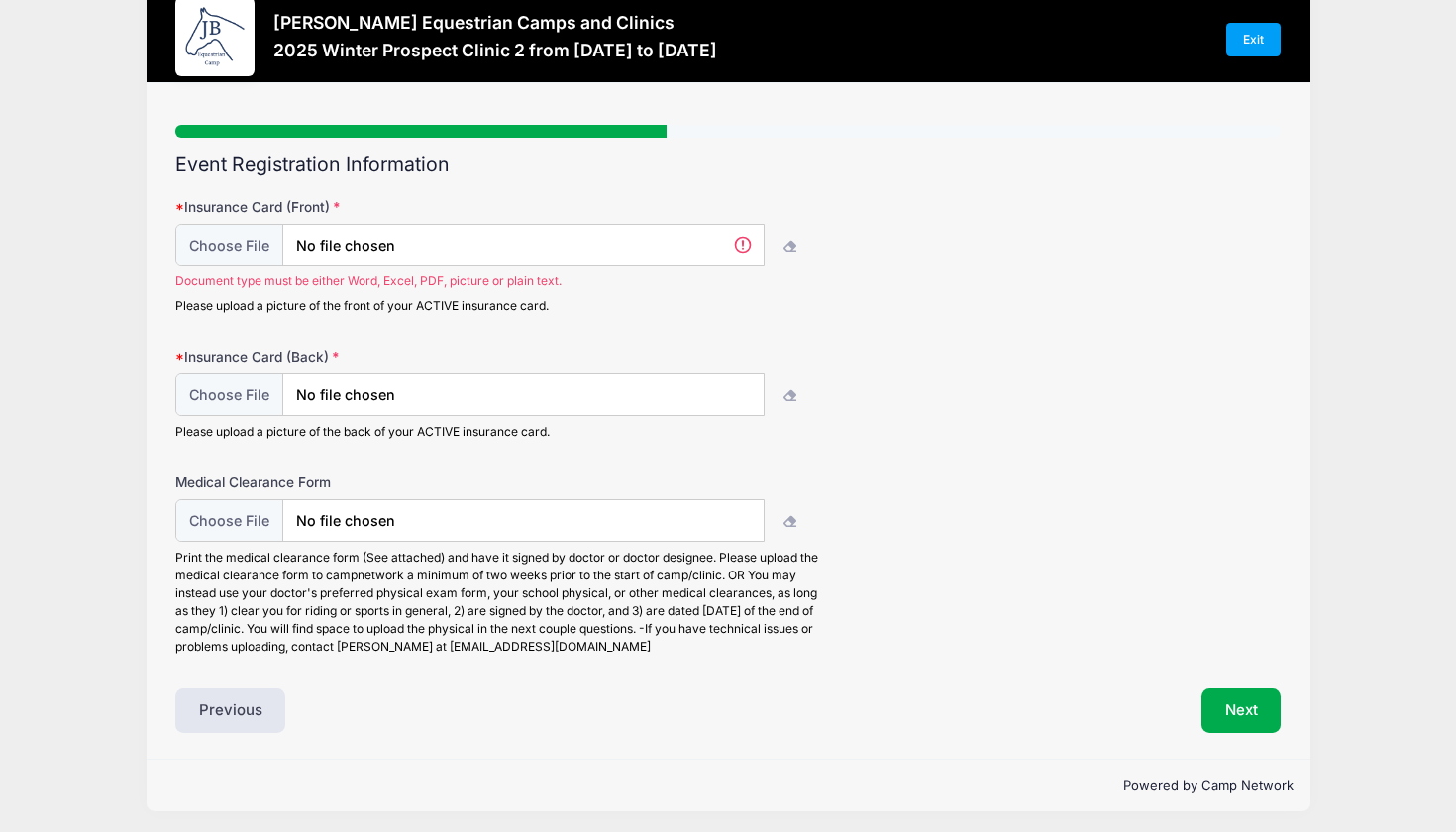
scroll to position [0, 0]
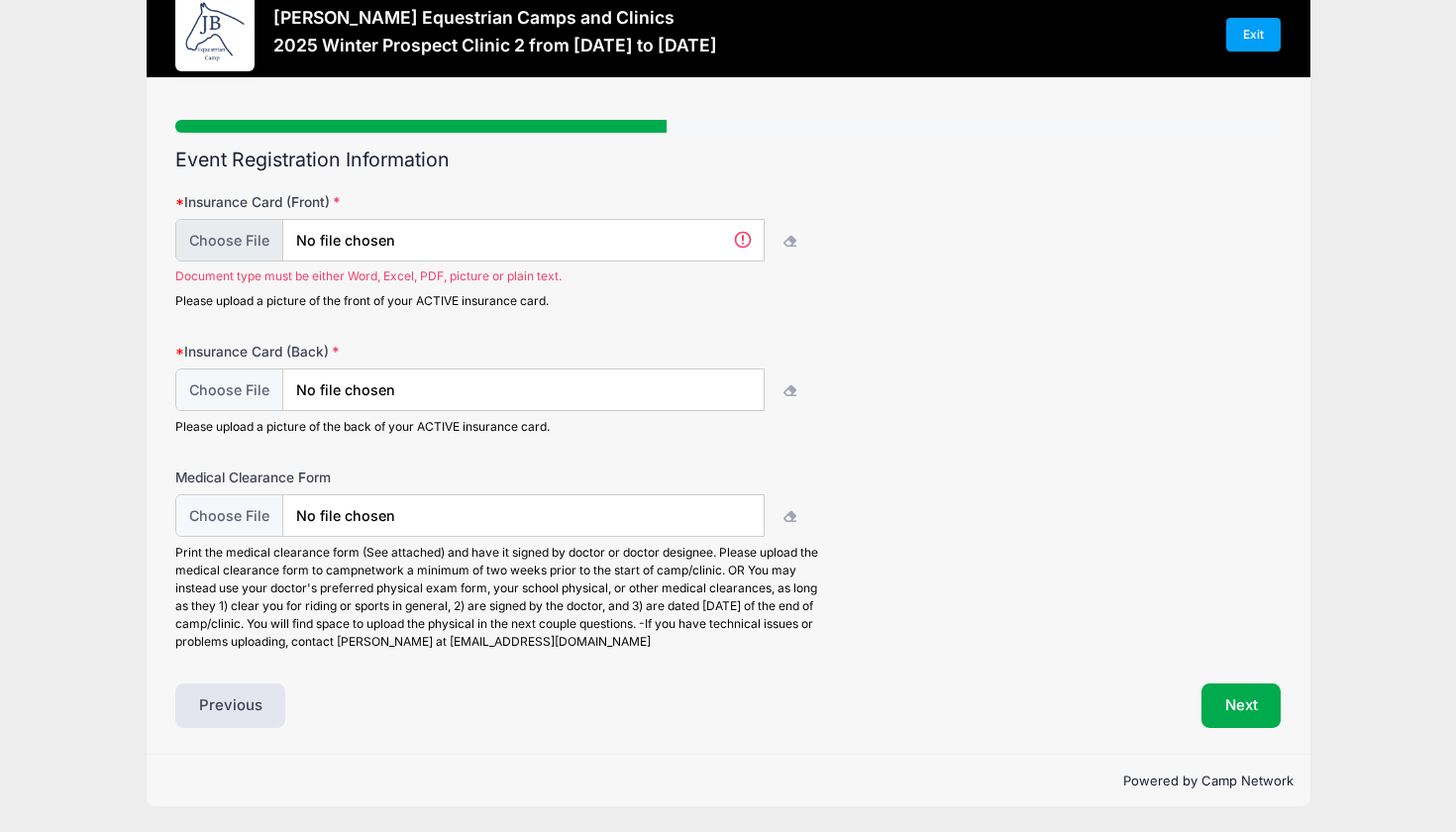
click at [741, 239] on input "file" at bounding box center [470, 240] width 590 height 43
click at [1213, 697] on button "Next" at bounding box center [1242, 707] width 80 height 46
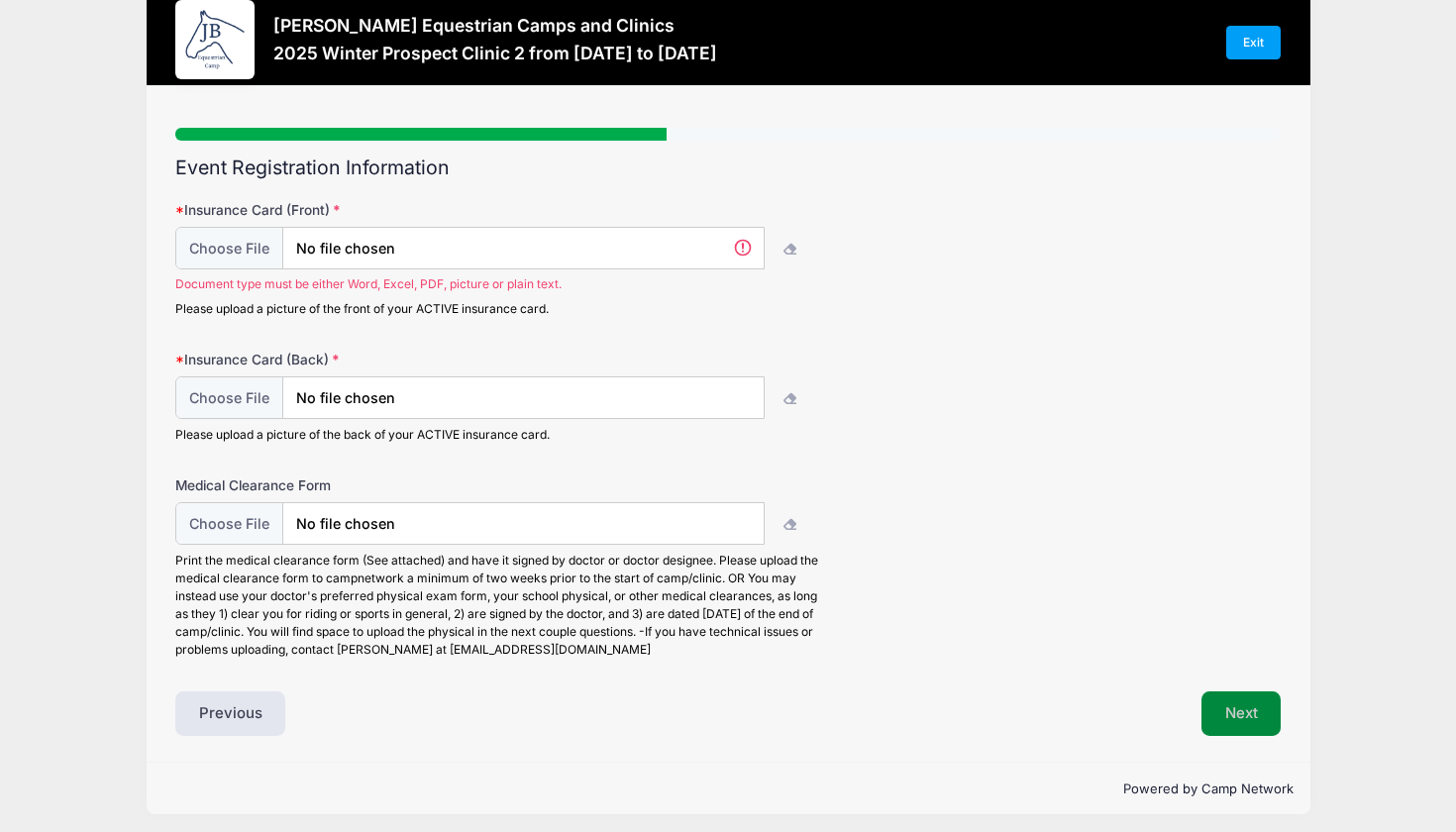
scroll to position [47, 0]
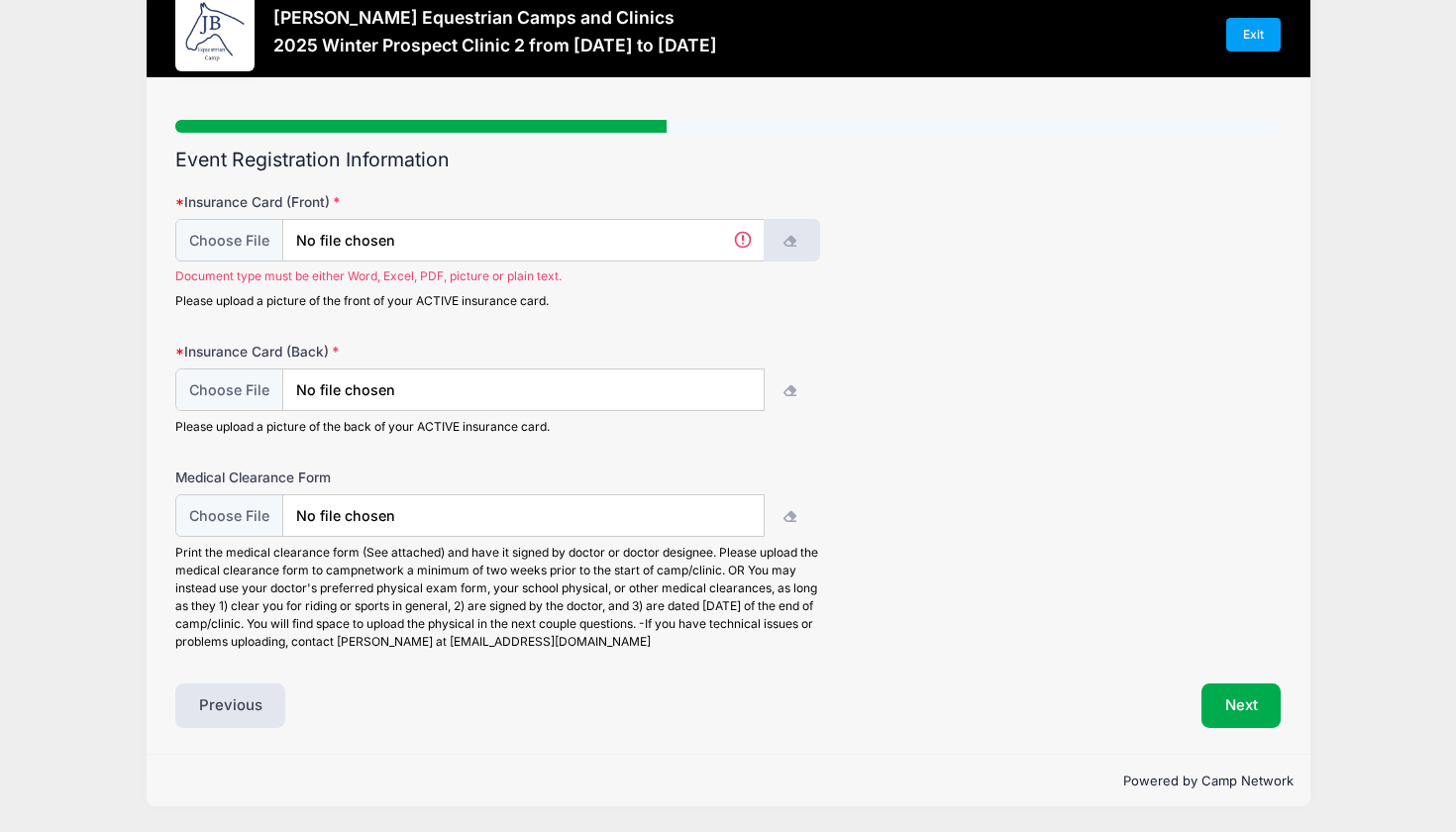
click at [781, 249] on button "button" at bounding box center [791, 240] width 57 height 43
click at [245, 243] on input "file" at bounding box center [470, 240] width 590 height 43
type input "C:\fakepath\IMG_0182.HEIC"
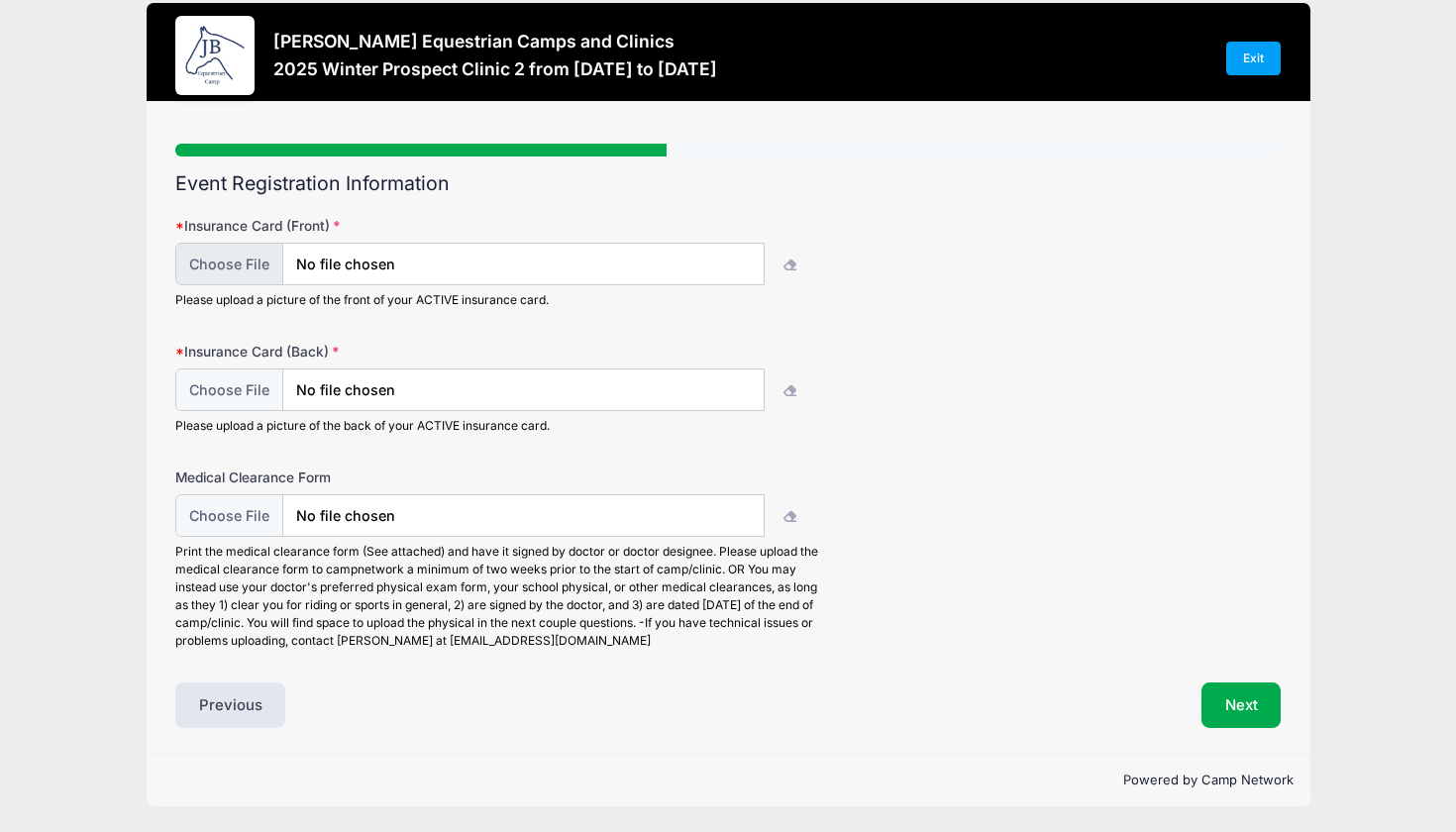
scroll to position [22, 0]
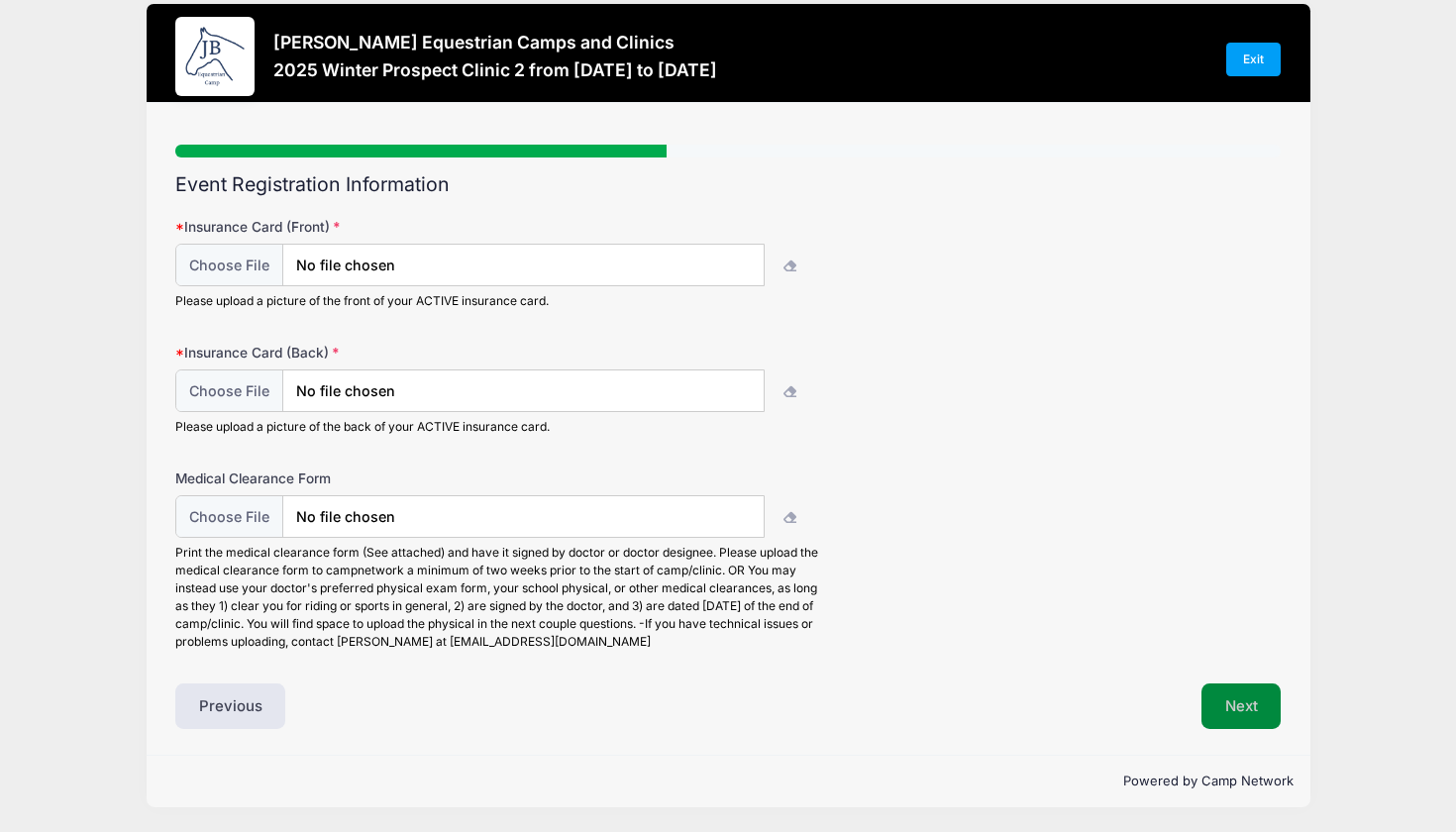
click at [1221, 721] on button "Next" at bounding box center [1242, 707] width 80 height 46
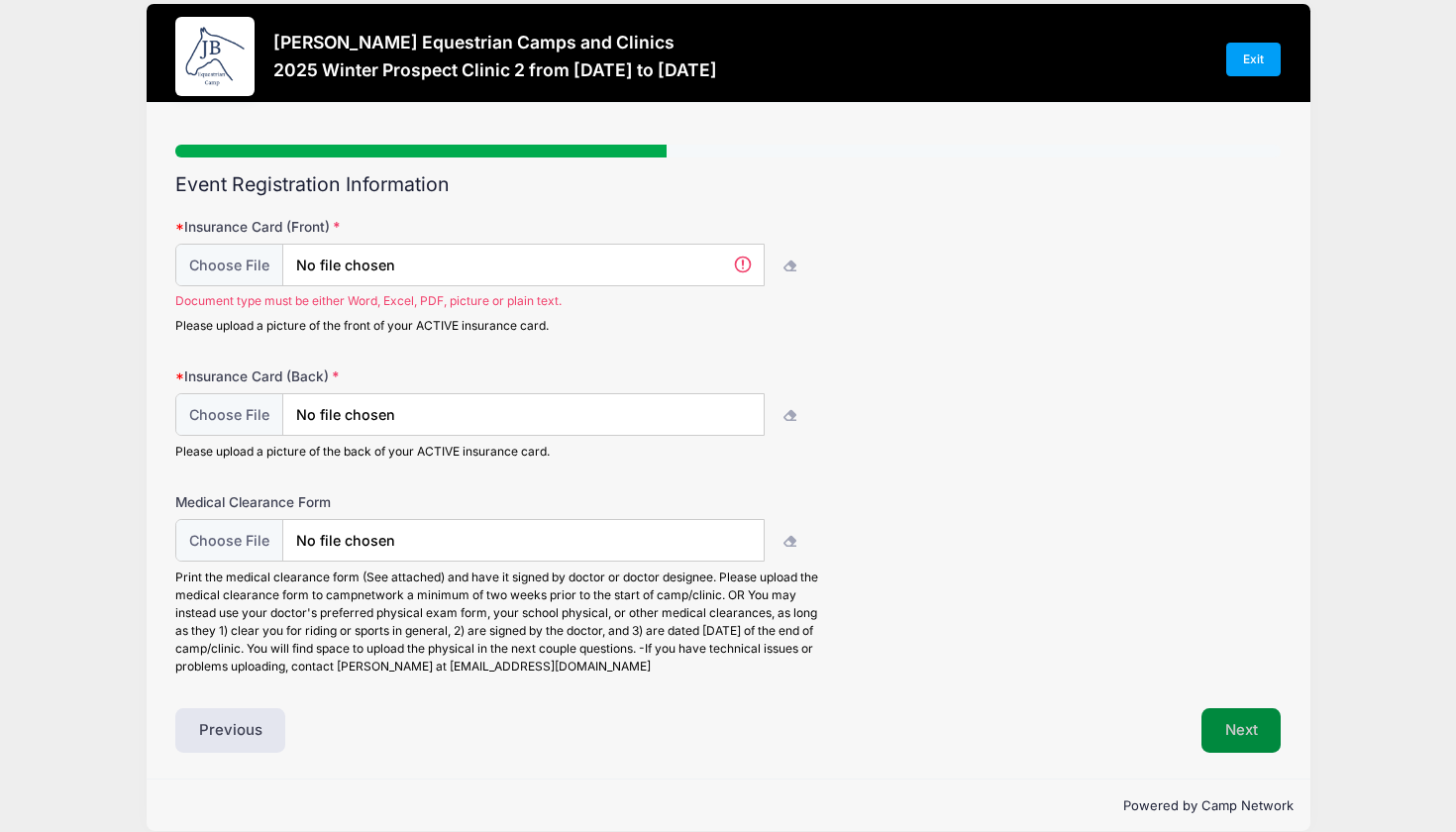
scroll to position [47, 0]
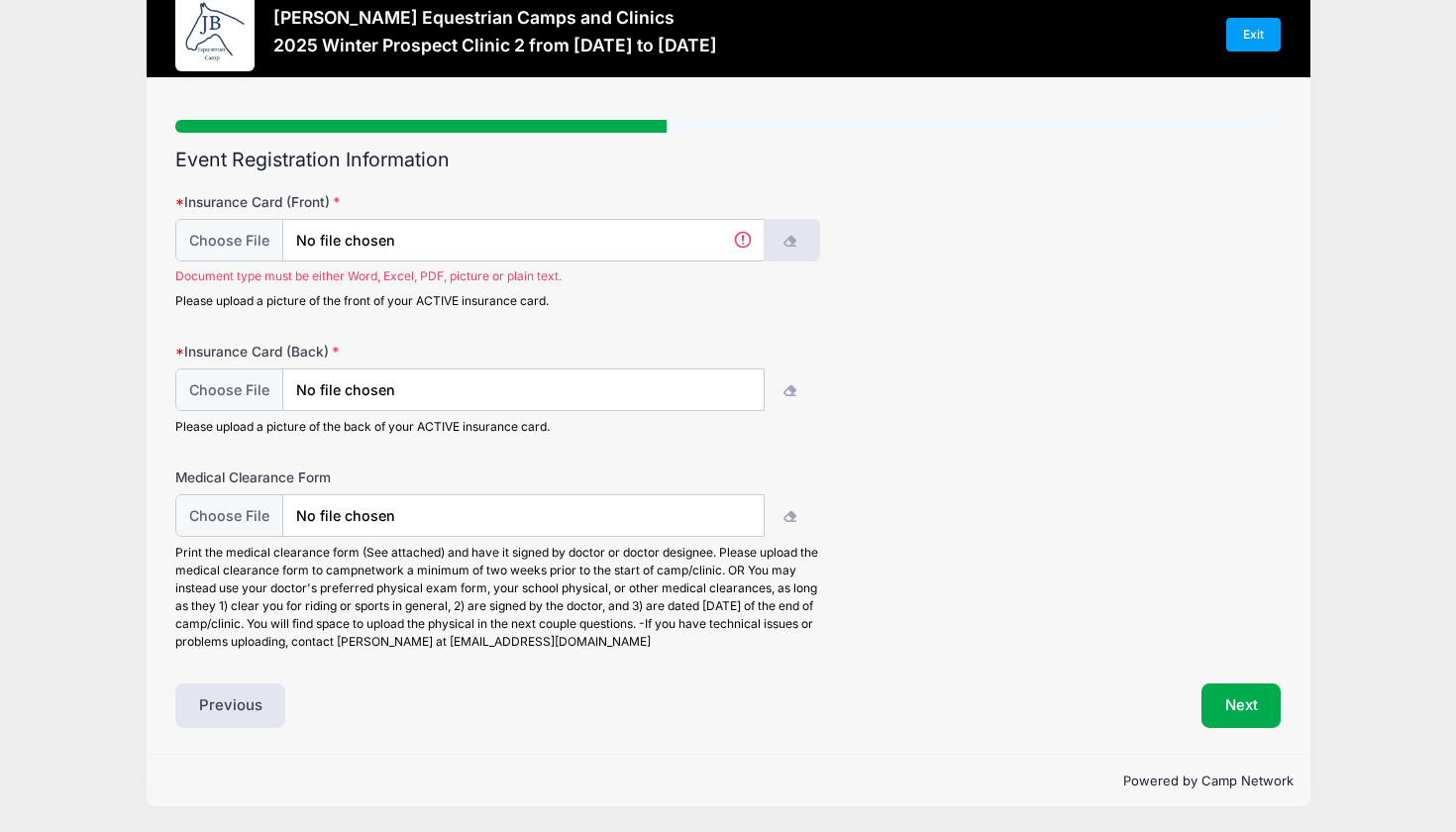
click at [790, 242] on icon "button" at bounding box center [791, 242] width 16 height 0
click at [608, 248] on input "file" at bounding box center [470, 240] width 590 height 43
click at [745, 234] on input "file" at bounding box center [470, 240] width 590 height 43
type input "C:\fakepath\IMG_0182.HEIC"
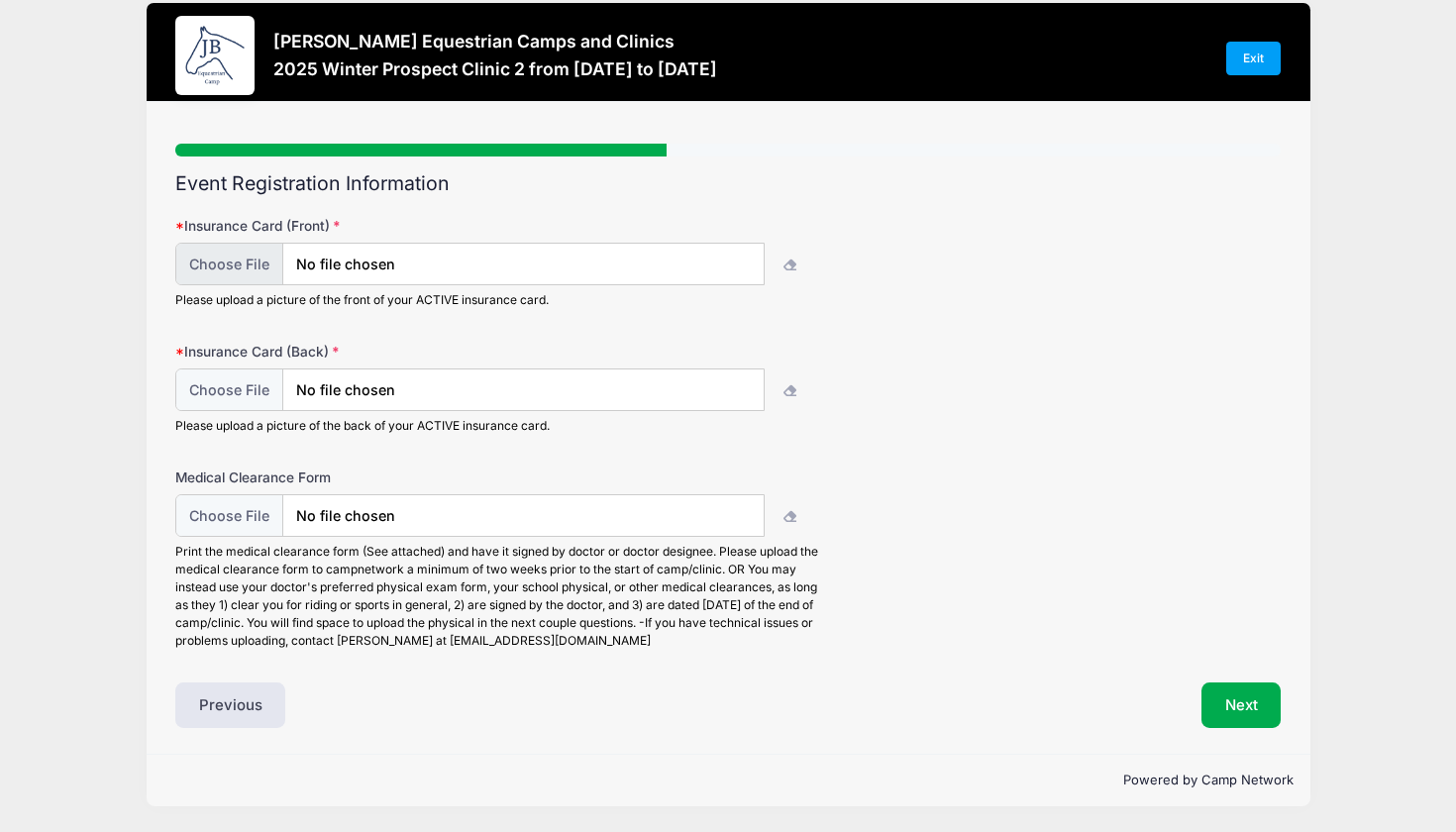
scroll to position [22, 0]
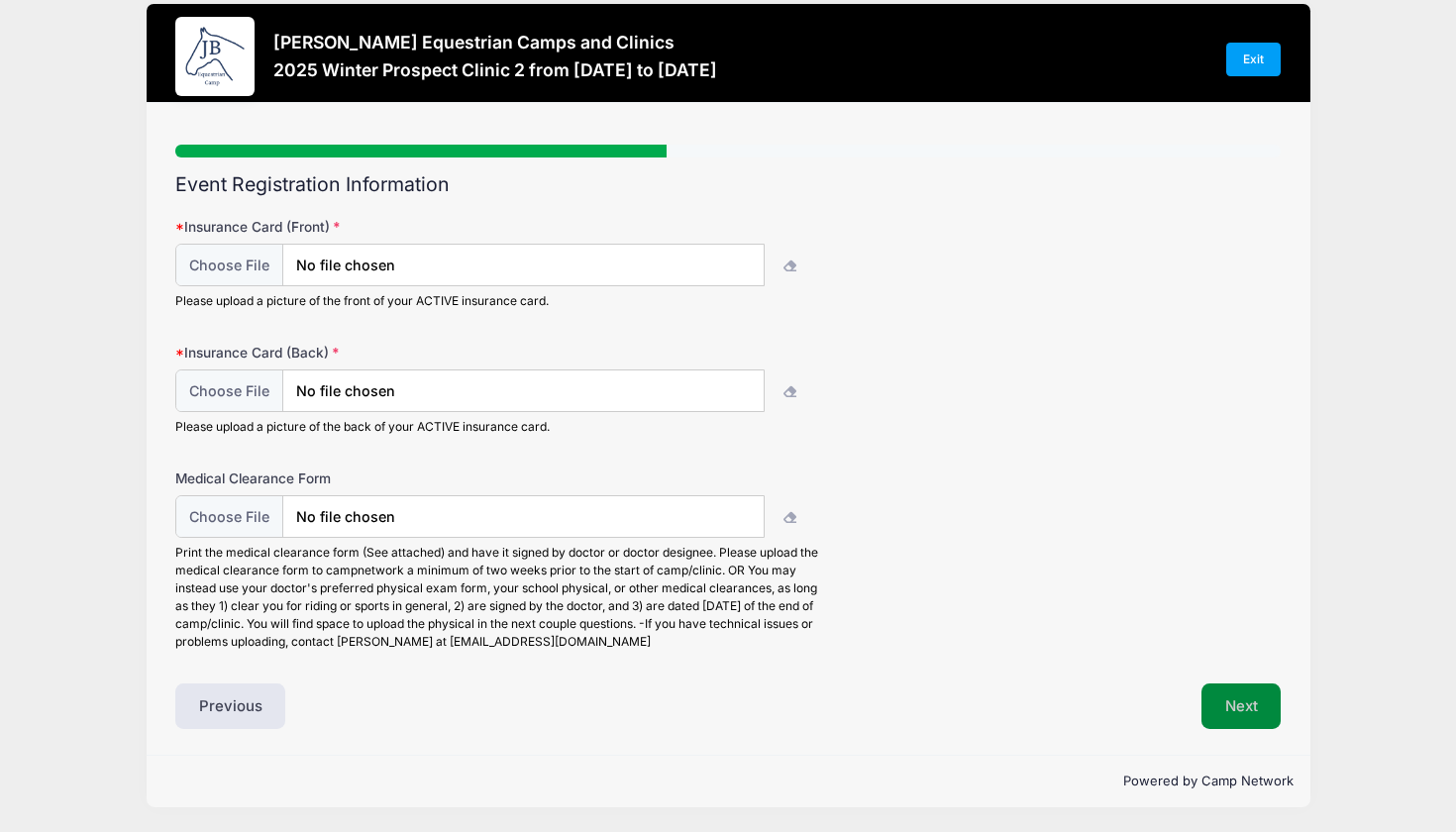
click at [1231, 695] on button "Next" at bounding box center [1242, 707] width 80 height 46
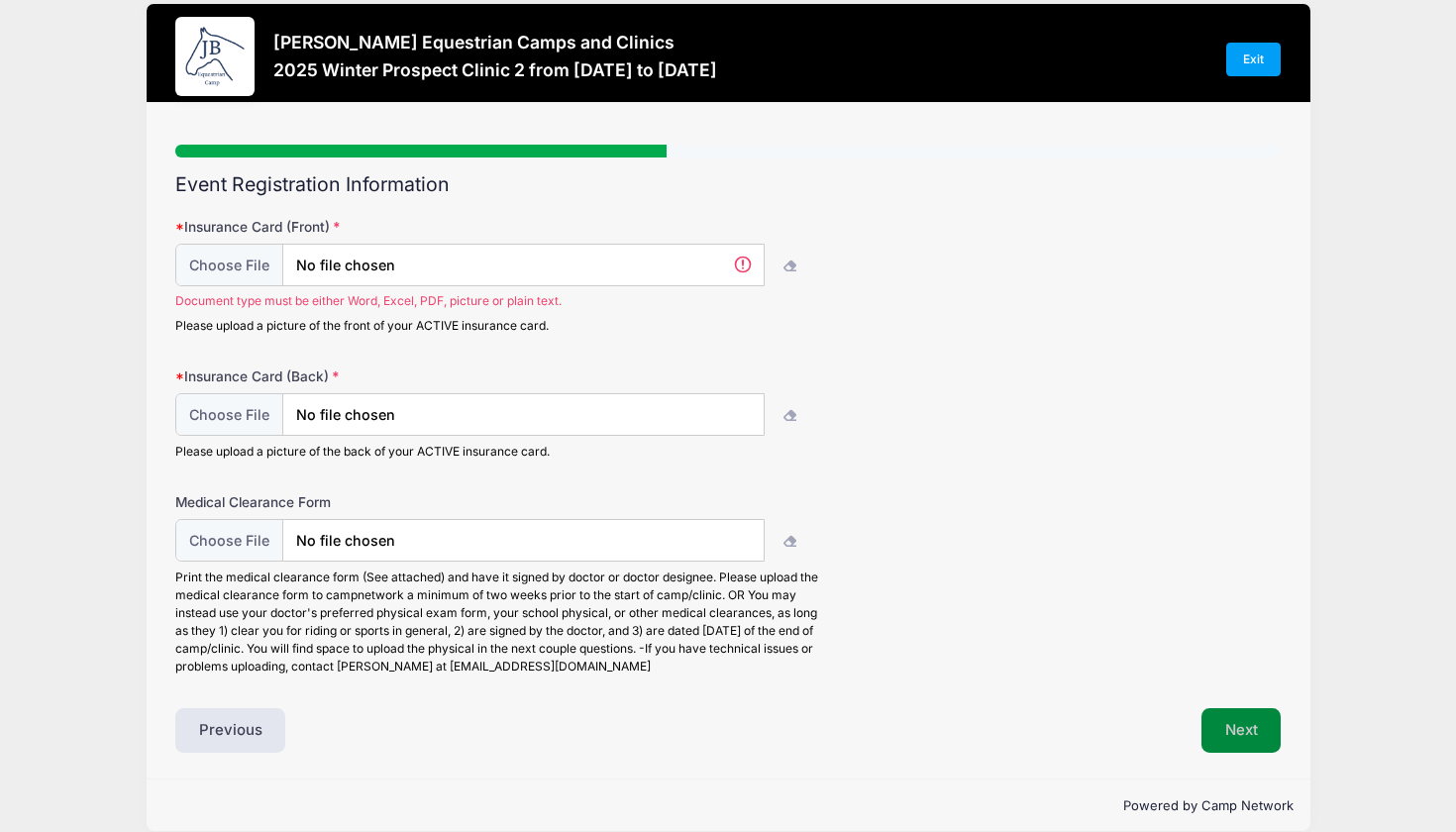
scroll to position [47, 0]
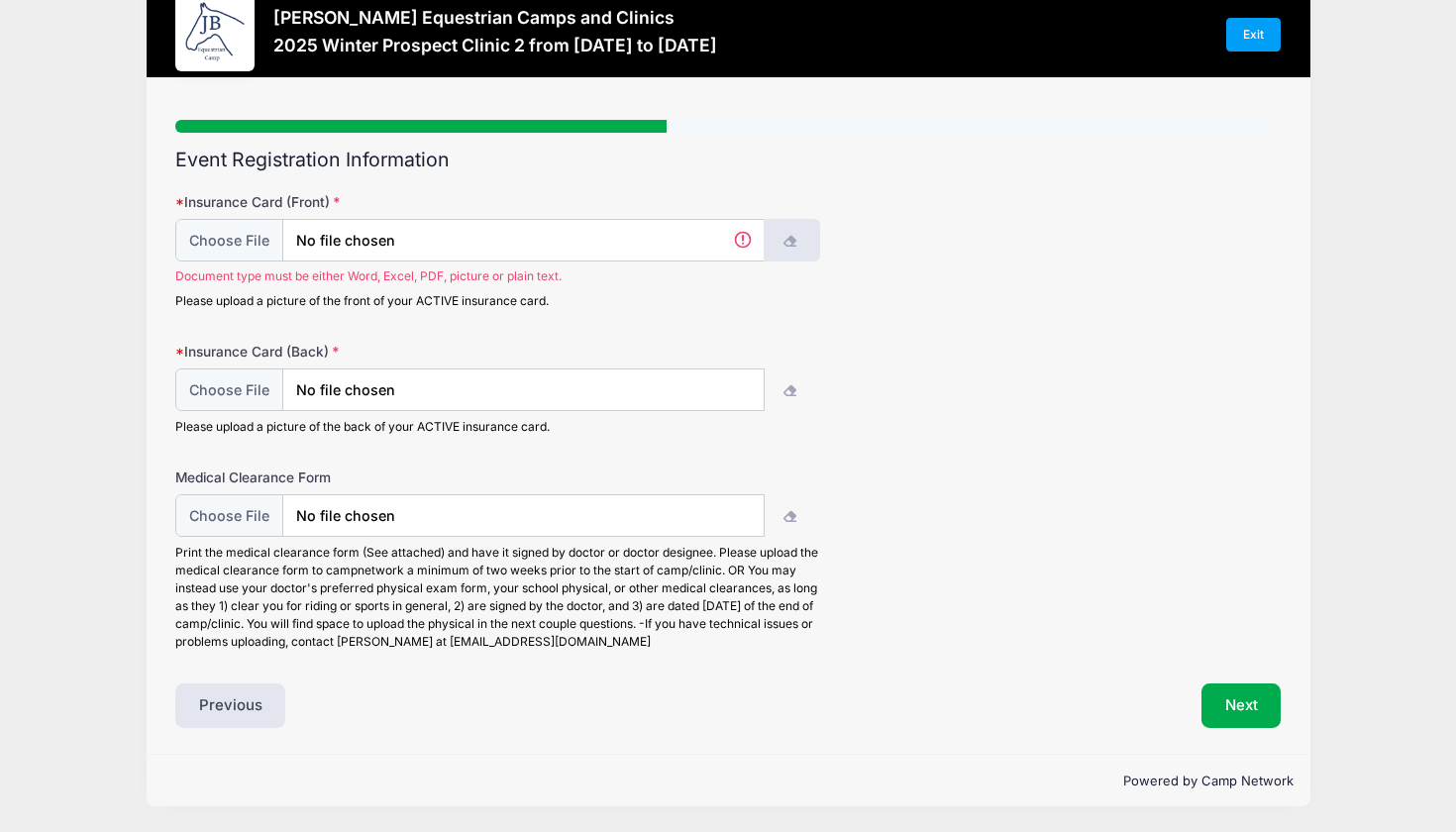
click at [788, 242] on icon "button" at bounding box center [791, 242] width 16 height 0
click at [653, 228] on input "file" at bounding box center [470, 240] width 590 height 43
type input "C:\fakepath\IMG_0181.HEIC"
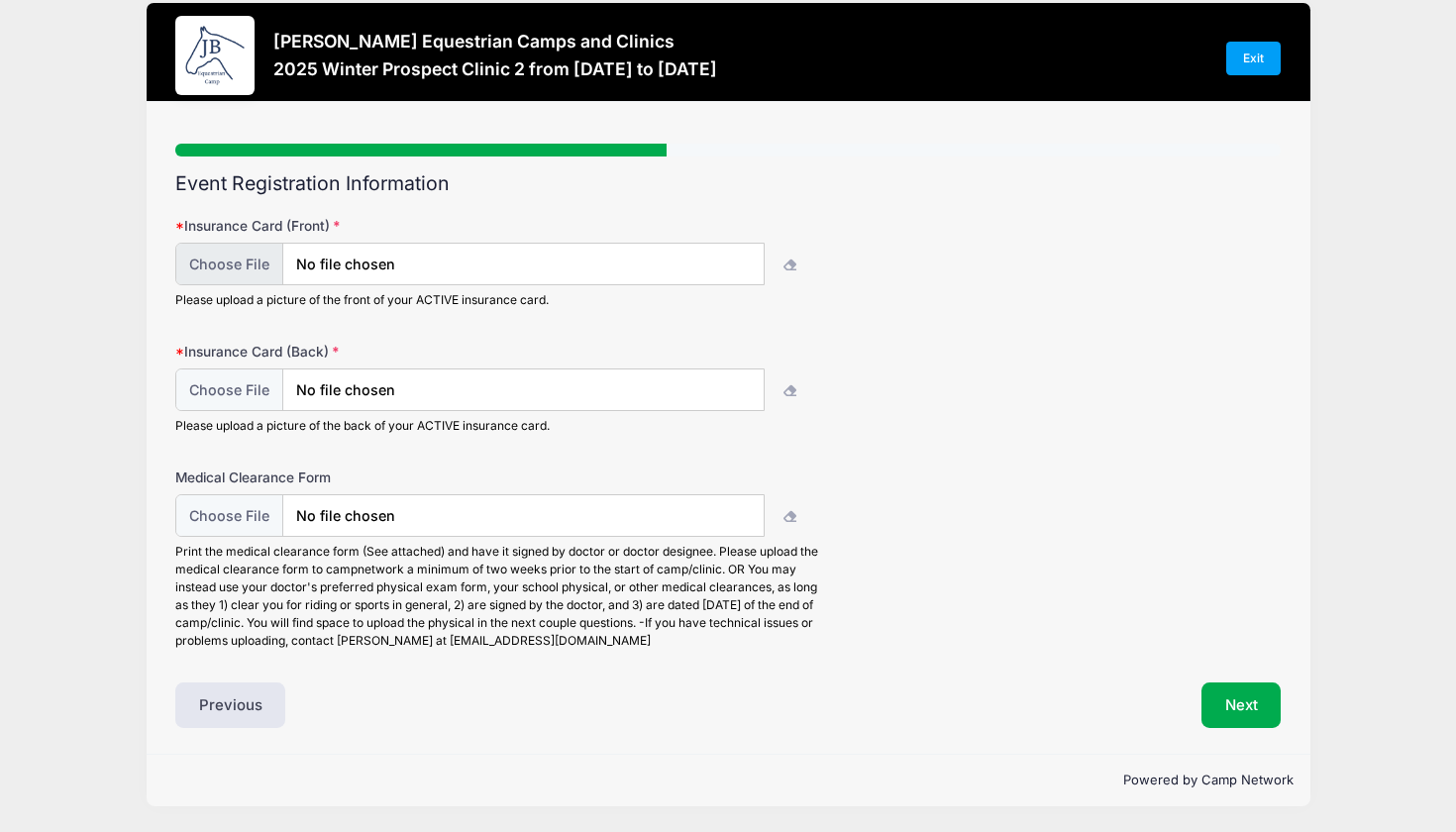
scroll to position [22, 0]
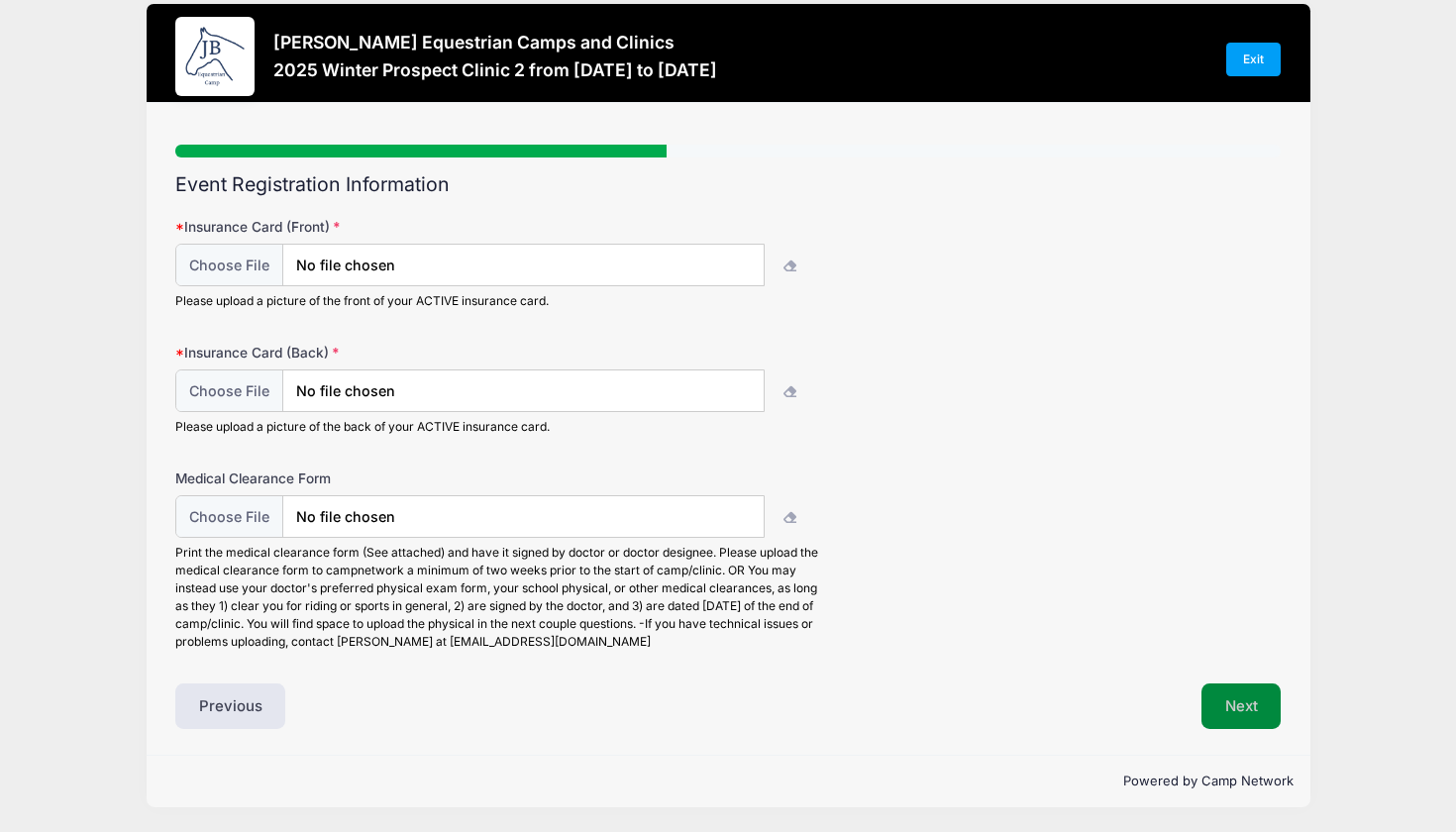
click at [1210, 717] on button "Next" at bounding box center [1242, 707] width 80 height 46
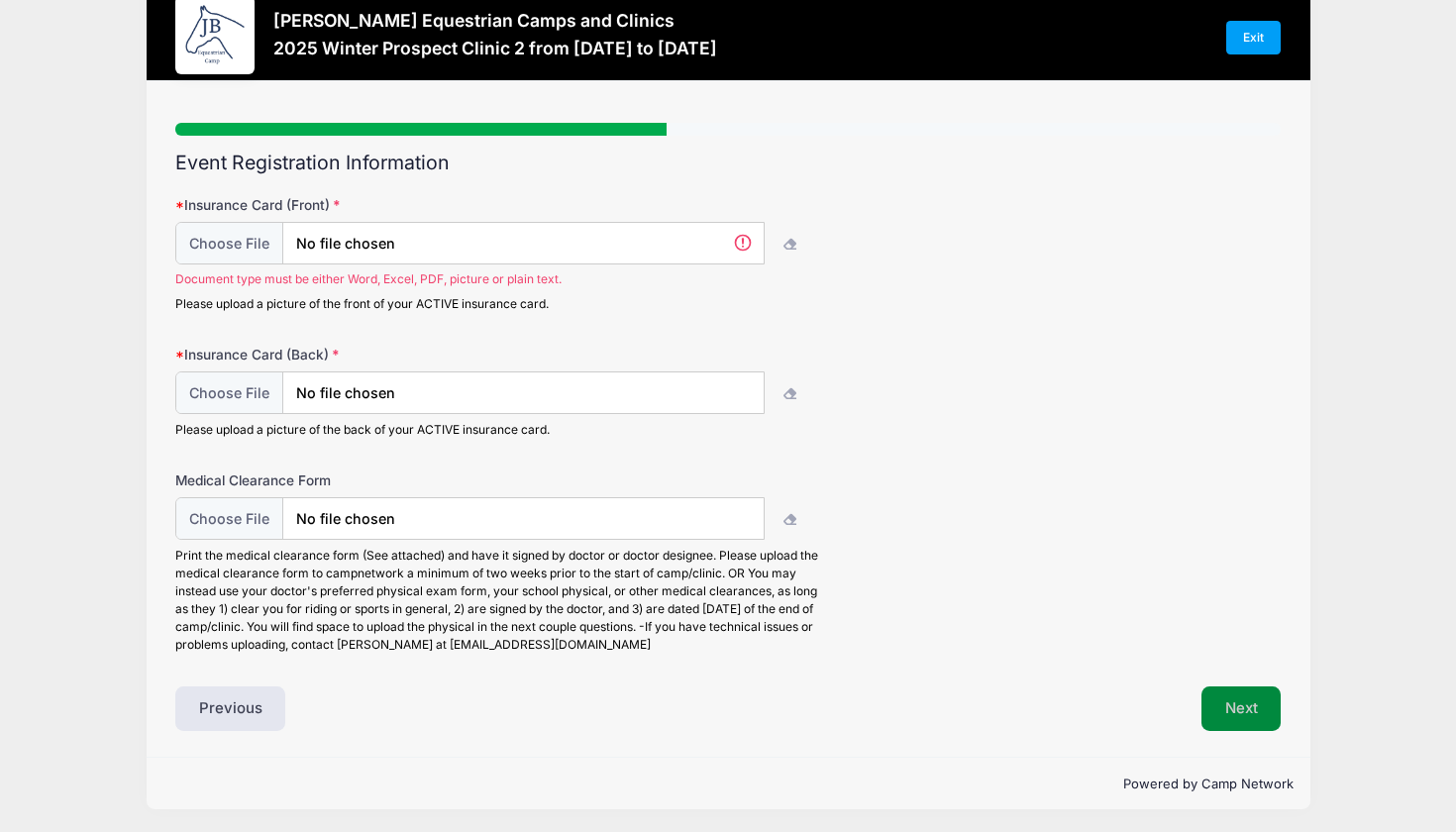
scroll to position [0, 0]
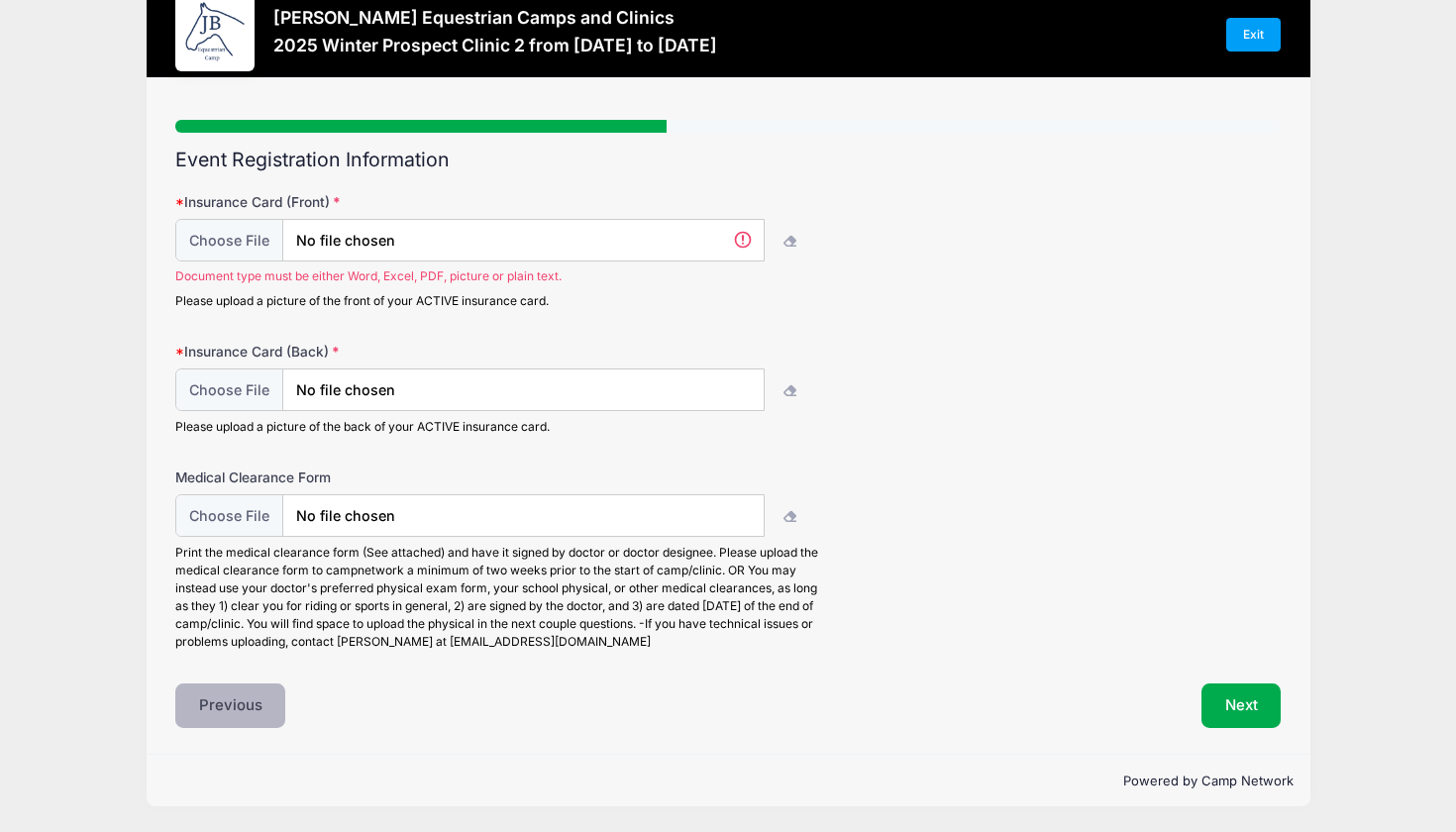
click at [220, 703] on button "Previous" at bounding box center [231, 707] width 111 height 46
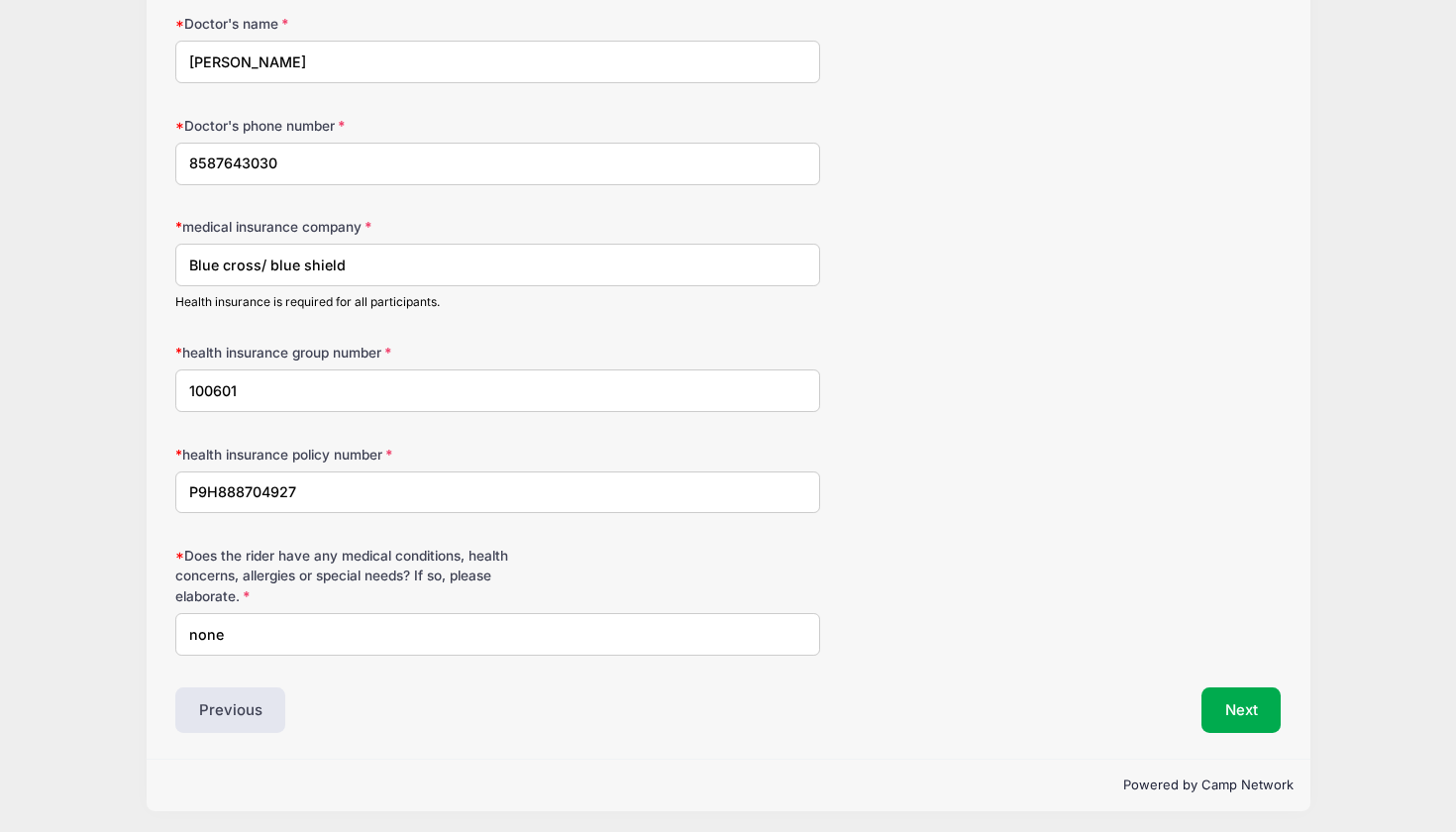
scroll to position [325, 0]
click at [1221, 689] on button "Next" at bounding box center [1242, 712] width 80 height 46
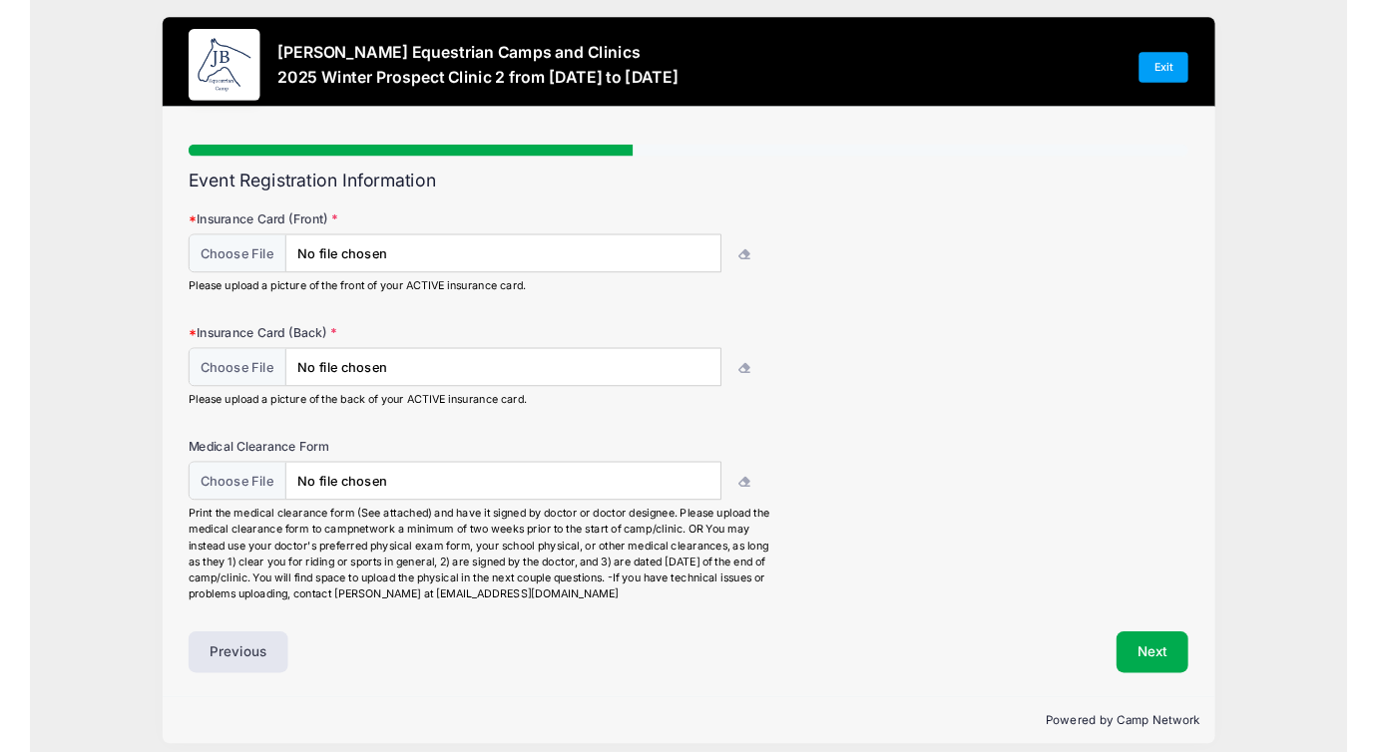
scroll to position [0, 0]
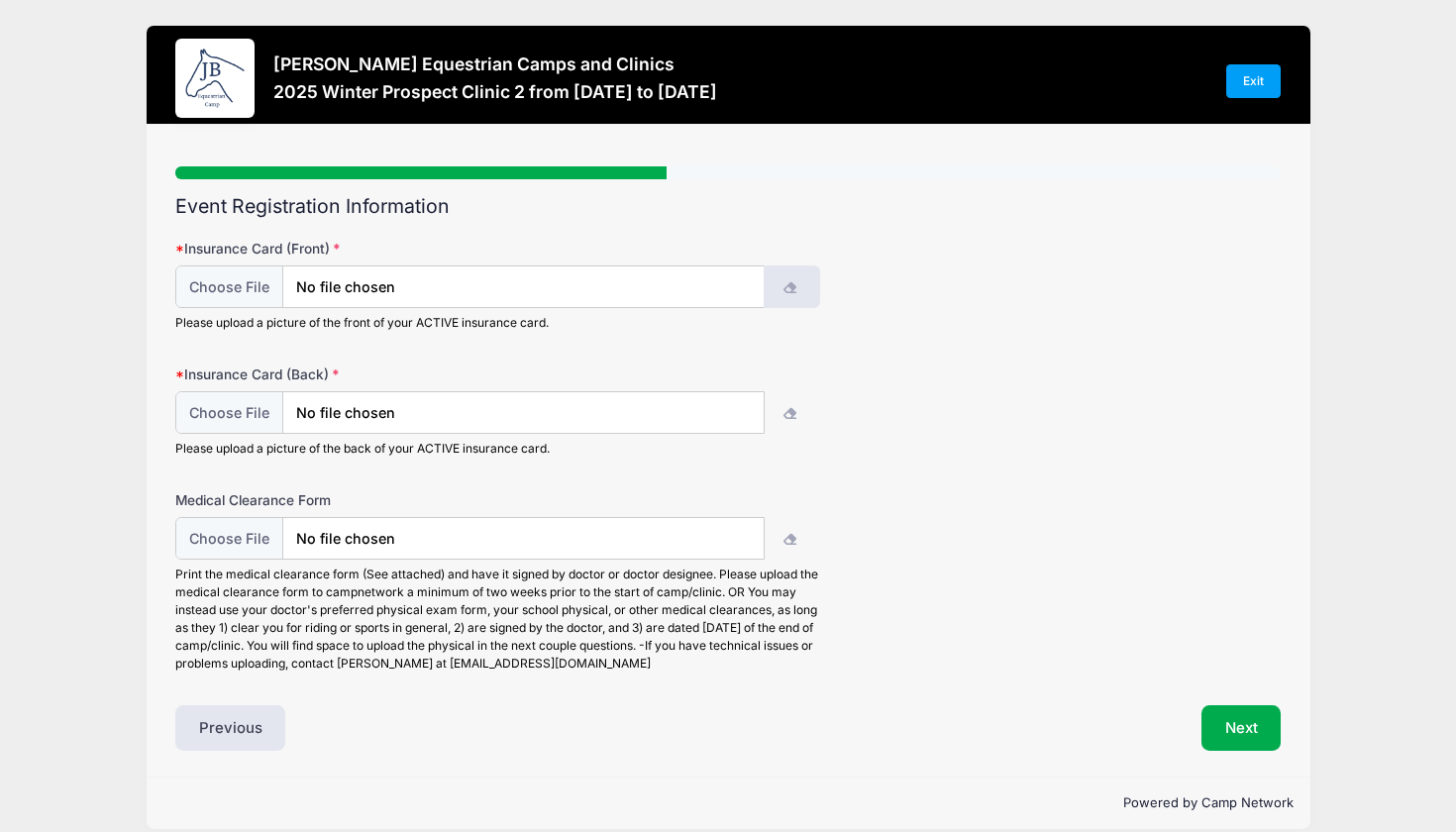
click at [789, 288] on icon "button" at bounding box center [791, 288] width 16 height 0
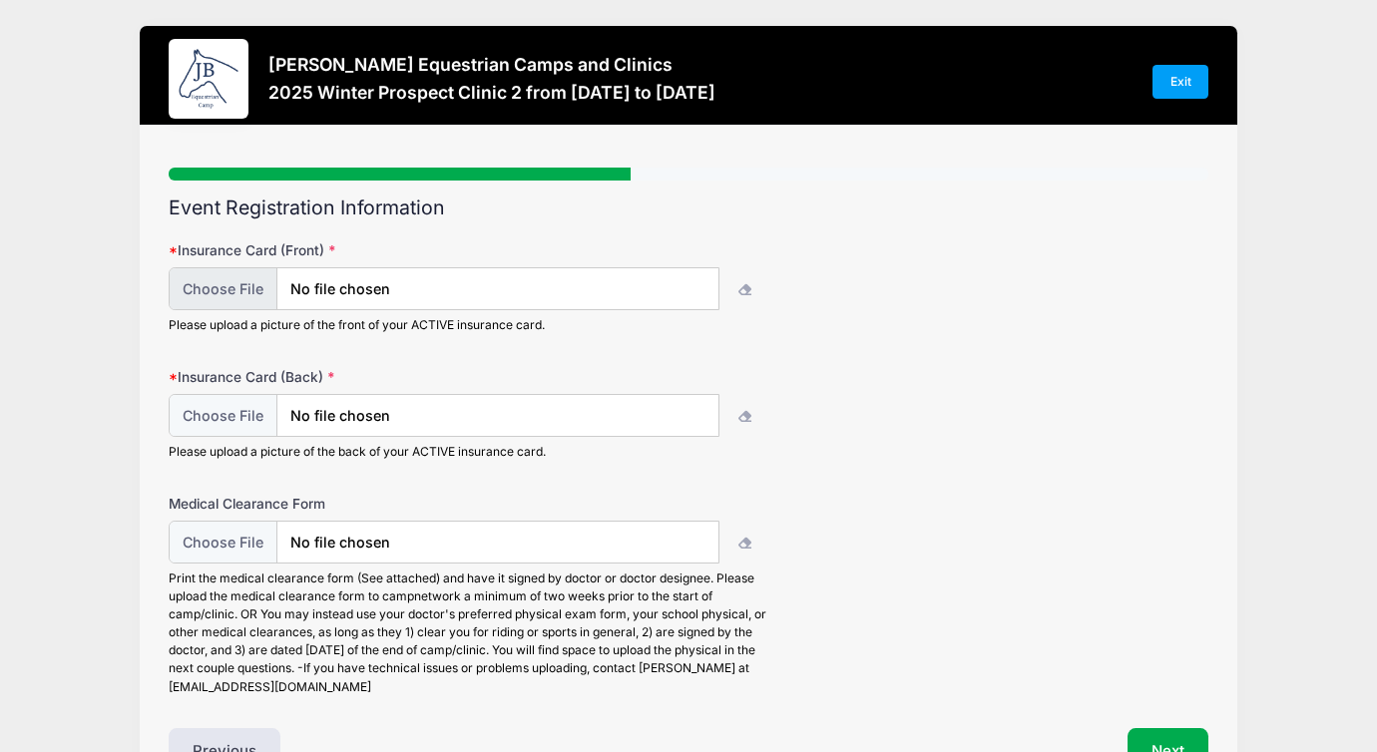
click at [335, 295] on input "file" at bounding box center [444, 288] width 550 height 43
type input "C:\fakepath\Untitled document.pdf"
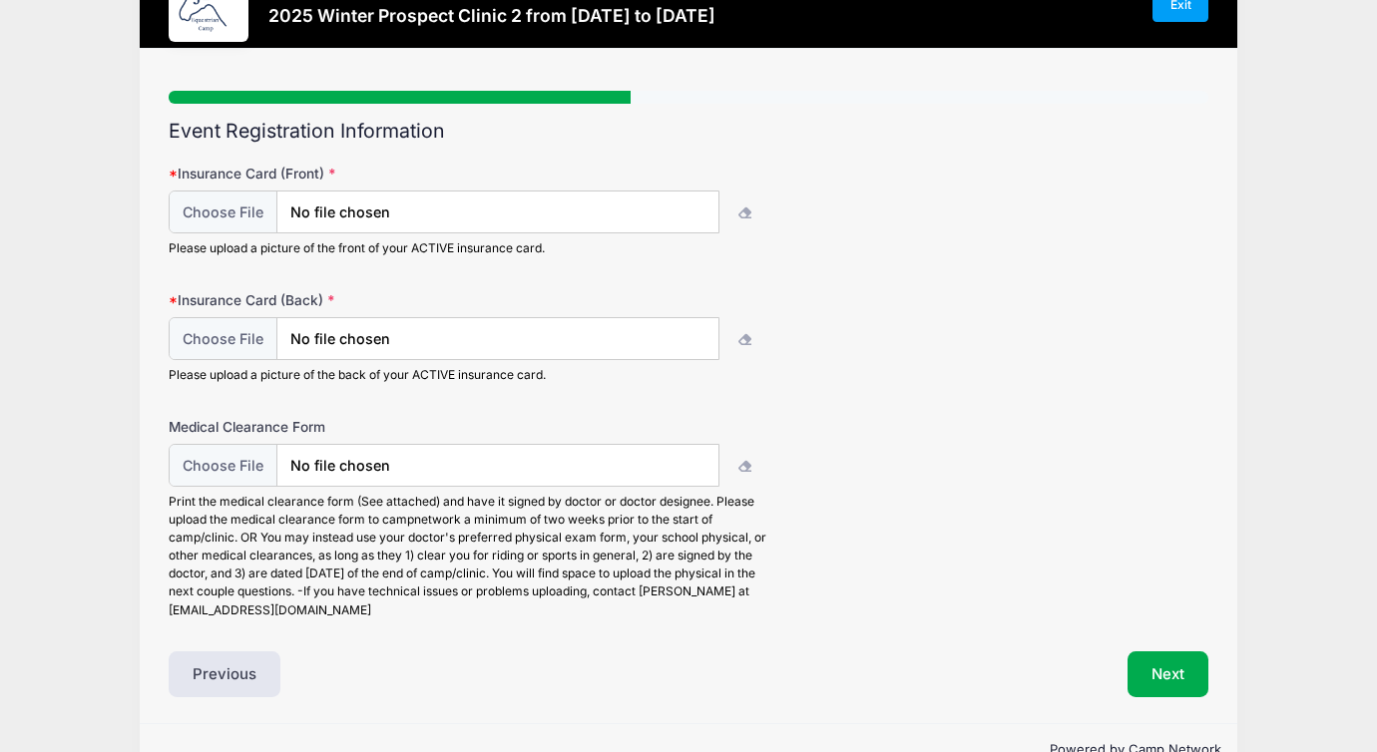
scroll to position [89, 0]
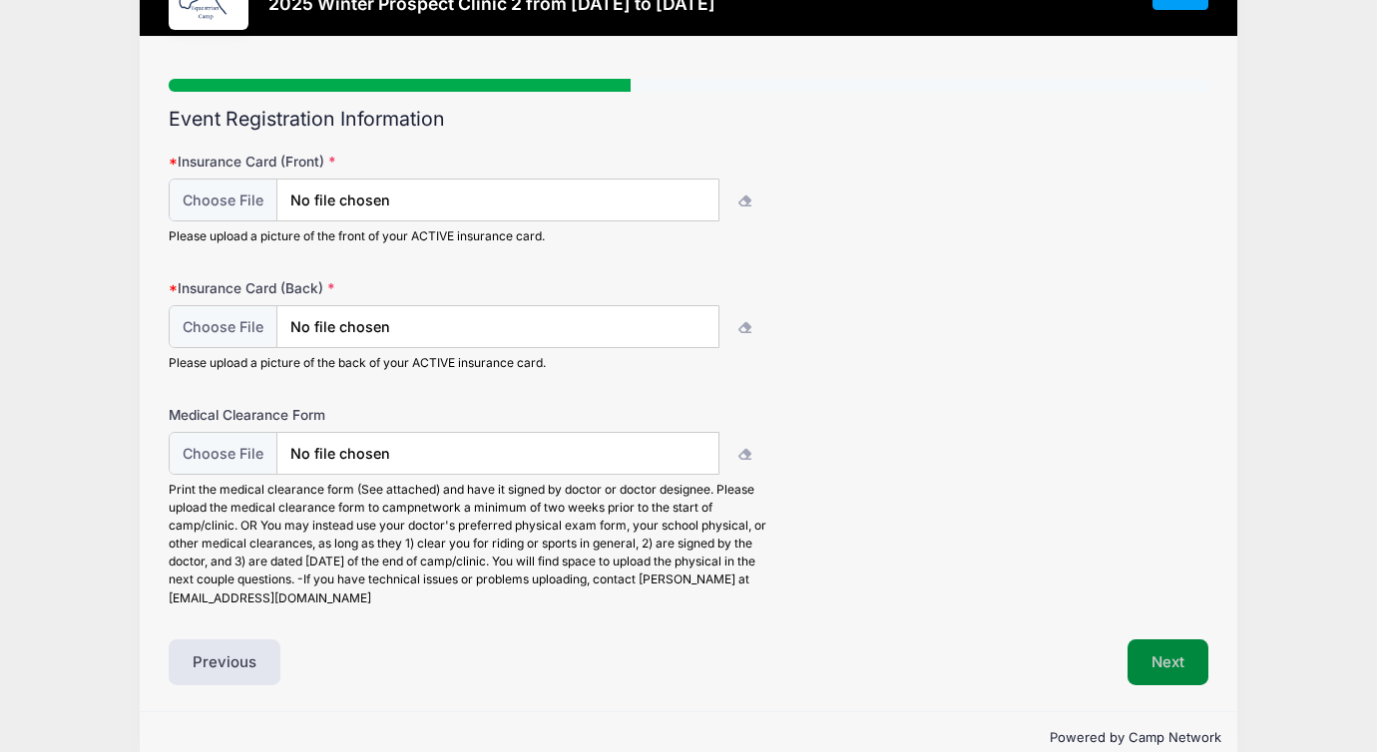
click at [1178, 658] on button "Next" at bounding box center [1168, 663] width 81 height 46
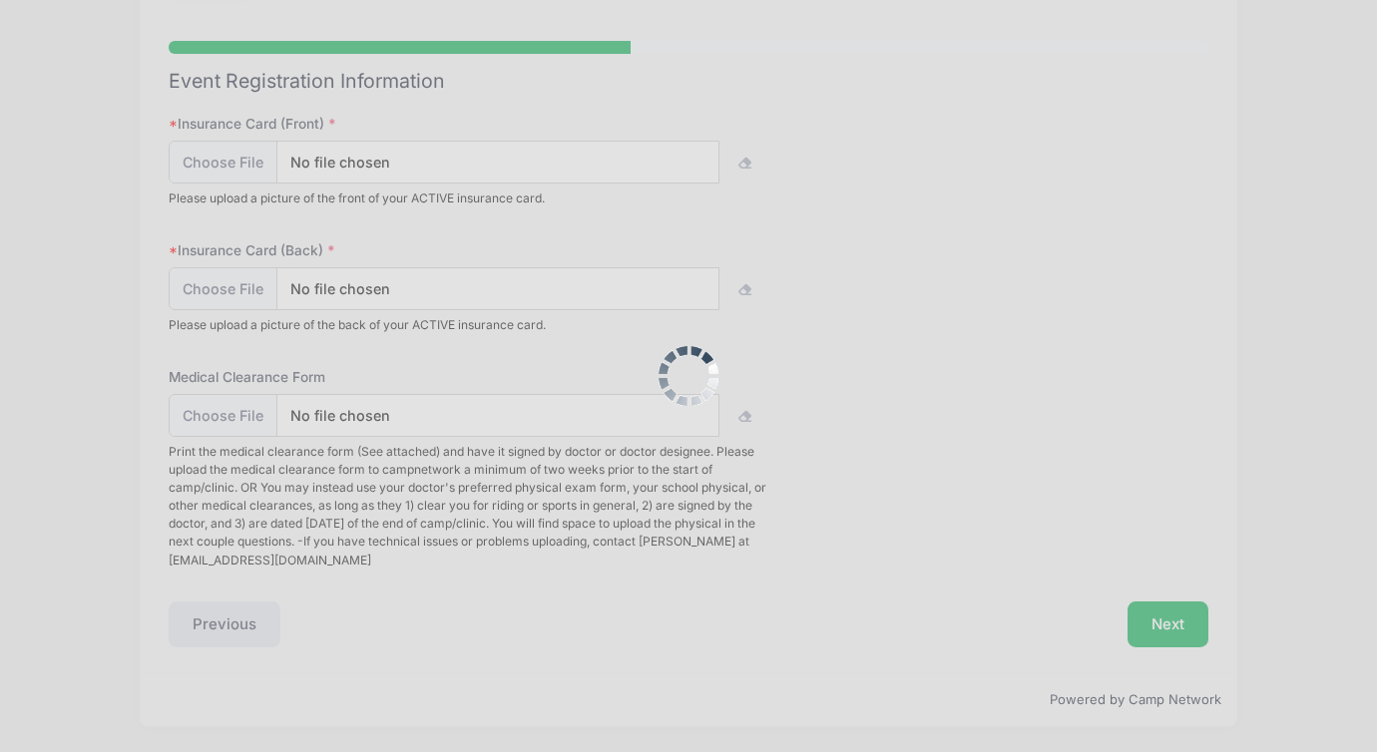
scroll to position [0, 0]
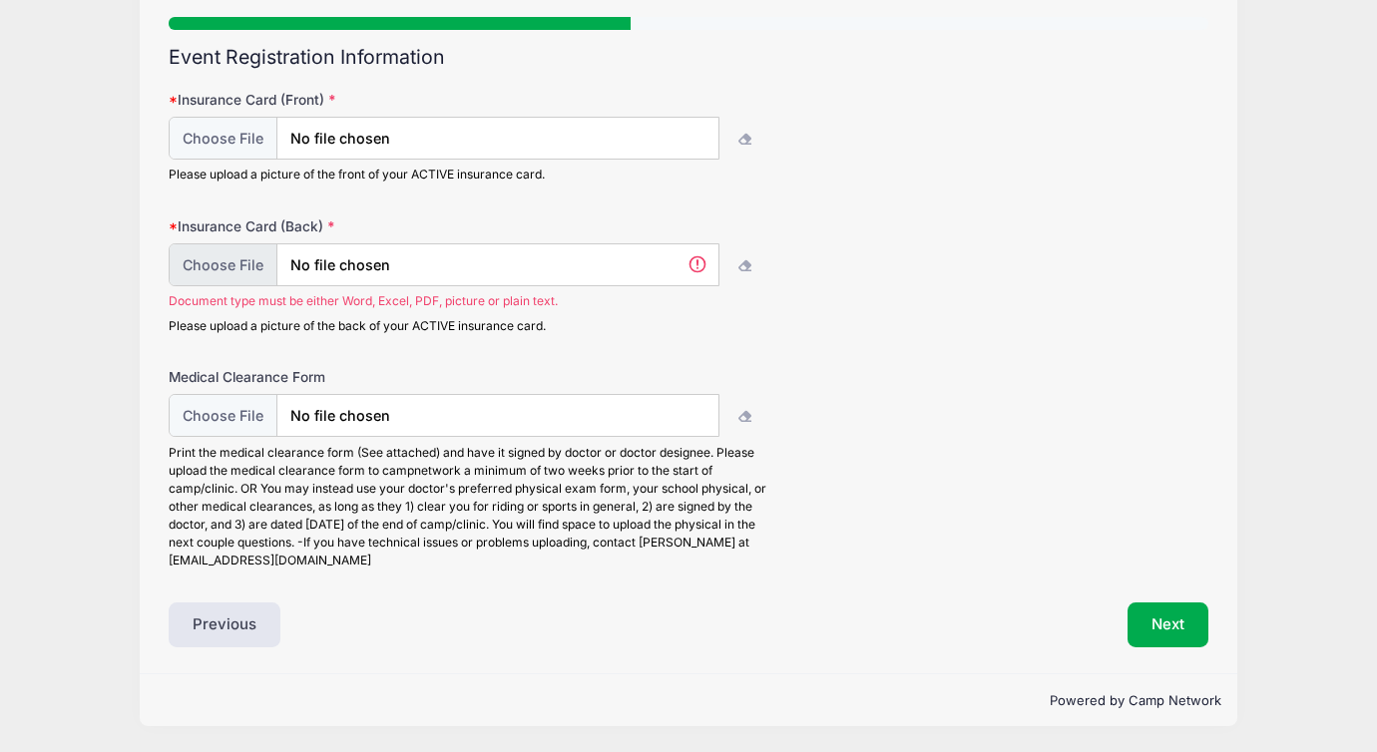
click at [696, 271] on input "file" at bounding box center [444, 265] width 550 height 43
click at [742, 266] on icon "button" at bounding box center [747, 266] width 16 height 0
click at [193, 259] on input "file" at bounding box center [444, 265] width 550 height 43
type input "C:\fakepath\Untitled document-3.pdf"
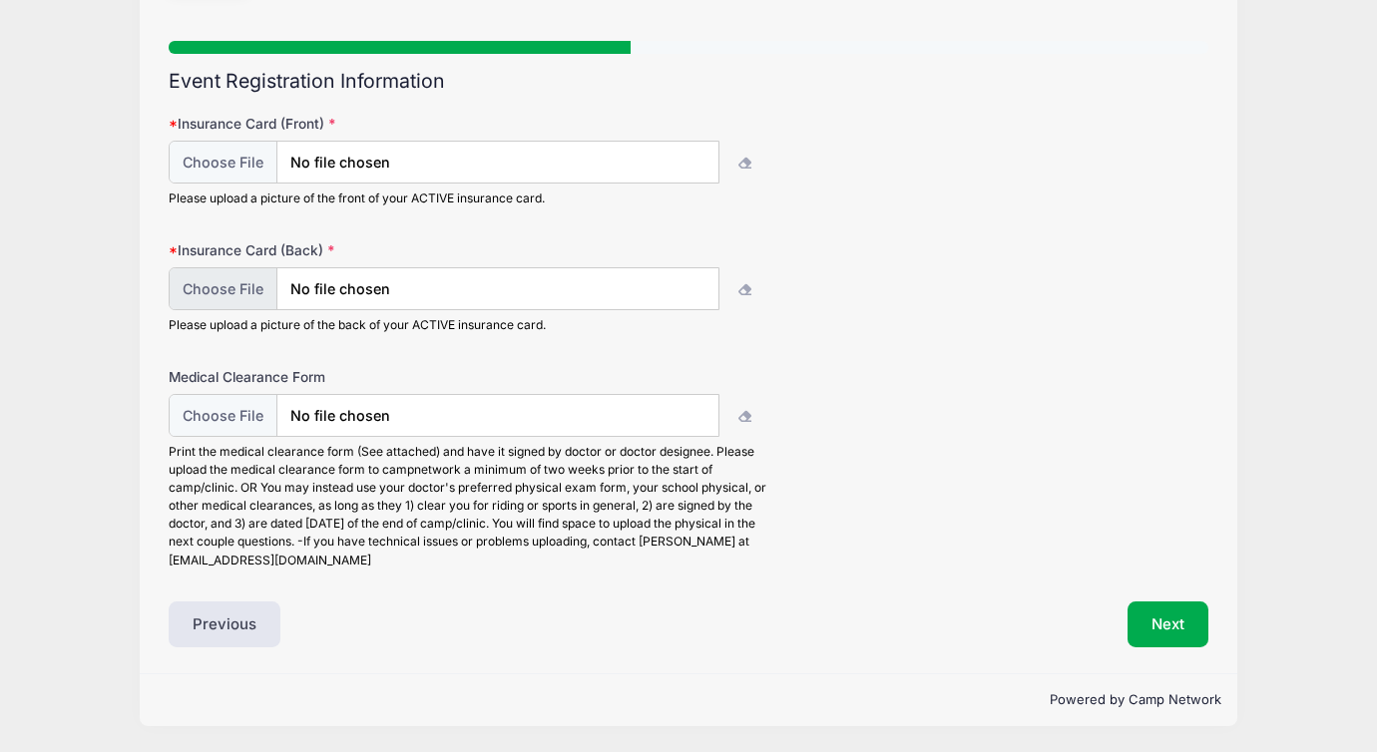
scroll to position [126, 0]
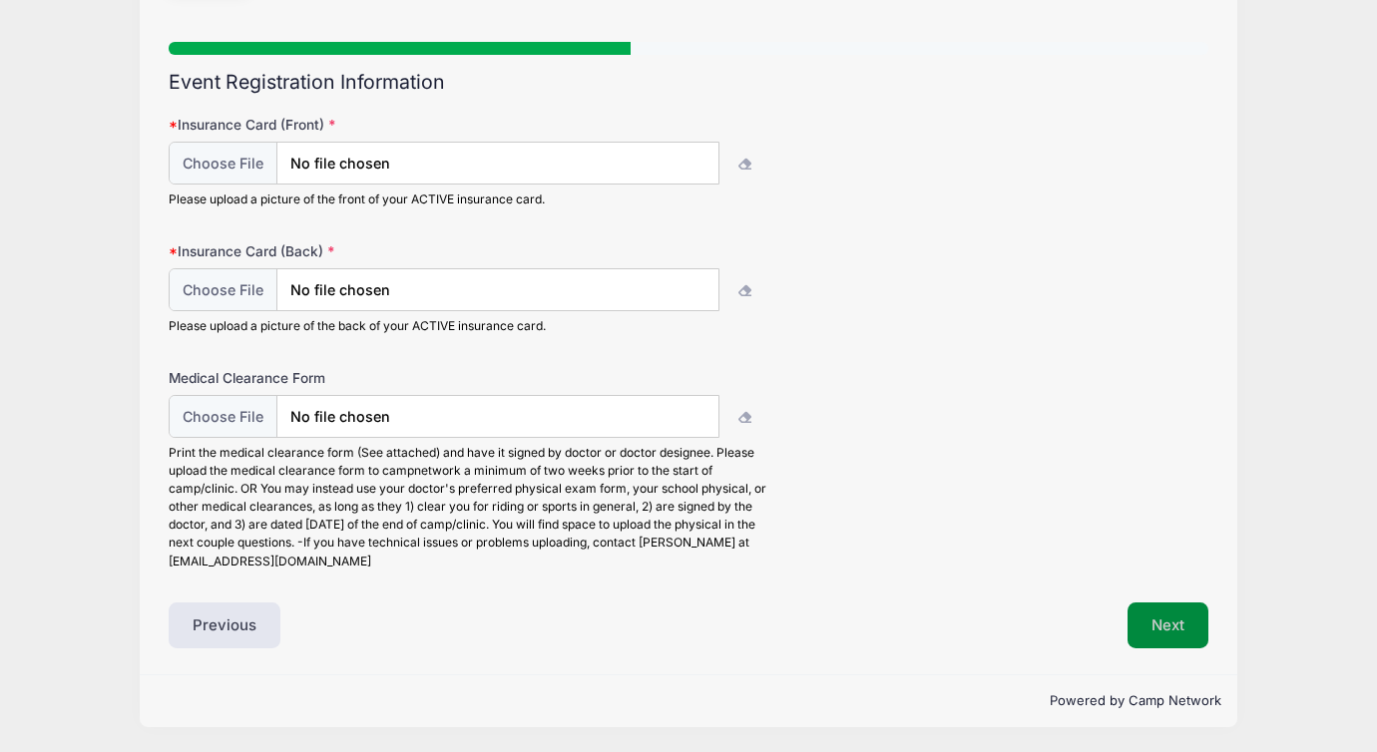
click at [1150, 608] on button "Next" at bounding box center [1168, 626] width 81 height 46
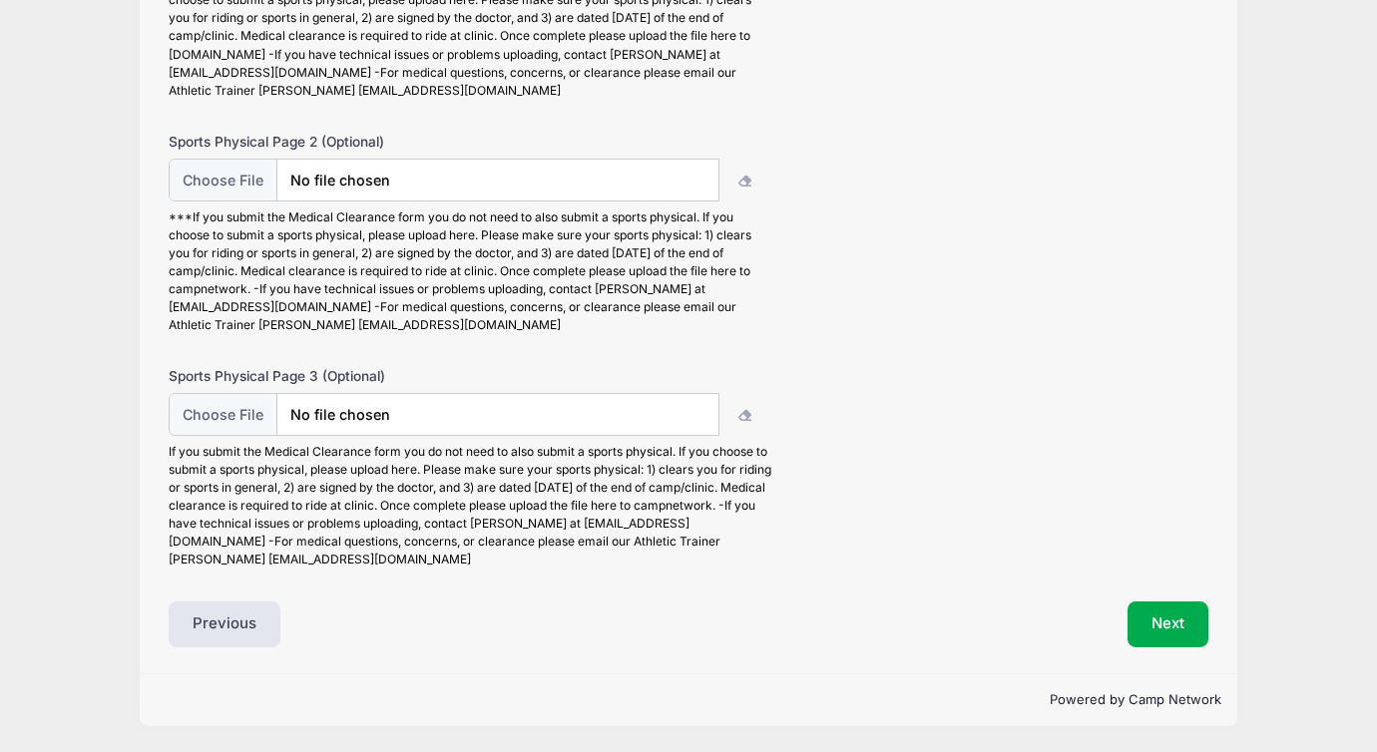
scroll to position [341, 0]
click at [1145, 630] on button "Next" at bounding box center [1168, 627] width 81 height 46
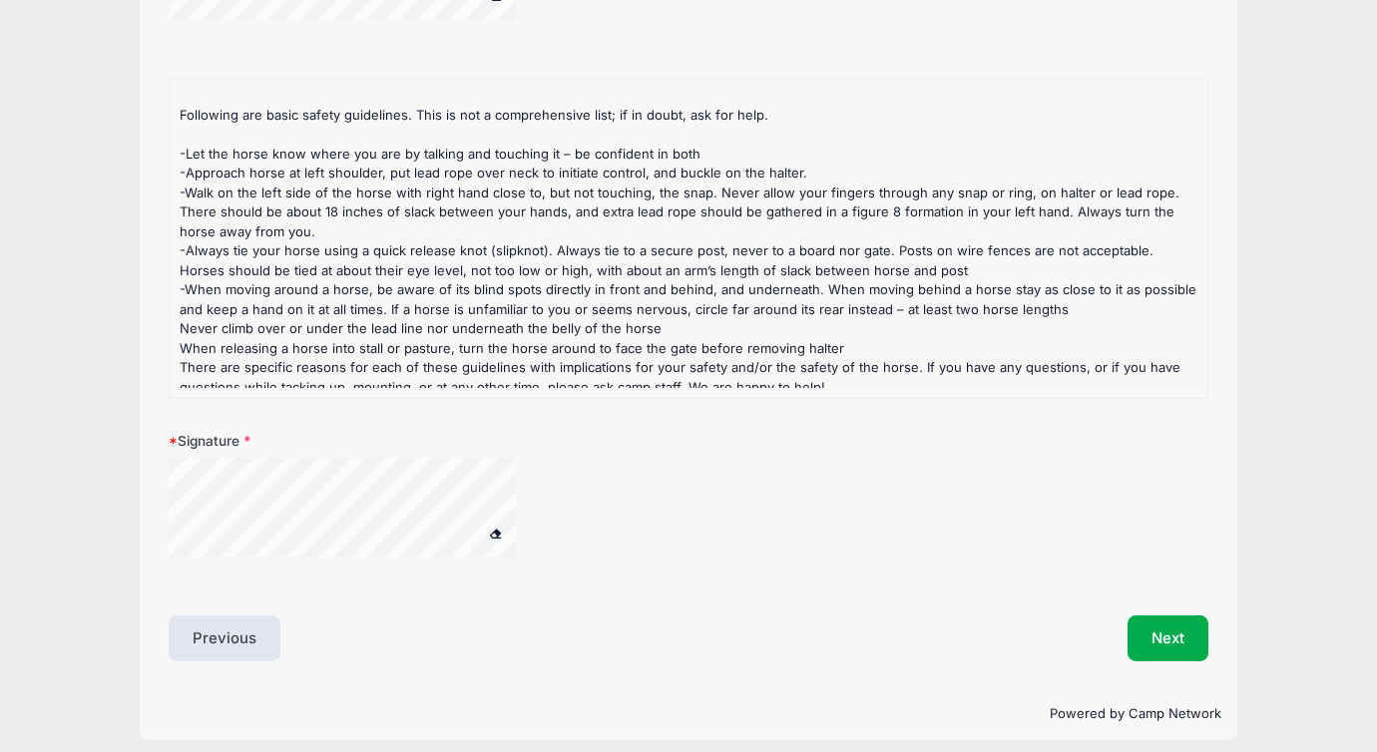
scroll to position [702, 0]
click at [1160, 640] on button "Next" at bounding box center [1168, 638] width 81 height 46
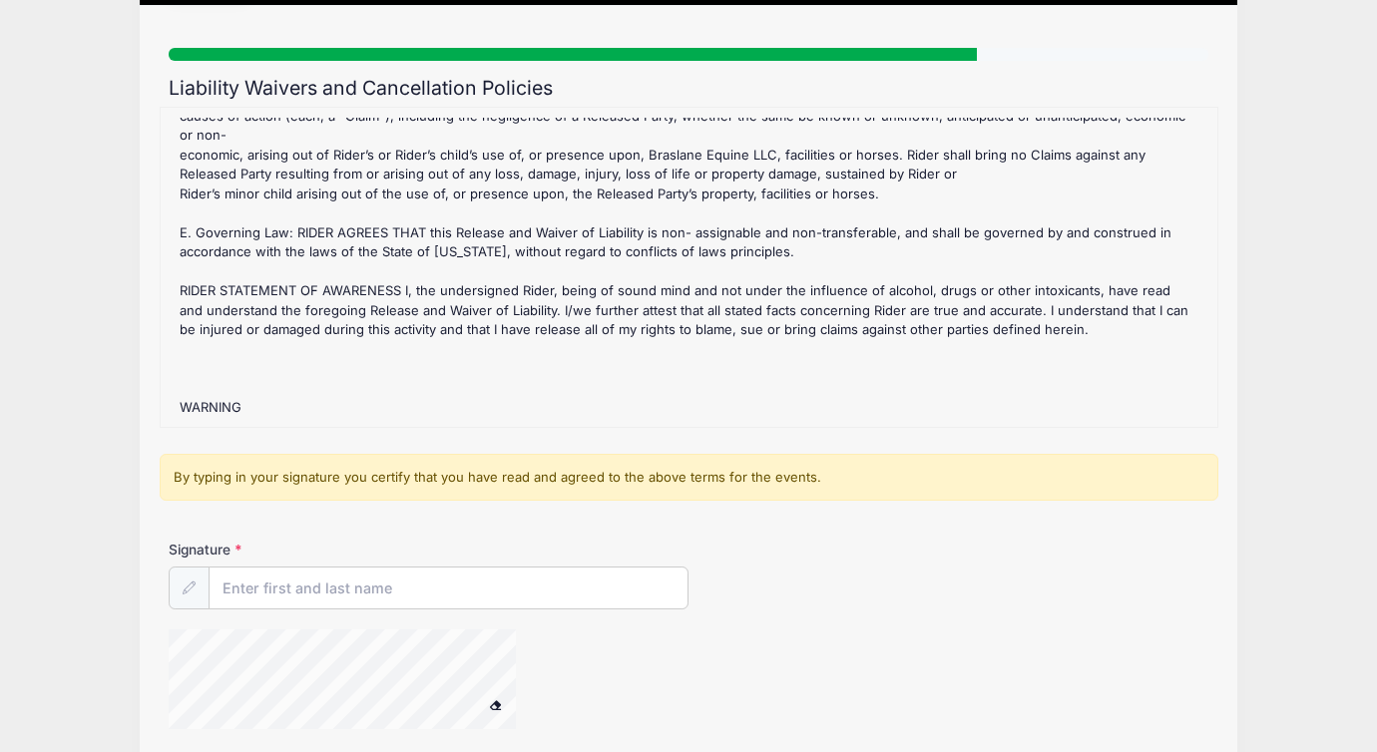
scroll to position [204, 0]
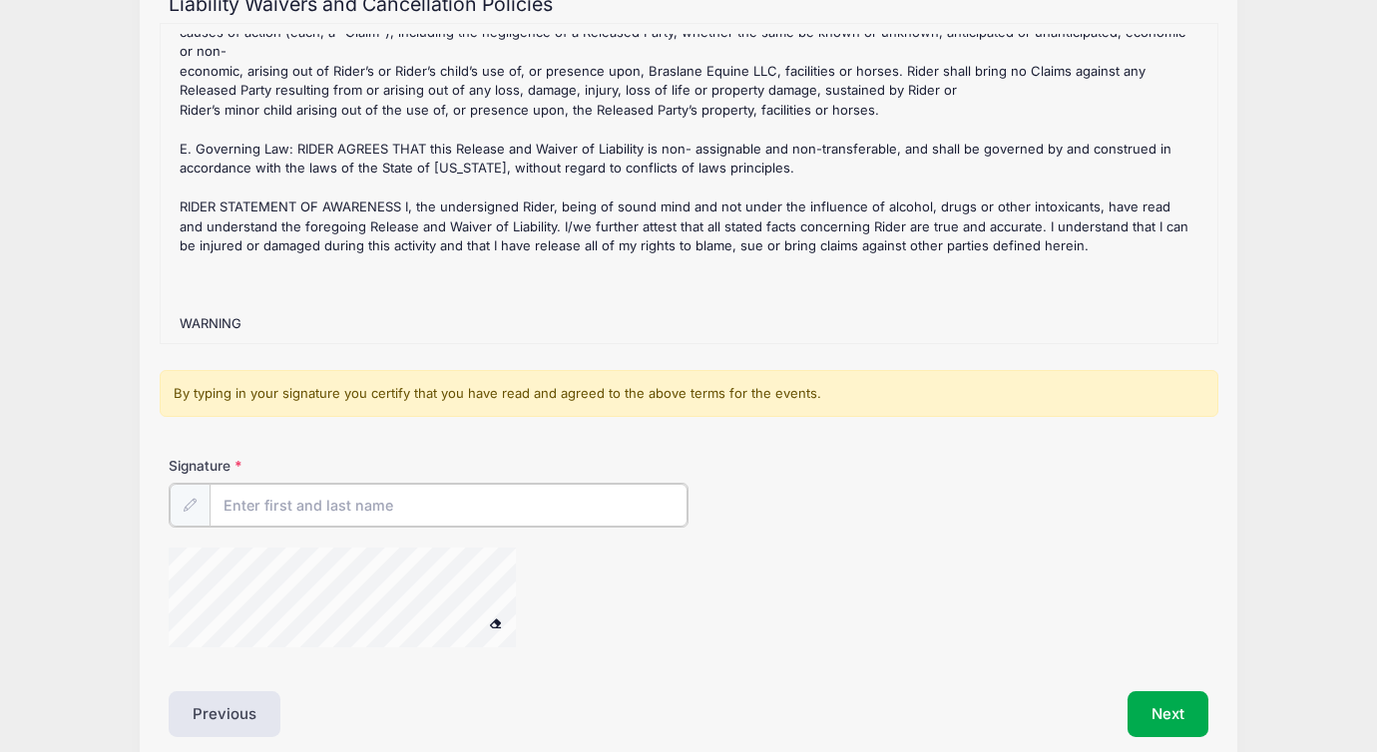
click at [549, 513] on input "Signature" at bounding box center [449, 505] width 478 height 43
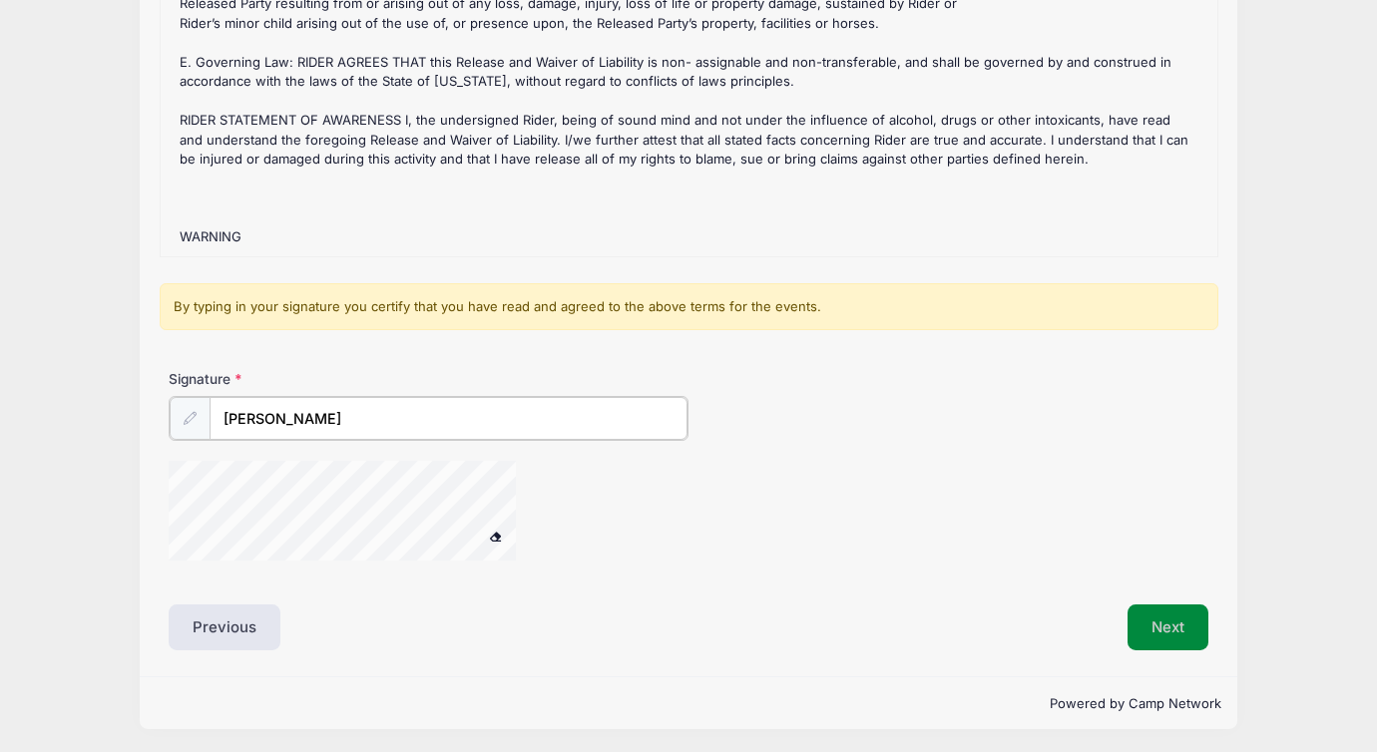
type input "[PERSON_NAME]"
click at [1131, 616] on button "Next" at bounding box center [1168, 628] width 81 height 46
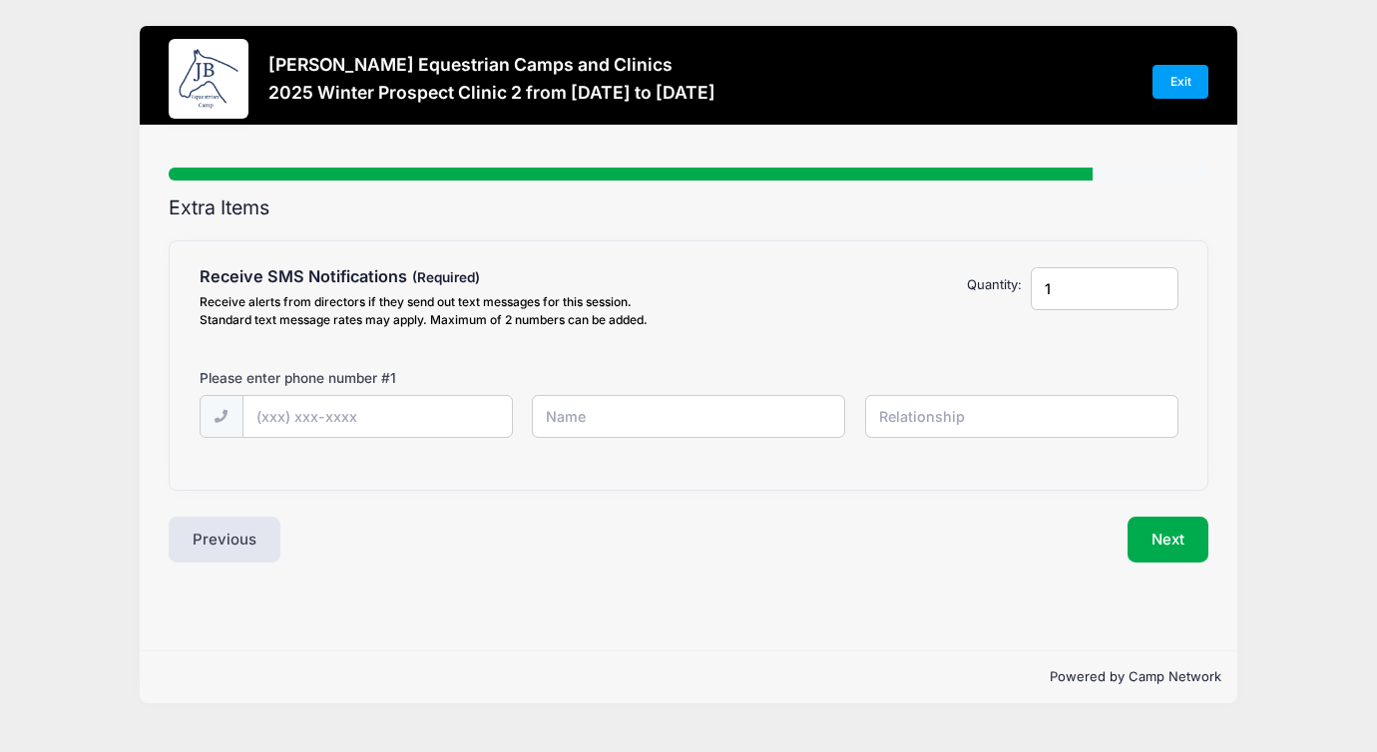
scroll to position [0, 0]
type input "(619) 494-4683"
click at [945, 400] on input "text" at bounding box center [1021, 416] width 313 height 43
click at [698, 423] on input "faith" at bounding box center [688, 416] width 313 height 43
type input "faith mayer"
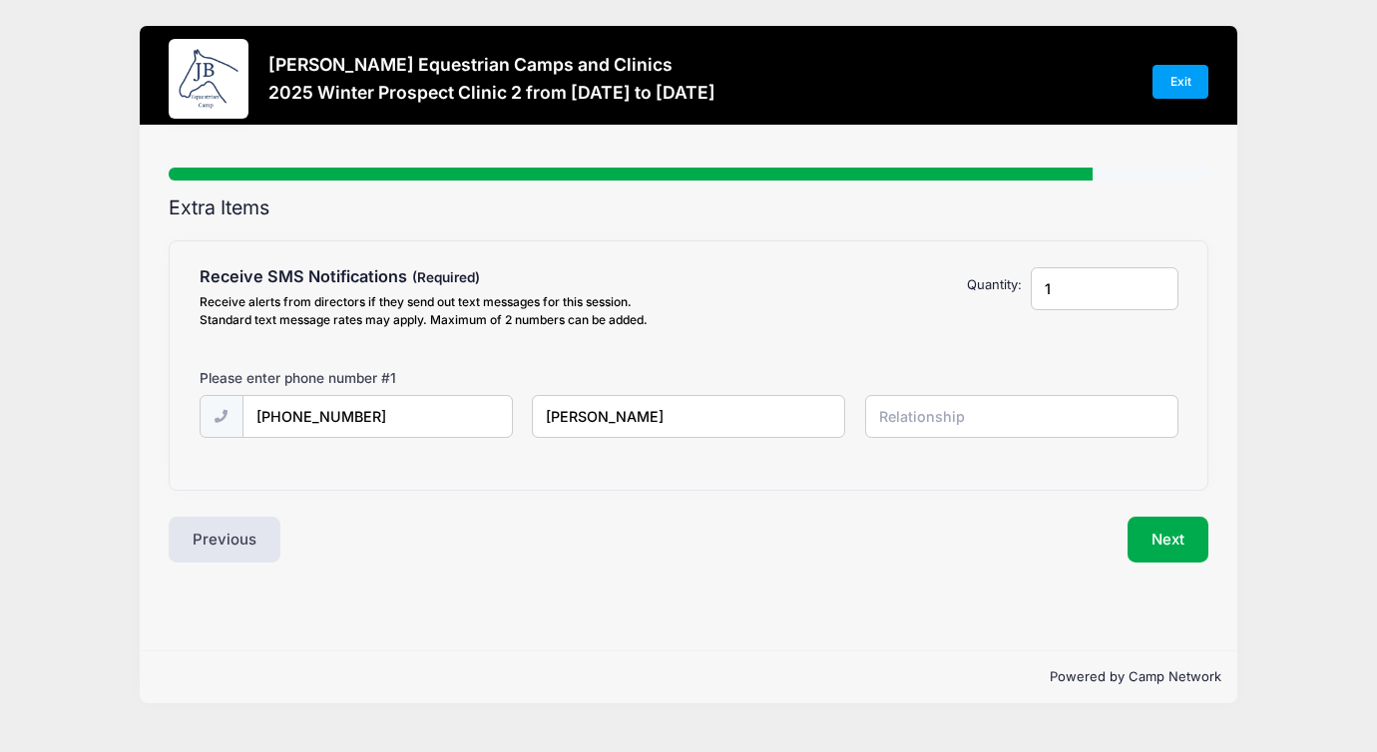
click at [887, 502] on div "Extra Items Receive SMS Notifications Receive alerts from directors if they sen…" at bounding box center [689, 380] width 1040 height 366
click at [943, 426] on input "text" at bounding box center [1021, 416] width 313 height 43
click at [778, 411] on input "faith mayer" at bounding box center [688, 416] width 313 height 43
click at [983, 401] on input "rider" at bounding box center [1021, 416] width 313 height 43
click at [960, 412] on input "rider" at bounding box center [1021, 416] width 313 height 43
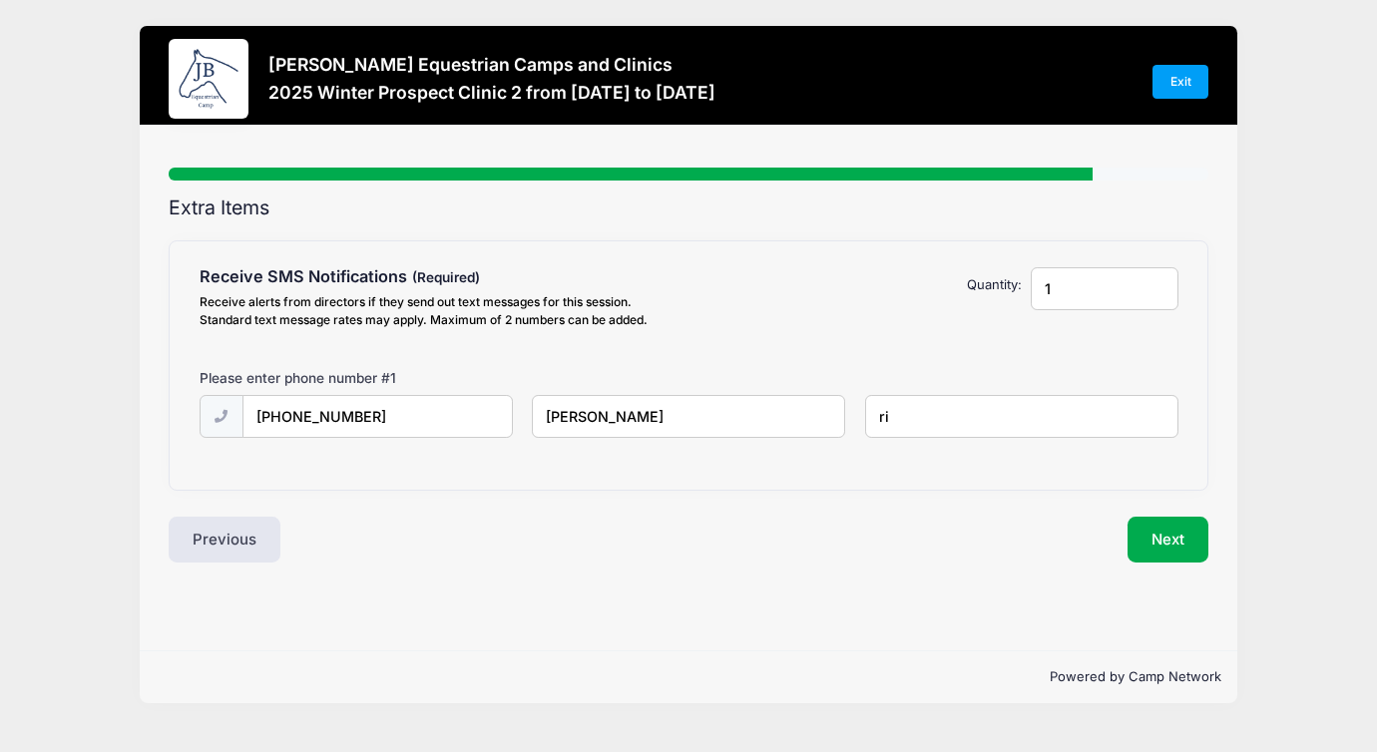
type input "r"
click at [940, 526] on div "Next" at bounding box center [954, 540] width 530 height 46
click at [899, 417] on input "text" at bounding box center [1021, 416] width 313 height 43
type input "rider"
click at [1182, 544] on button "Next" at bounding box center [1168, 540] width 81 height 46
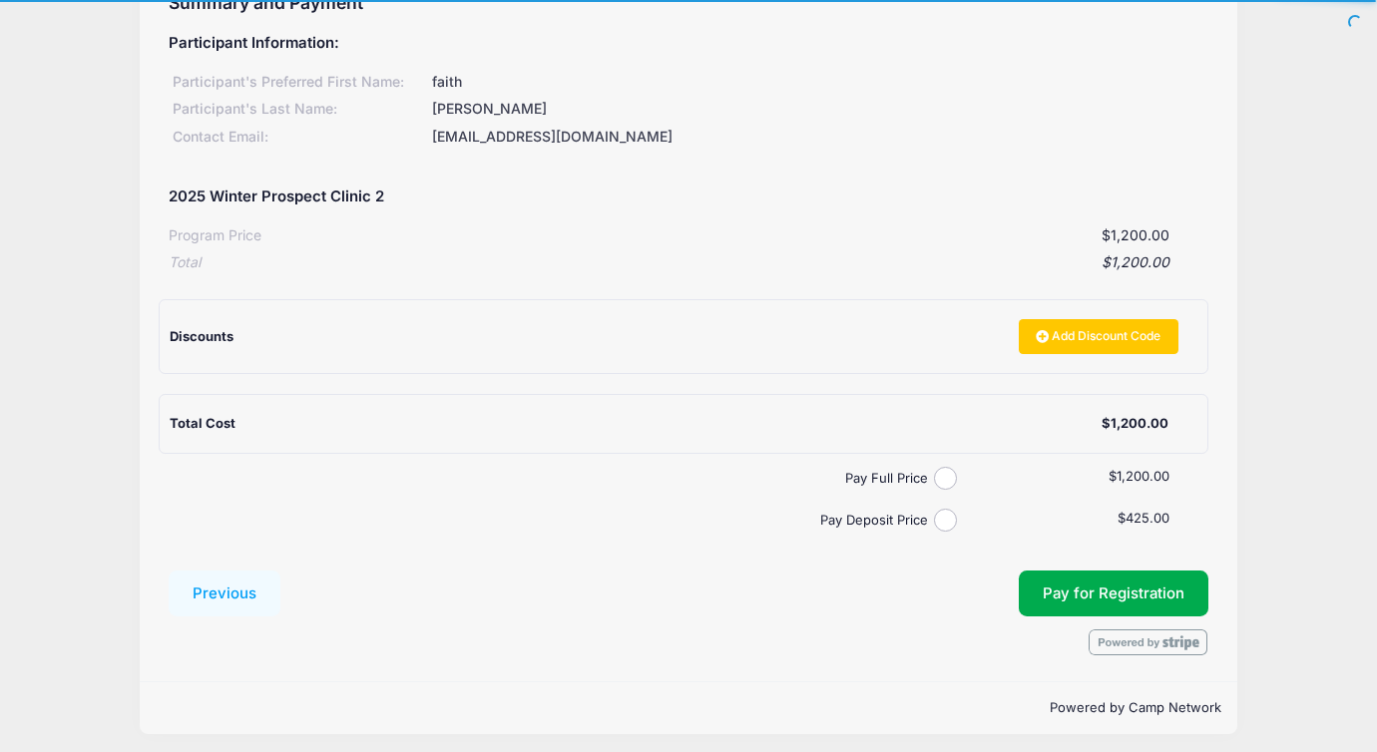
scroll to position [204, 0]
click at [945, 516] on input "Pay Deposit Price" at bounding box center [945, 521] width 23 height 23
radio input "true"
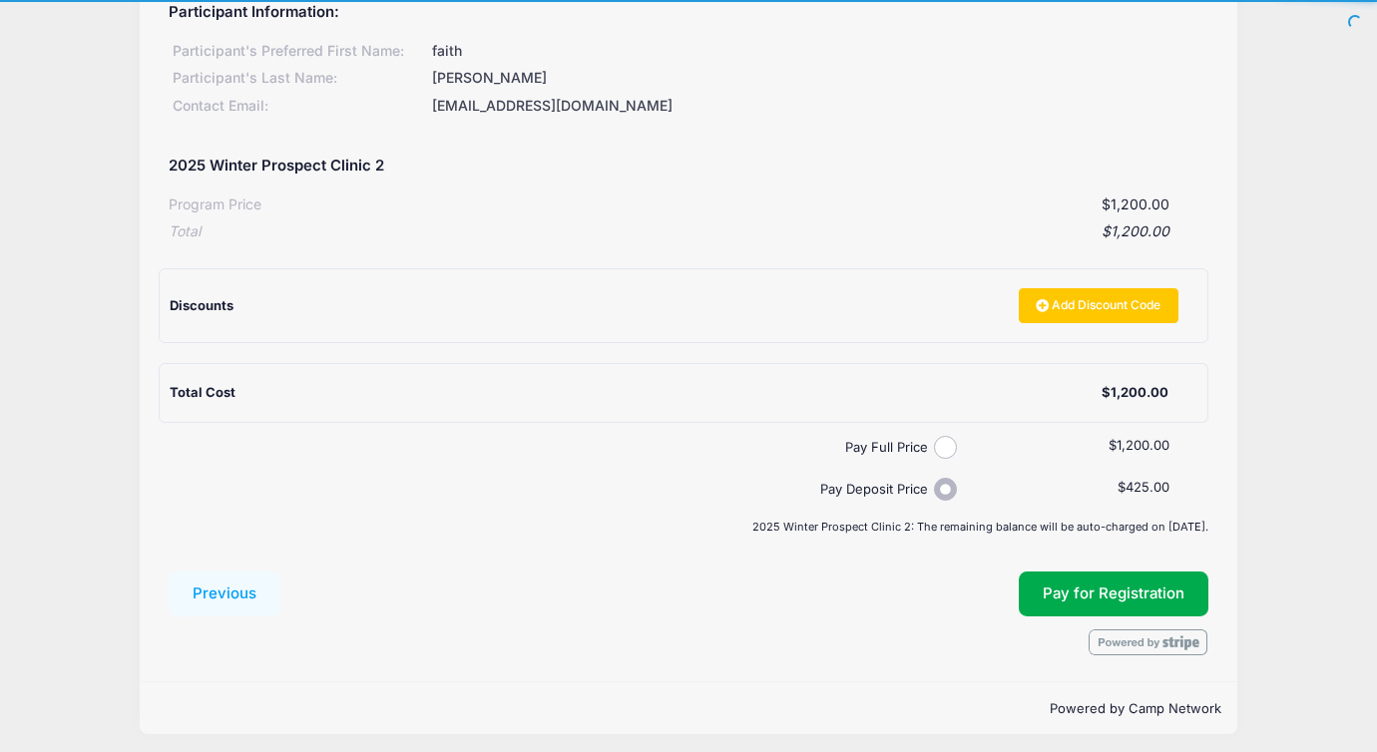
scroll to position [235, 0]
